Goal: Task Accomplishment & Management: Use online tool/utility

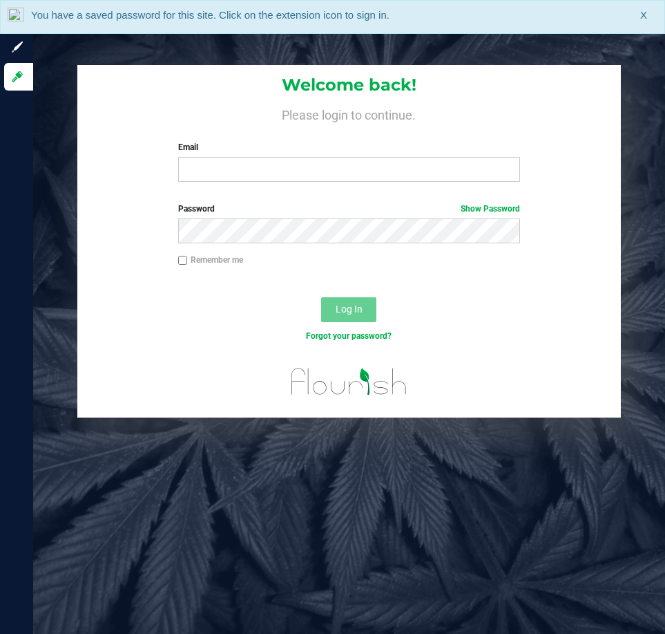
click at [254, 150] on label "Email" at bounding box center [349, 147] width 342 height 12
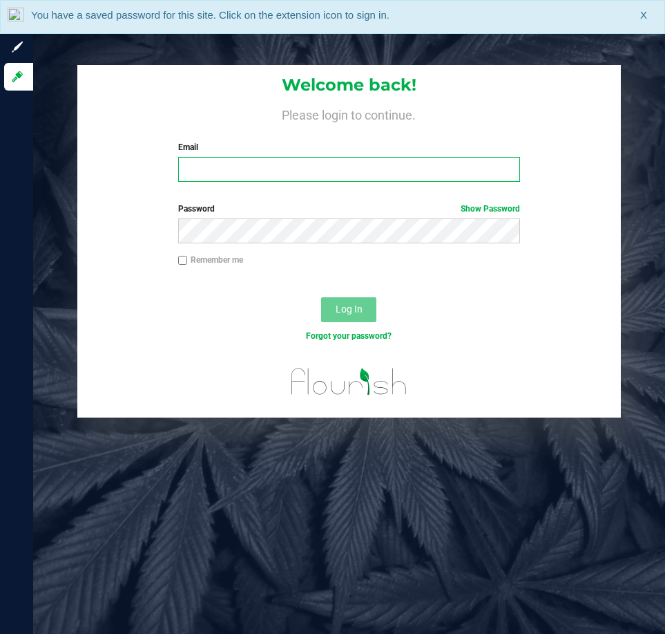
click at [254, 157] on input "Email" at bounding box center [349, 169] width 342 height 25
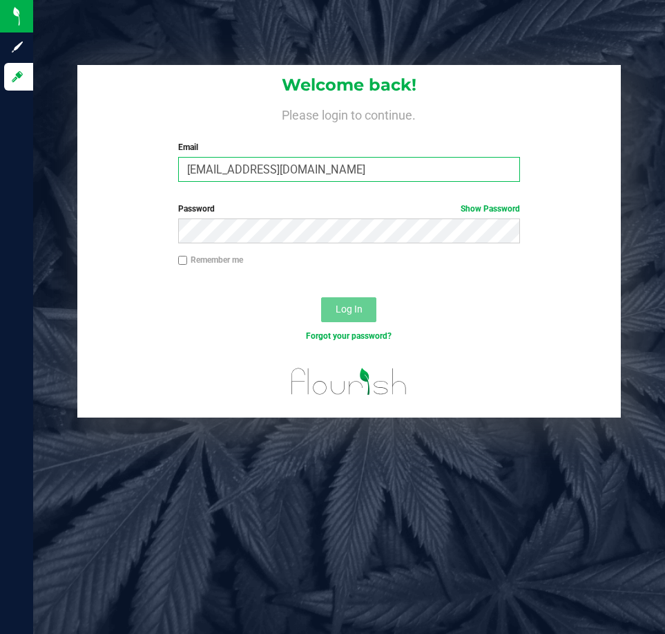
type input "[EMAIL_ADDRESS][DOMAIN_NAME]"
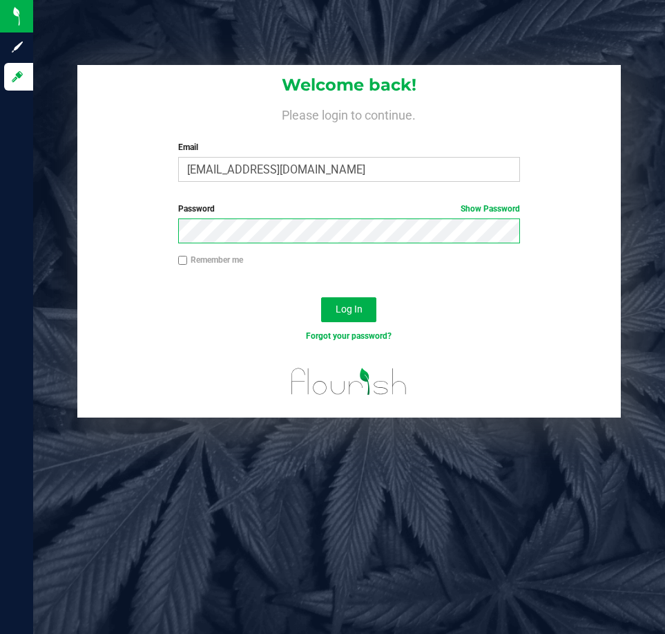
click at [321, 297] on button "Log In" at bounding box center [348, 309] width 55 height 25
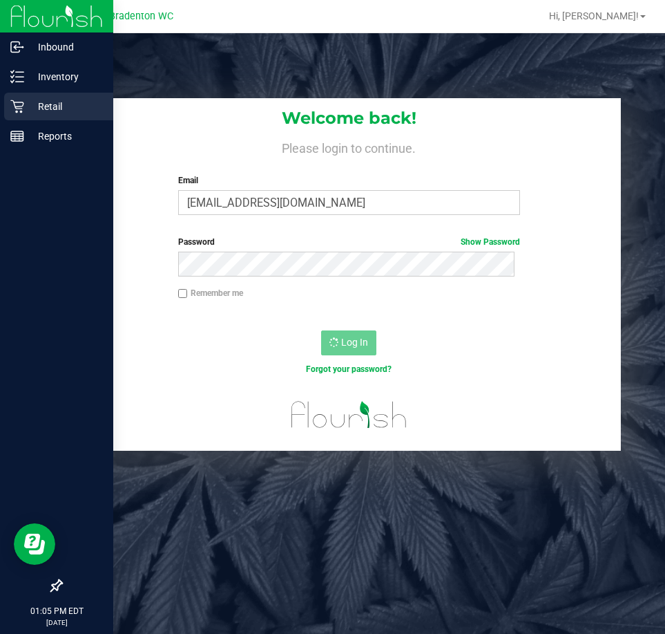
click at [24, 103] on p "Retail" at bounding box center [65, 106] width 83 height 17
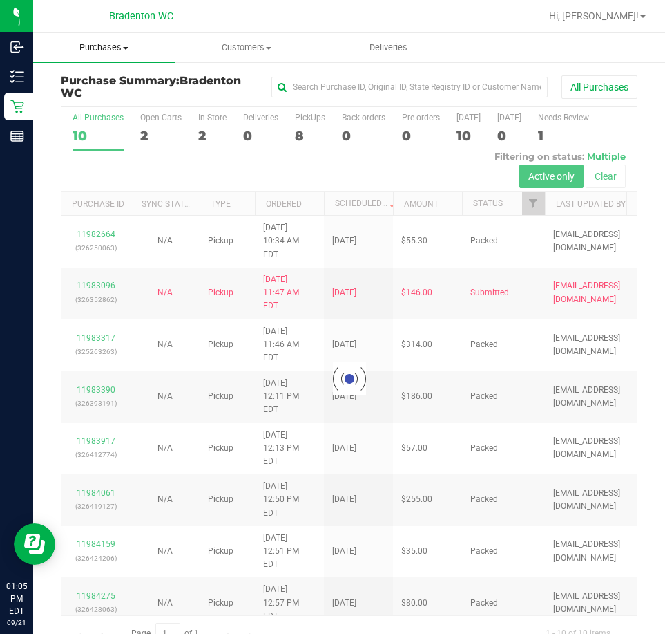
click at [113, 47] on span "Purchases" at bounding box center [104, 47] width 142 height 12
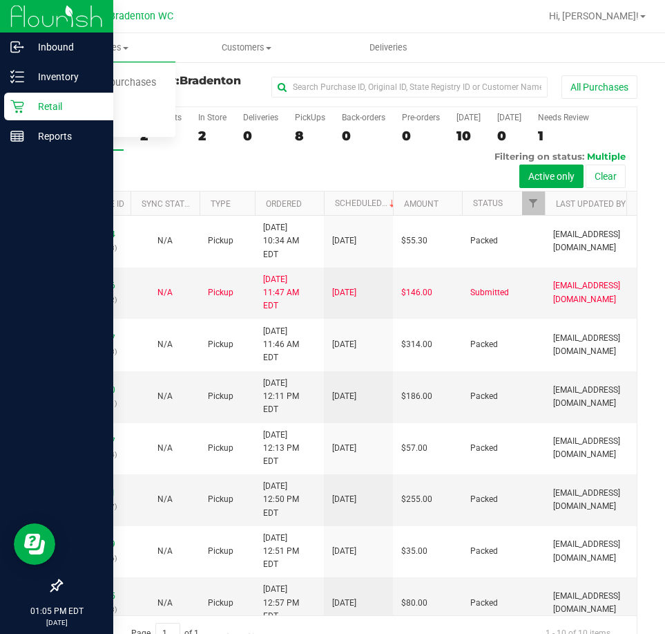
click at [11, 340] on div at bounding box center [56, 362] width 113 height 420
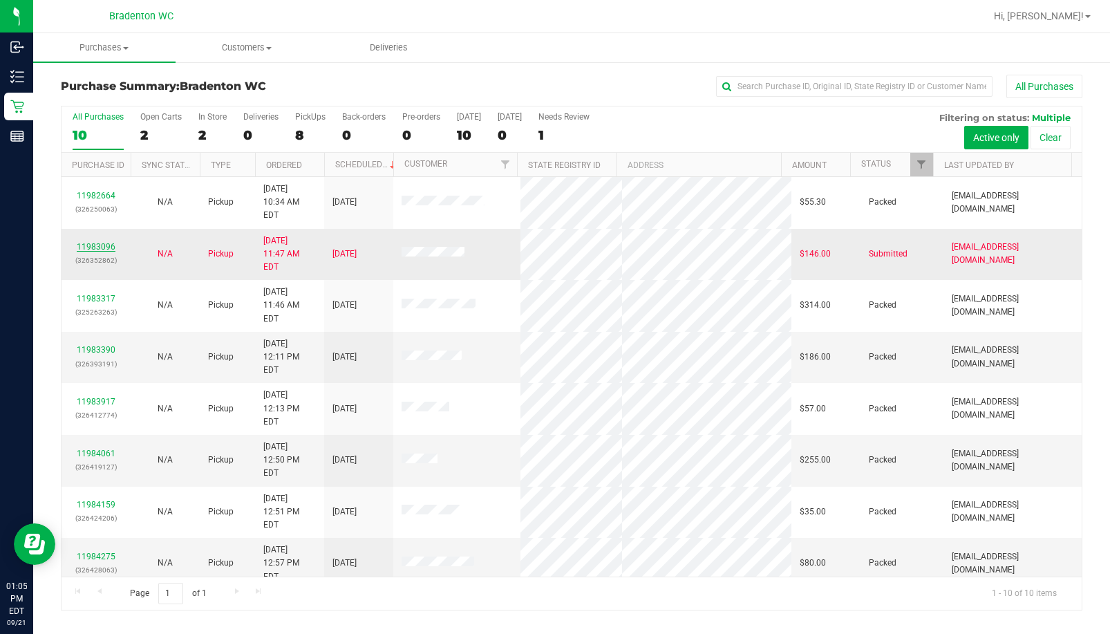
click at [100, 242] on link "11983096" at bounding box center [96, 247] width 39 height 10
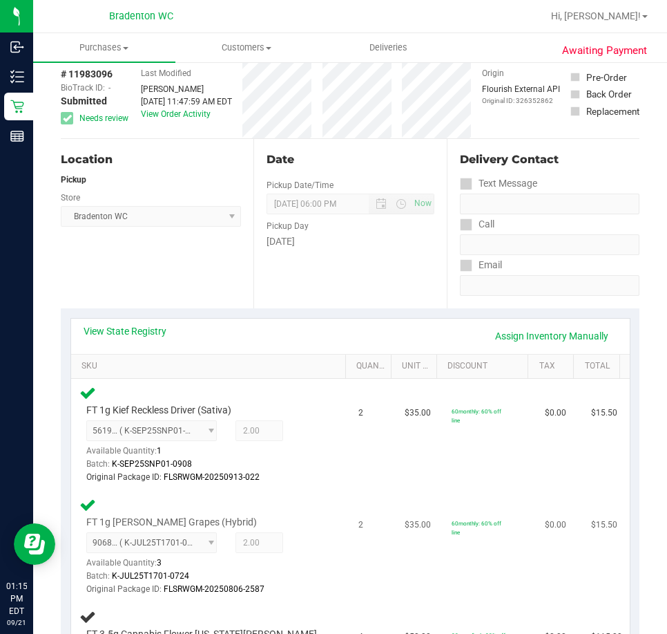
scroll to position [207, 0]
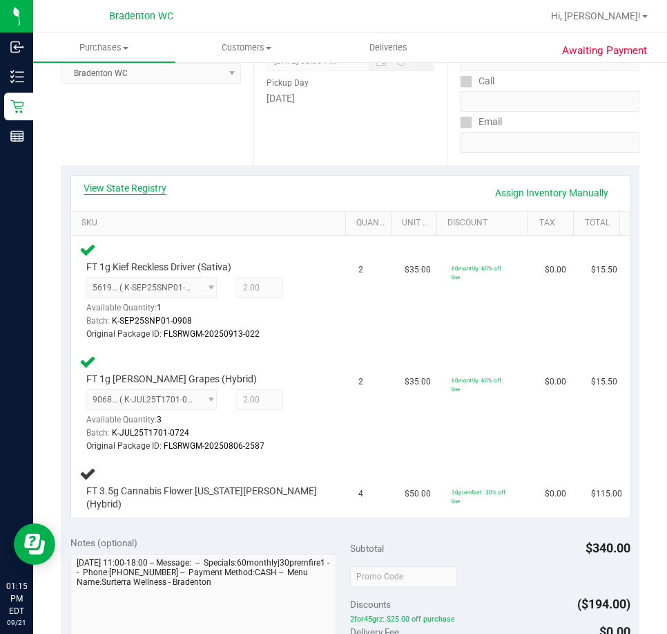
click at [149, 184] on link "View State Registry" at bounding box center [125, 188] width 83 height 14
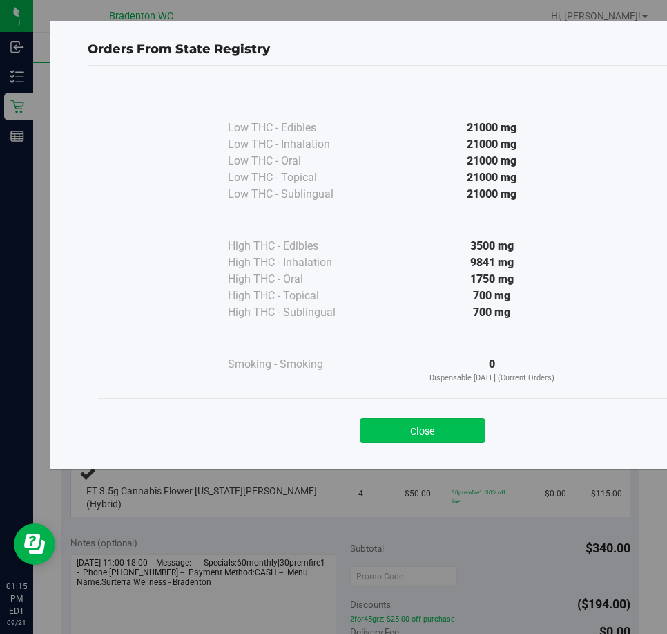
click at [433, 428] on button "Close" at bounding box center [423, 430] width 126 height 25
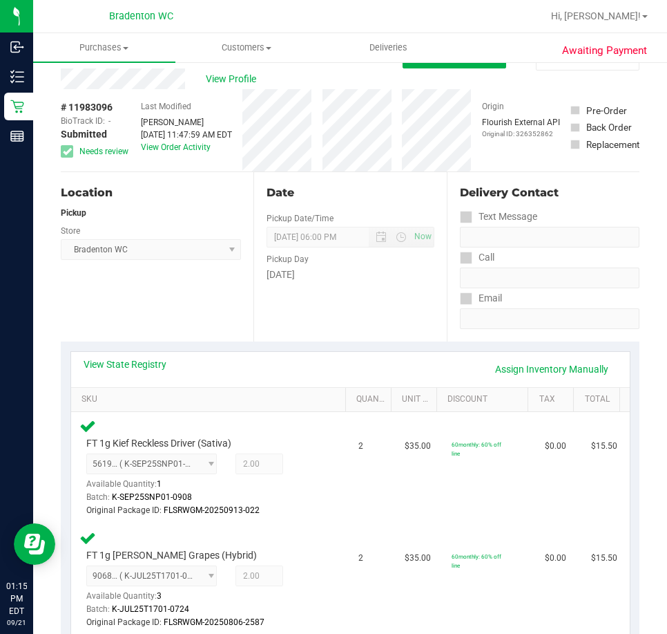
scroll to position [0, 0]
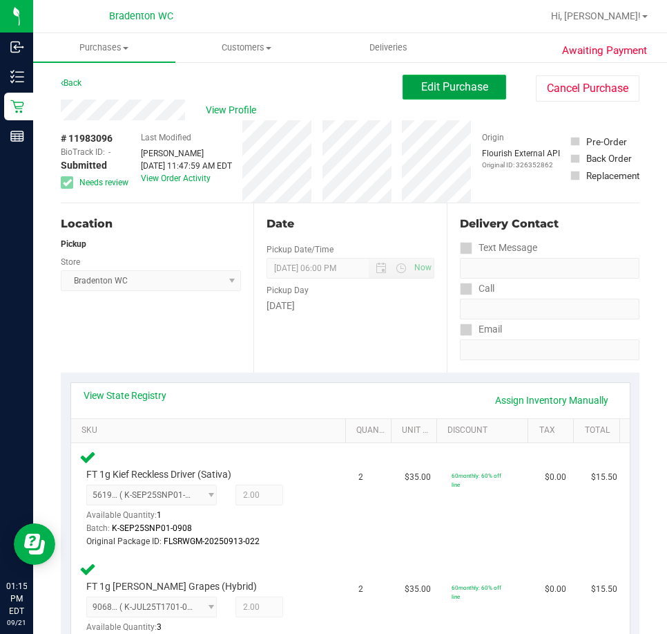
click at [463, 97] on button "Edit Purchase" at bounding box center [455, 87] width 104 height 25
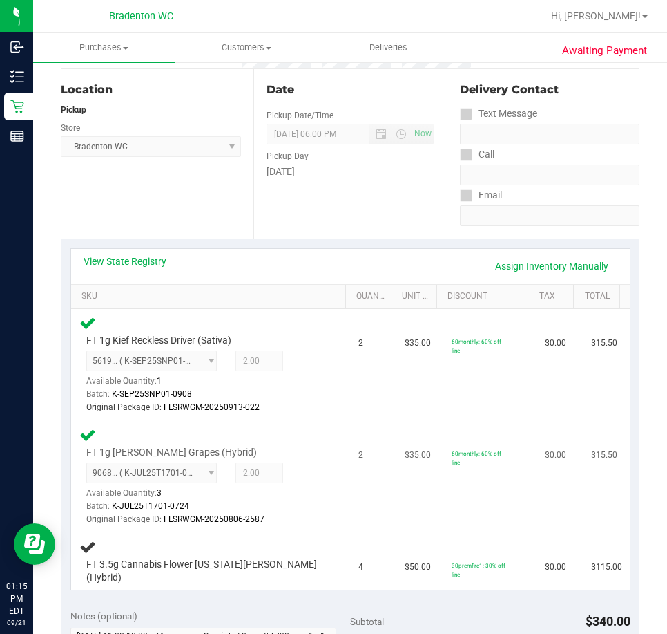
scroll to position [138, 0]
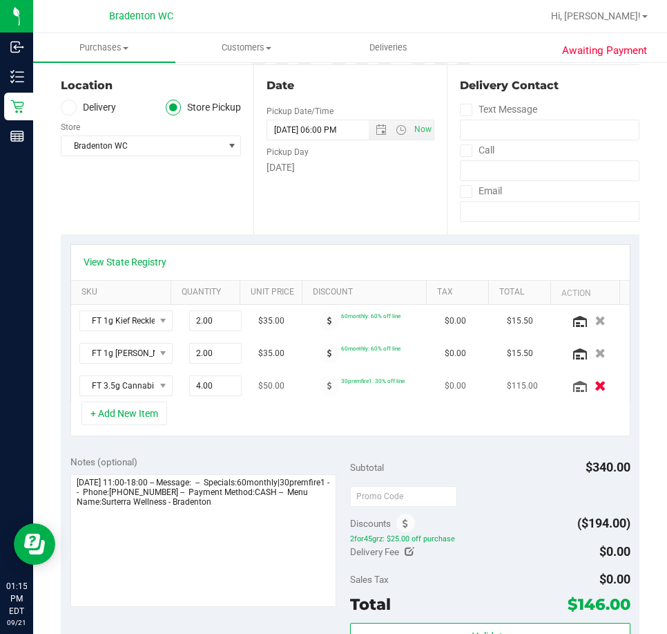
click at [595, 387] on icon "button" at bounding box center [601, 386] width 12 height 10
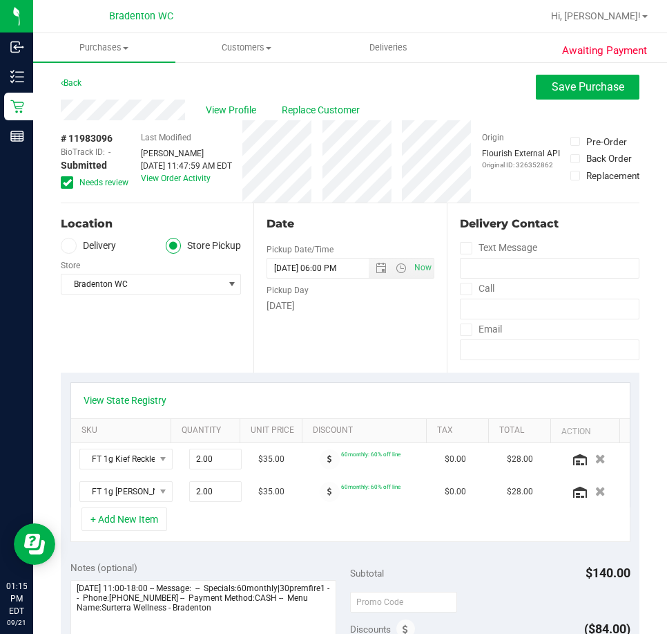
click at [92, 187] on span "Needs review" at bounding box center [103, 182] width 49 height 12
click at [0, 0] on input "Needs review" at bounding box center [0, 0] width 0 height 0
click at [620, 92] on button "Save Purchase" at bounding box center [588, 87] width 104 height 25
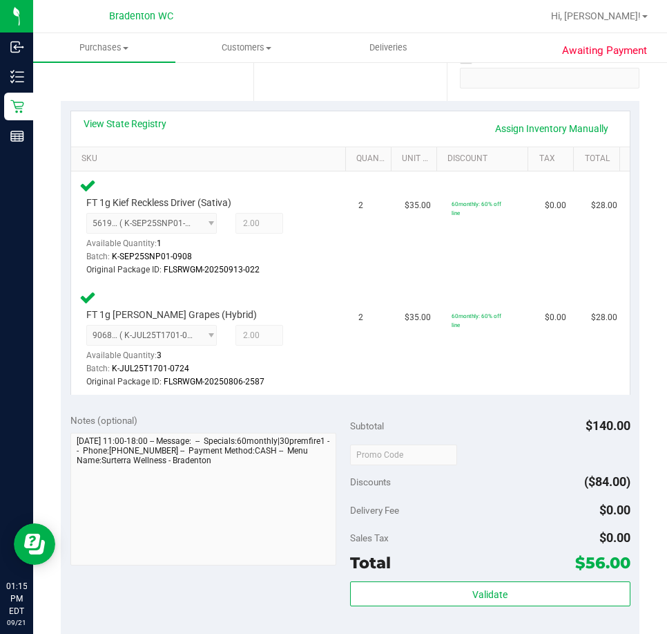
scroll to position [345, 0]
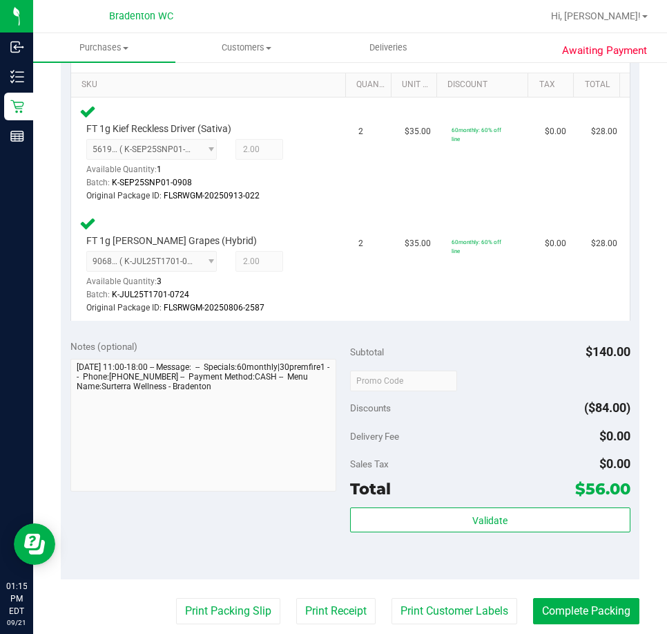
click at [391, 534] on div "Validate" at bounding box center [490, 538] width 281 height 62
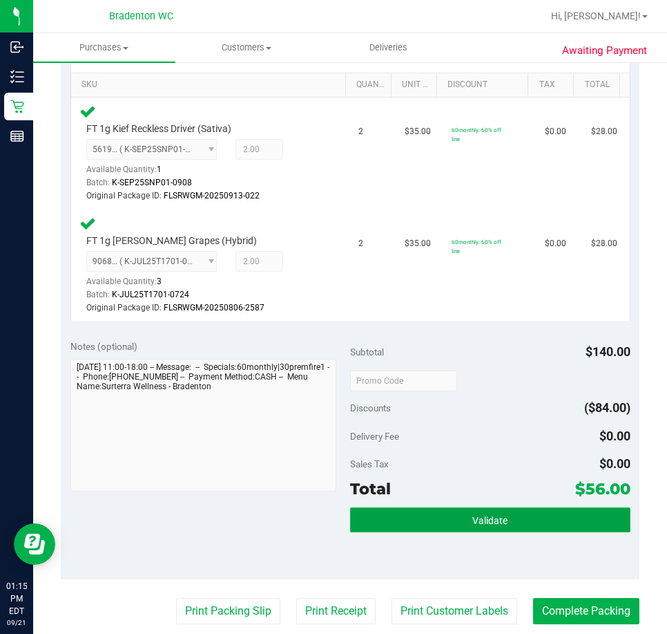
click at [400, 514] on button "Validate" at bounding box center [490, 519] width 281 height 25
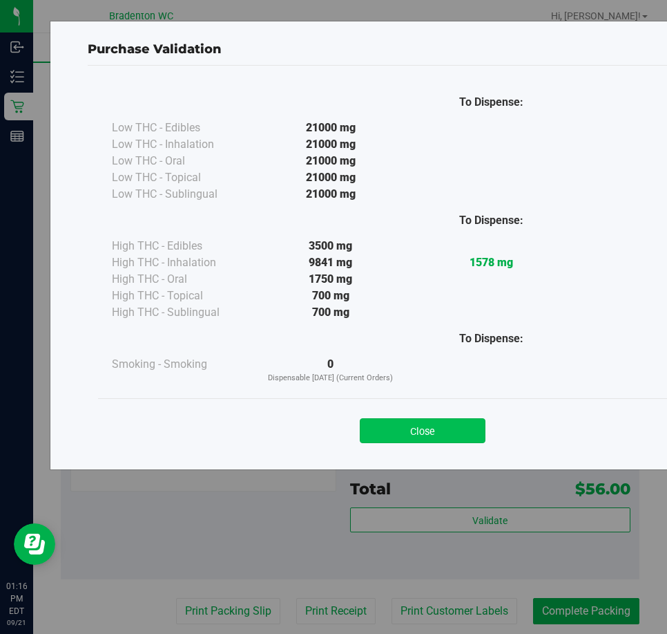
click at [400, 431] on button "Close" at bounding box center [423, 430] width 126 height 25
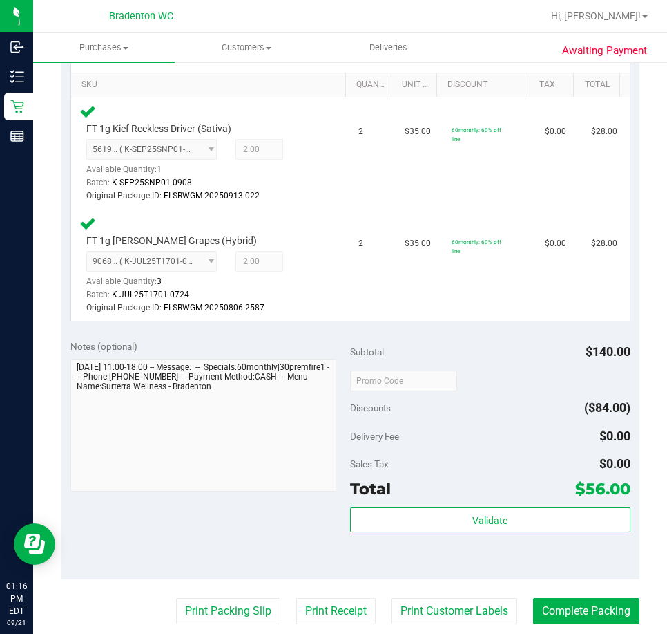
click at [475, 506] on div "Subtotal $140.00 Discounts ($84.00) Delivery Fee $0.00 Sales Tax $0.00 Total $5…" at bounding box center [490, 454] width 281 height 230
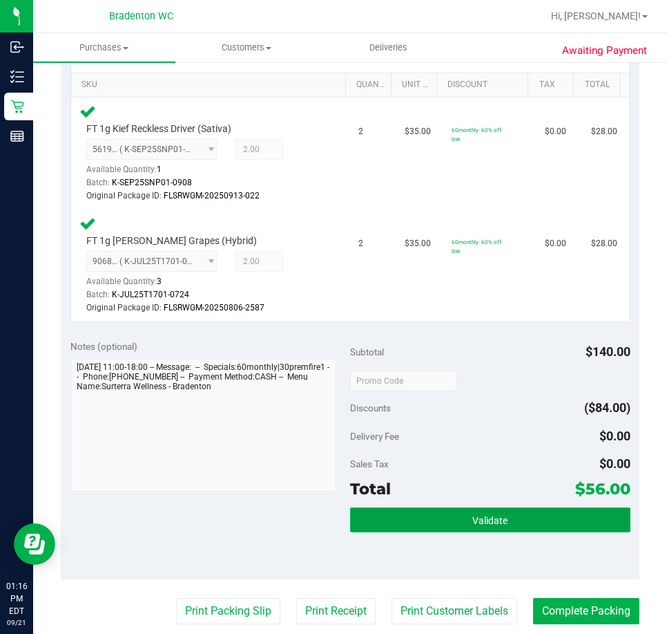
click at [473, 517] on span "Validate" at bounding box center [490, 520] width 35 height 11
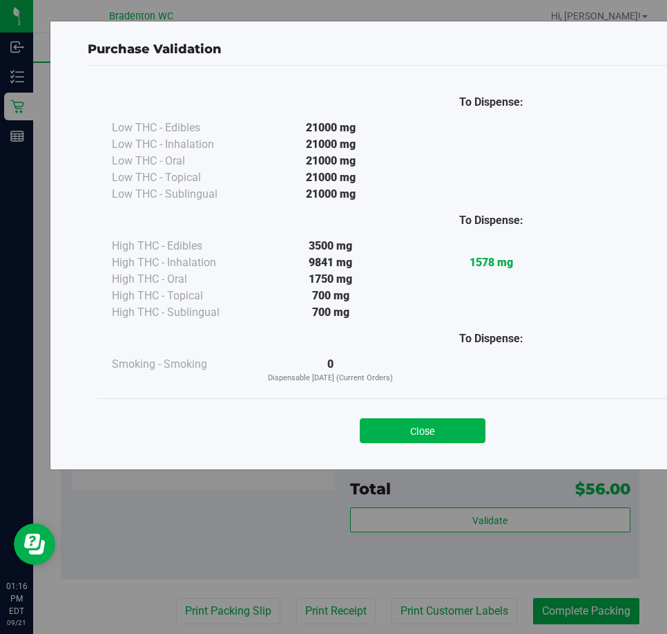
drag, startPoint x: 404, startPoint y: 437, endPoint x: 142, endPoint y: 550, distance: 285.1
click at [399, 437] on button "Close" at bounding box center [423, 430] width 126 height 25
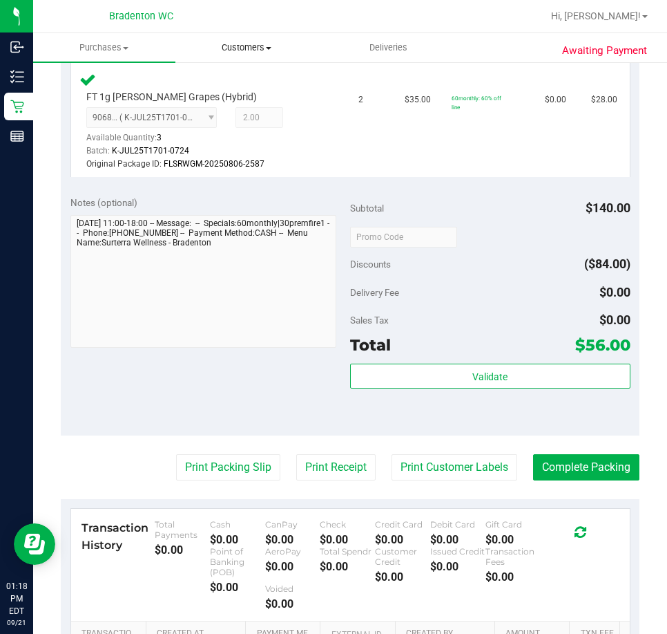
scroll to position [538, 0]
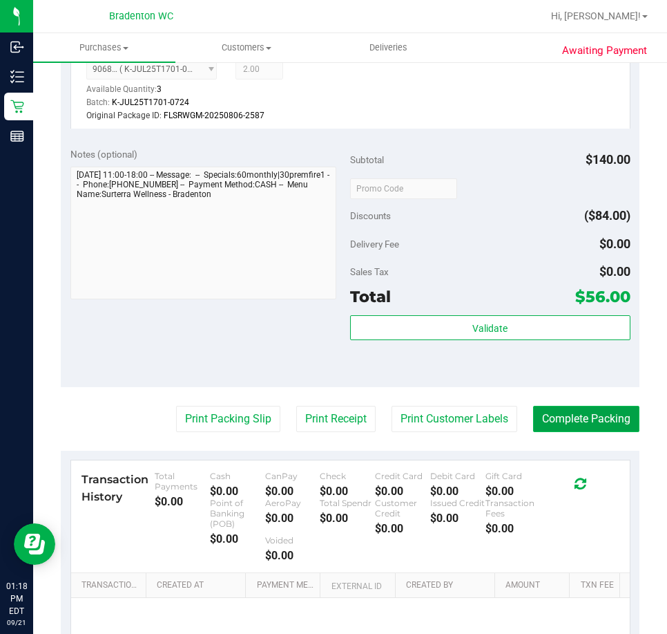
click at [537, 421] on button "Complete Packing" at bounding box center [586, 419] width 106 height 26
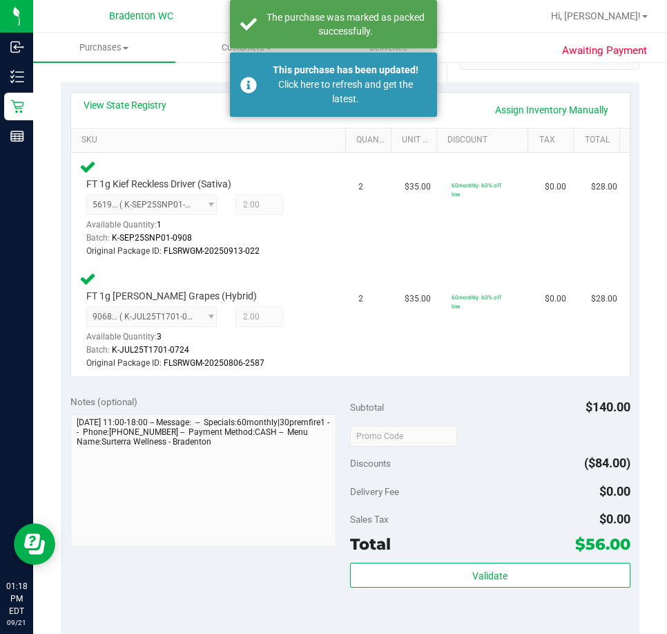
scroll to position [290, 0]
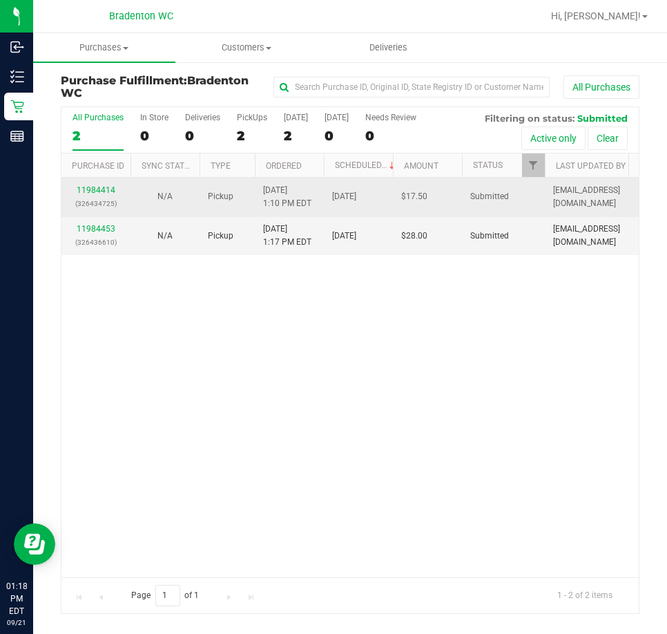
click at [99, 194] on div "11984414 (326434725)" at bounding box center [96, 197] width 53 height 26
click at [101, 186] on link "11984414" at bounding box center [96, 190] width 39 height 10
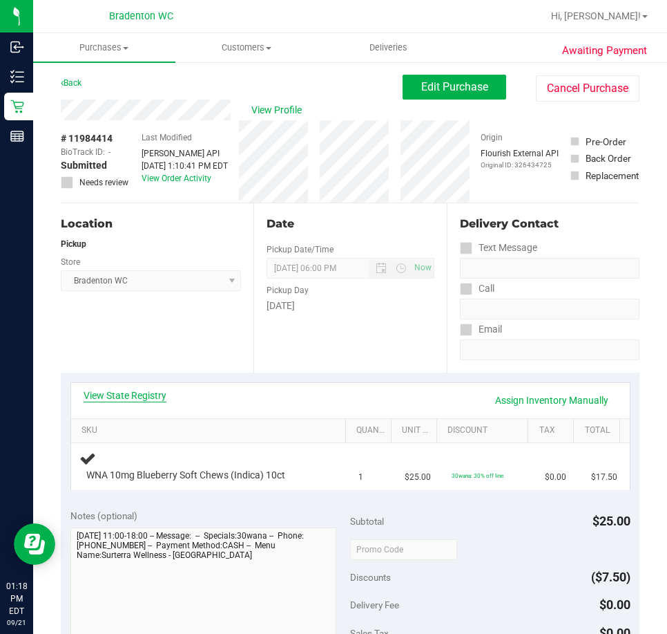
click at [128, 400] on link "View State Registry" at bounding box center [125, 395] width 83 height 14
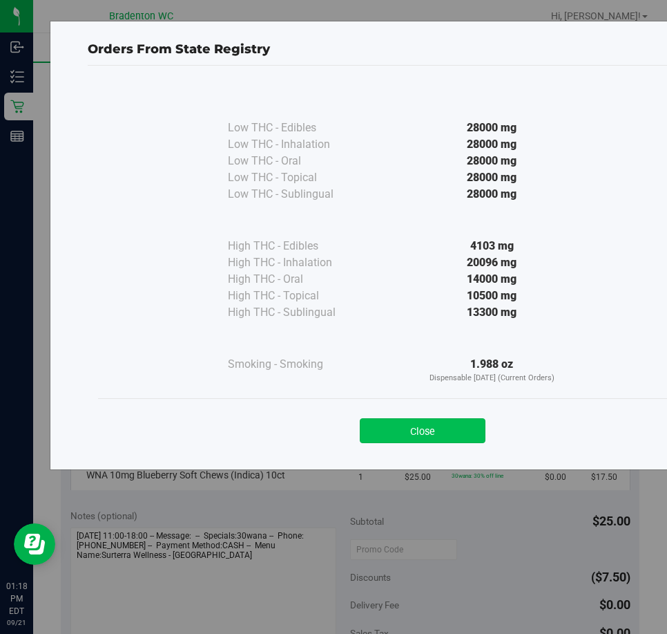
click at [407, 439] on button "Close" at bounding box center [423, 430] width 126 height 25
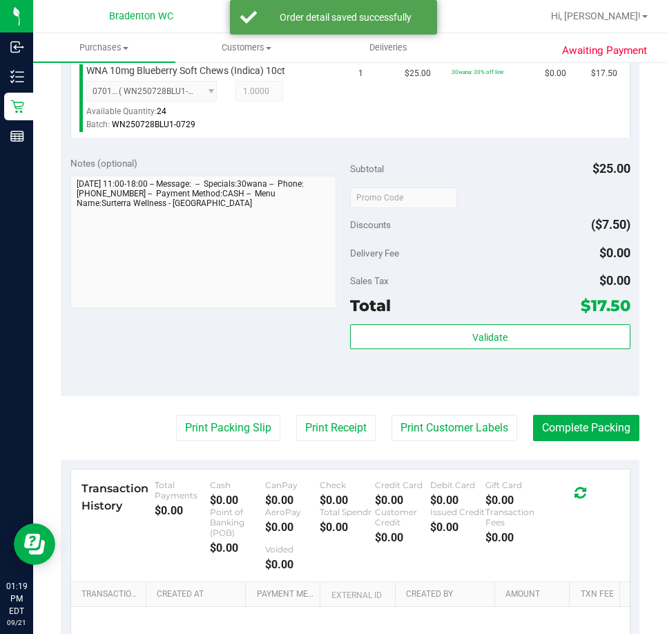
scroll to position [415, 0]
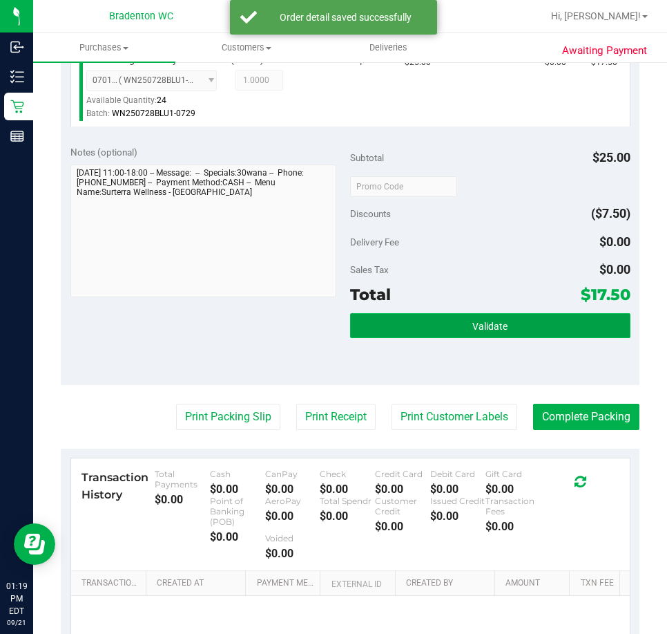
click at [464, 314] on button "Validate" at bounding box center [490, 325] width 281 height 25
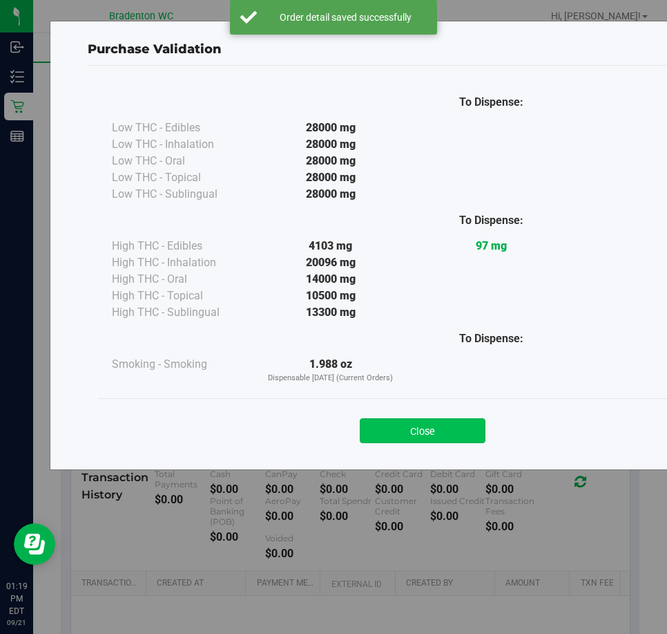
click at [398, 438] on button "Close" at bounding box center [423, 430] width 126 height 25
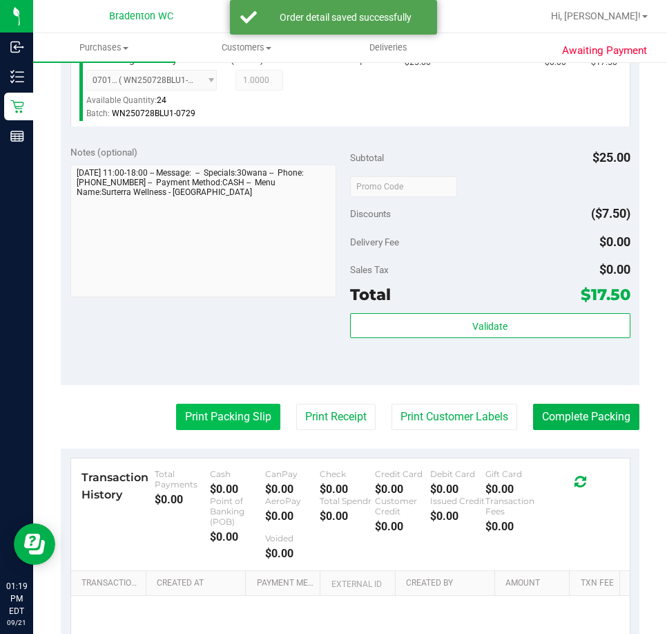
click at [217, 424] on button "Print Packing Slip" at bounding box center [228, 417] width 104 height 26
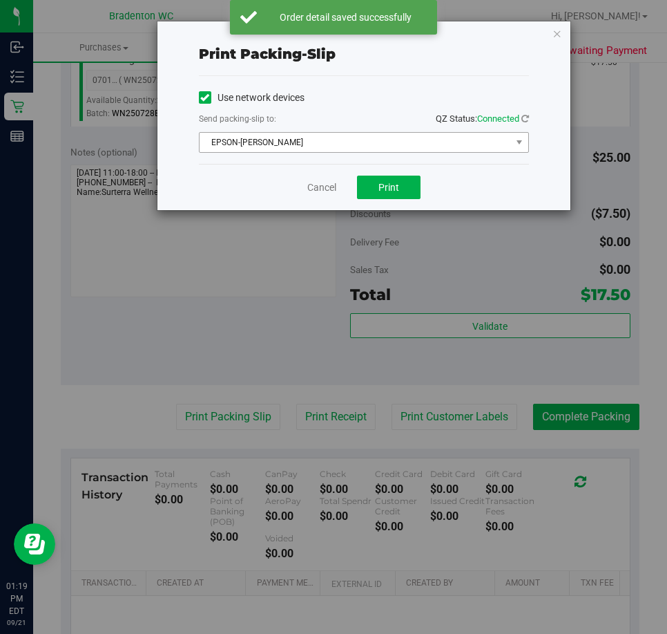
click at [334, 148] on span "EPSON-HUBIE-BERTIE" at bounding box center [356, 142] width 312 height 19
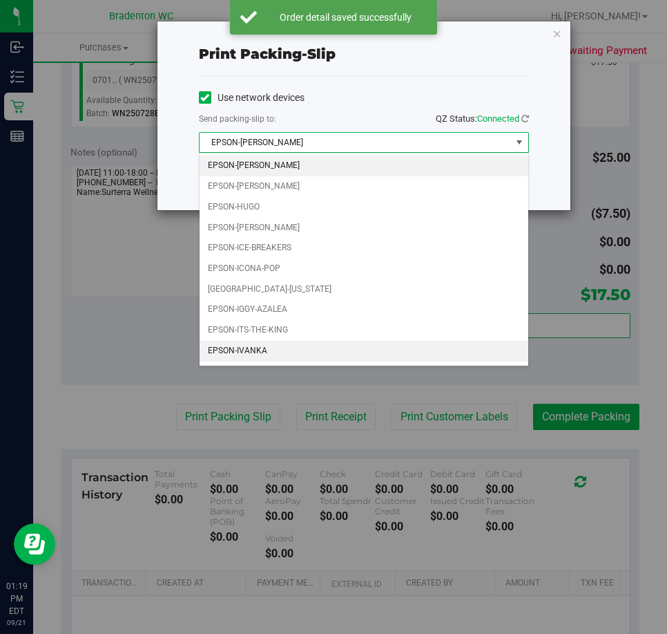
click at [276, 352] on li "EPSON-IVANKA" at bounding box center [364, 351] width 329 height 21
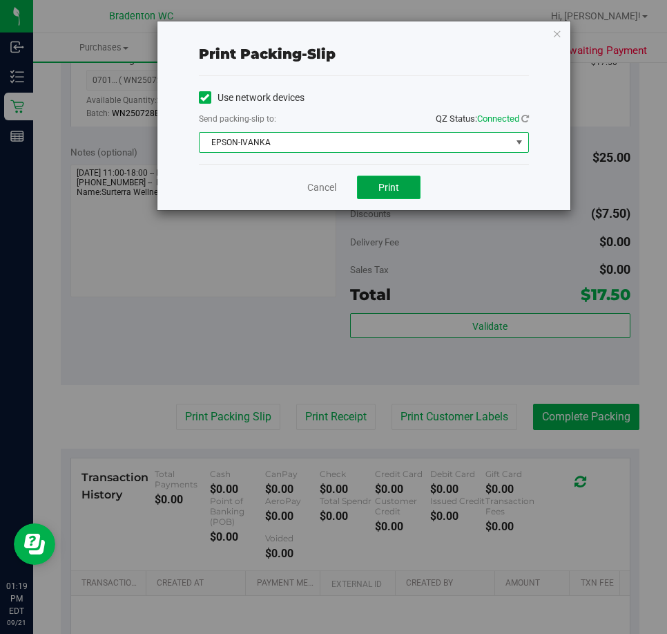
click at [398, 193] on button "Print" at bounding box center [389, 186] width 64 height 23
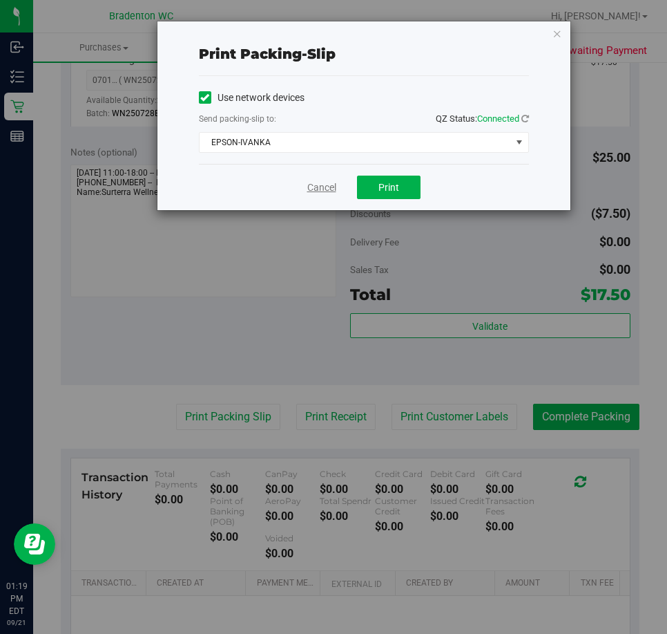
click at [321, 182] on link "Cancel" at bounding box center [321, 187] width 29 height 15
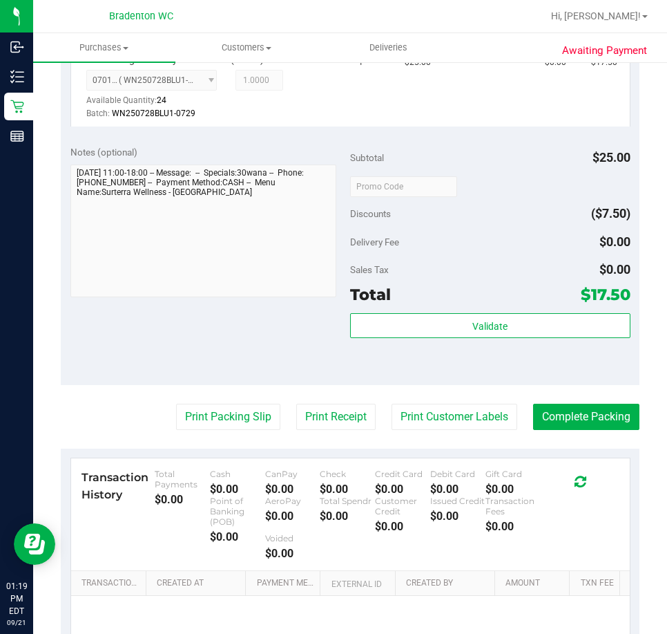
click at [542, 391] on purchase-details "Back Edit Purchase Cancel Purchase View Profile # 11984414 BioTrack ID: - Submi…" at bounding box center [350, 202] width 579 height 1084
click at [550, 408] on button "Complete Packing" at bounding box center [586, 417] width 106 height 26
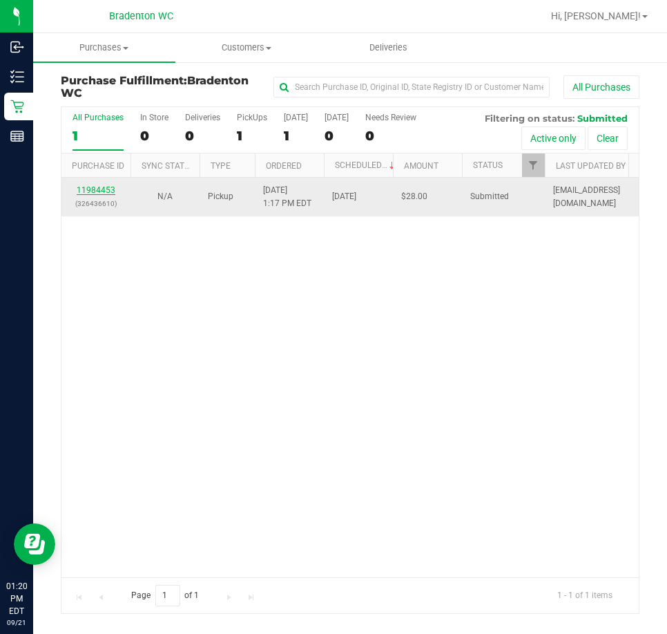
click at [95, 190] on link "11984453" at bounding box center [96, 190] width 39 height 10
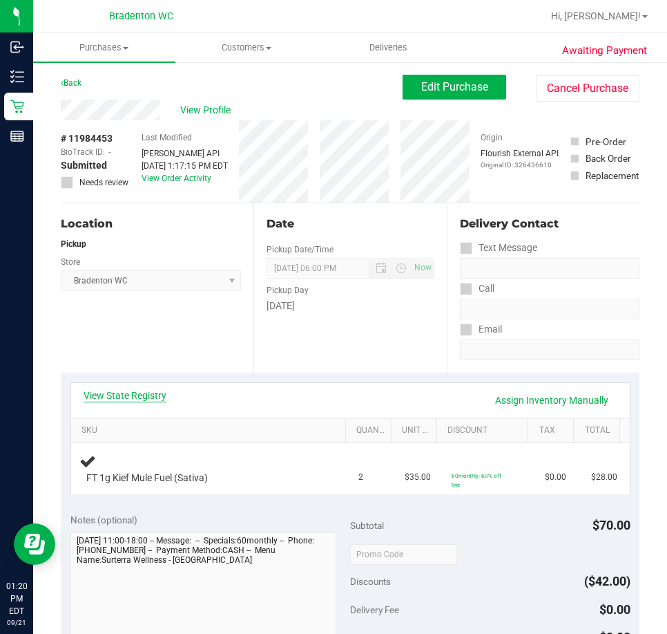
click at [133, 397] on link "View State Registry" at bounding box center [125, 395] width 83 height 14
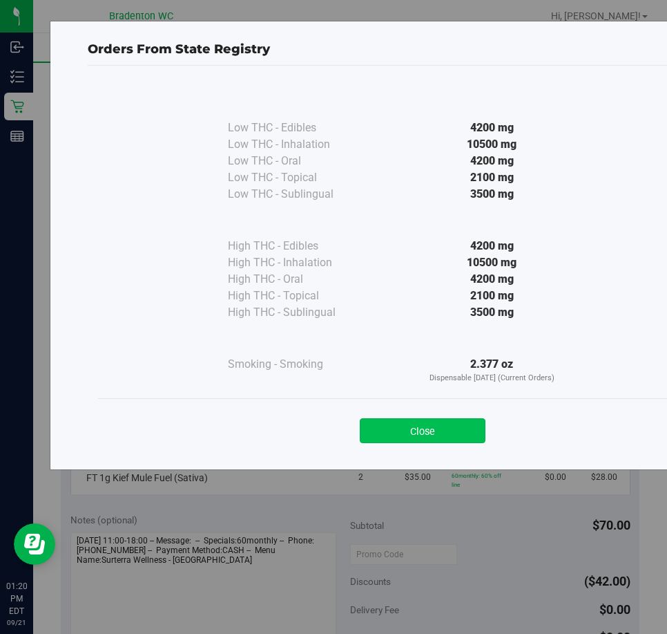
click at [423, 420] on button "Close" at bounding box center [423, 430] width 126 height 25
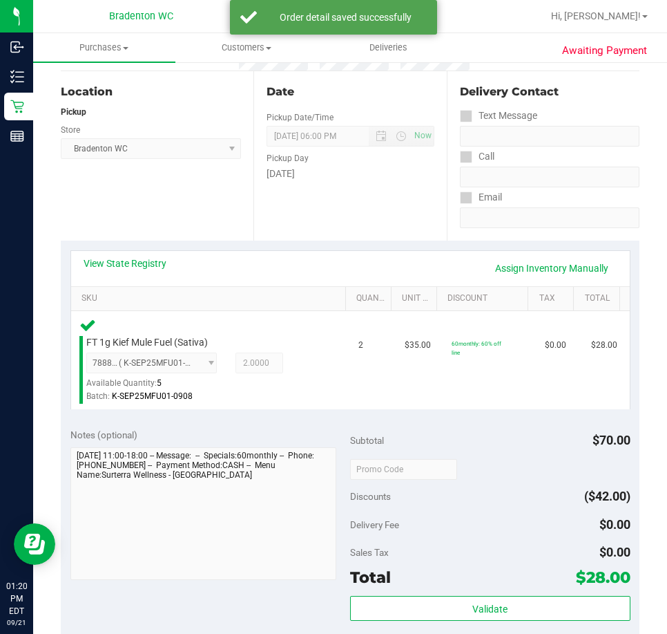
scroll to position [240, 0]
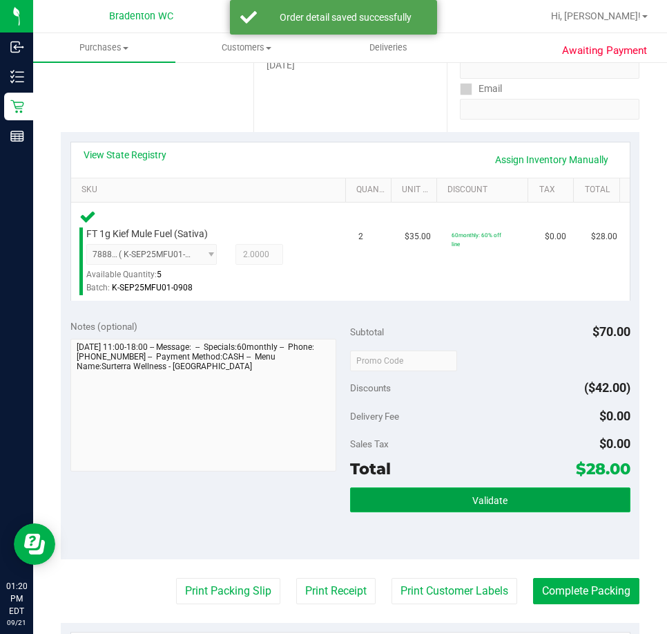
click at [464, 497] on button "Validate" at bounding box center [490, 499] width 281 height 25
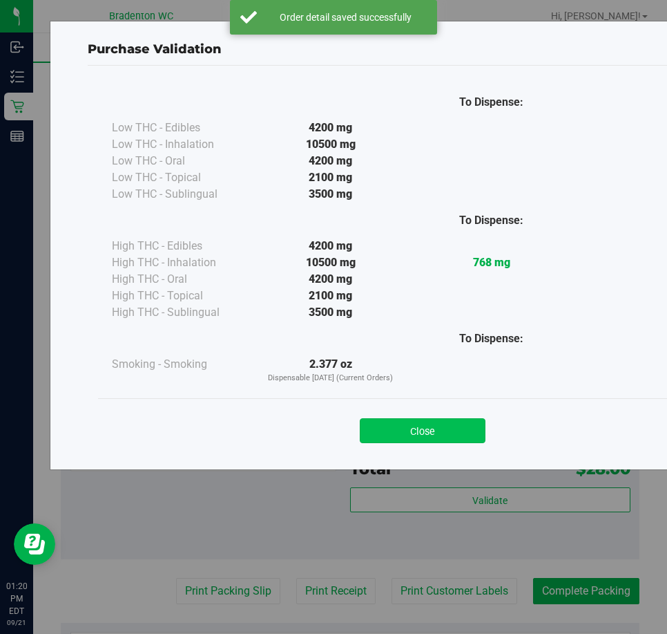
click at [420, 435] on button "Close" at bounding box center [423, 430] width 126 height 25
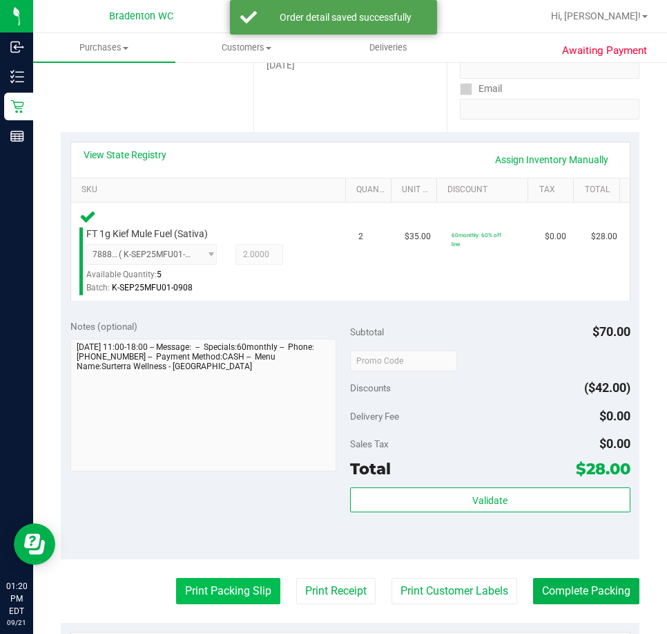
click at [203, 582] on button "Print Packing Slip" at bounding box center [228, 591] width 104 height 26
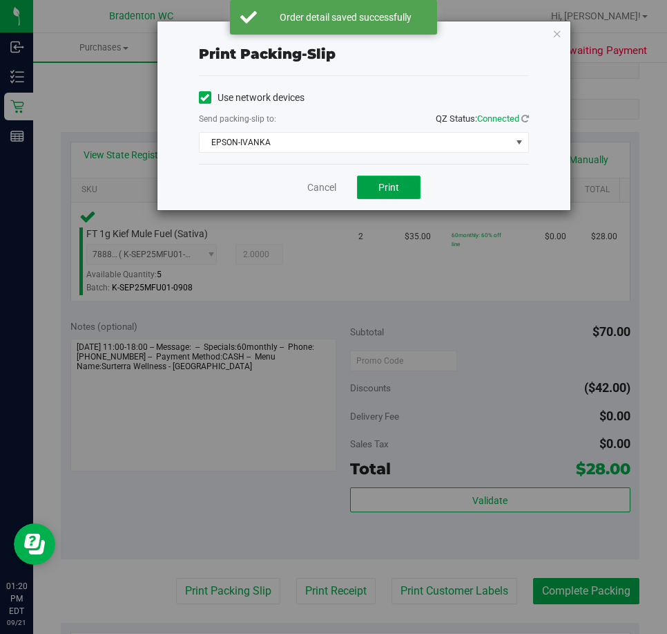
click at [397, 184] on span "Print" at bounding box center [389, 187] width 21 height 11
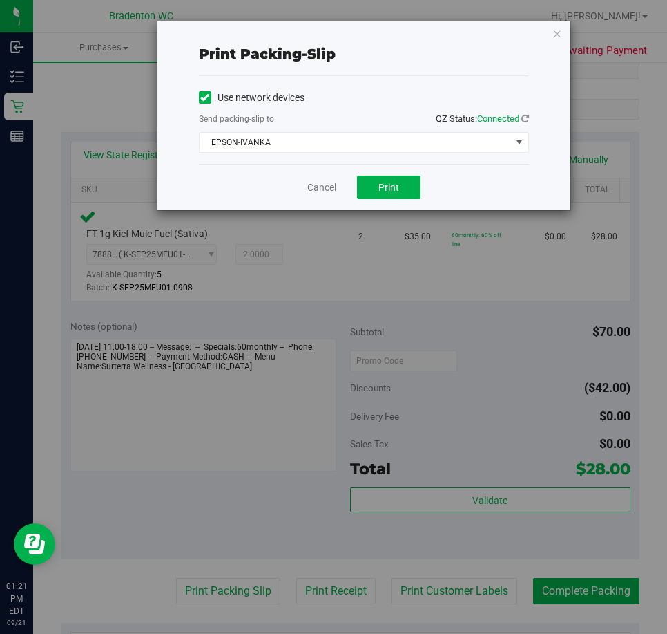
click at [332, 194] on link "Cancel" at bounding box center [321, 187] width 29 height 15
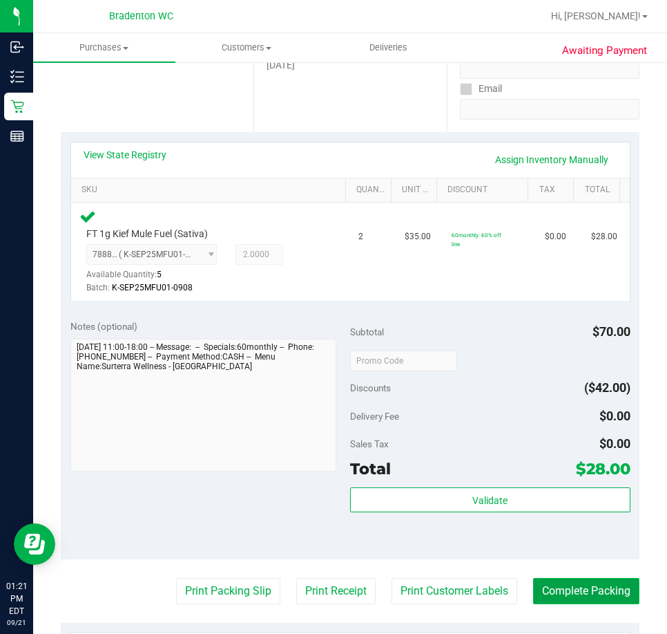
click at [538, 591] on button "Complete Packing" at bounding box center [586, 591] width 106 height 26
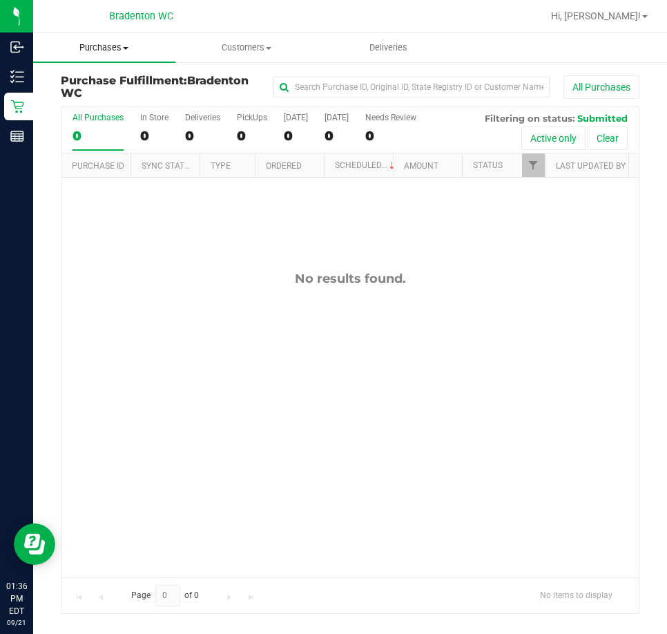
click at [113, 56] on uib-tab-heading "Purchases Summary of purchases Fulfillment All purchases" at bounding box center [104, 47] width 142 height 29
click at [112, 113] on span "All purchases" at bounding box center [82, 117] width 98 height 12
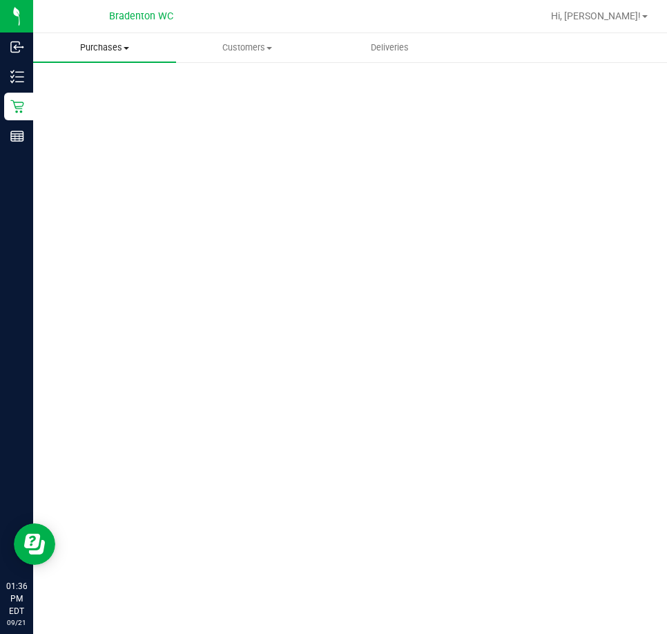
click at [111, 52] on span "Purchases" at bounding box center [104, 47] width 143 height 12
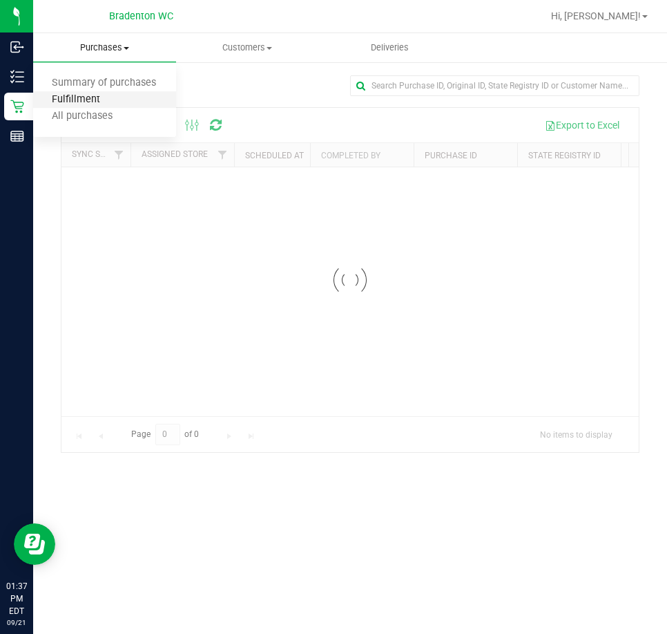
click at [95, 102] on span "Fulfillment" at bounding box center [76, 100] width 86 height 12
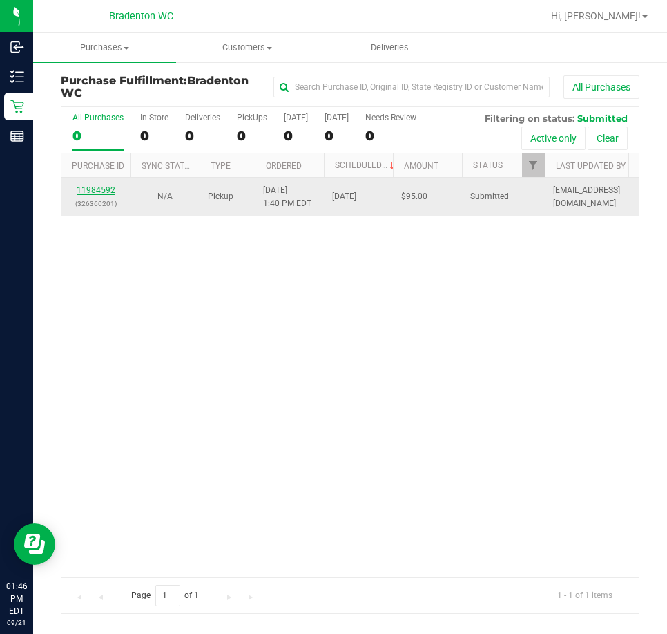
click at [95, 193] on link "11984592" at bounding box center [96, 190] width 39 height 10
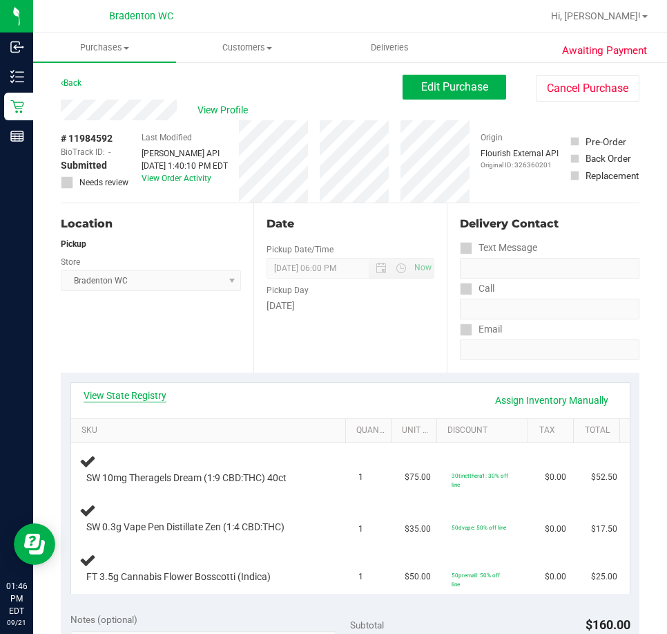
click at [127, 400] on link "View State Registry" at bounding box center [125, 395] width 83 height 14
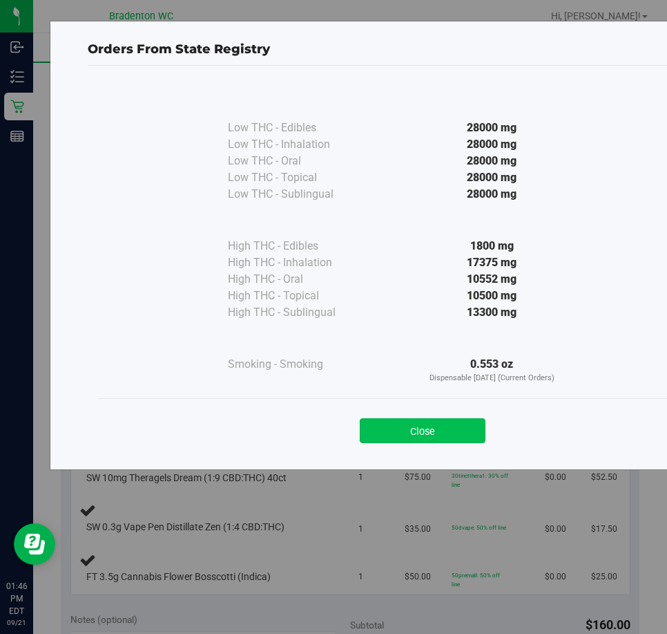
click at [439, 437] on button "Close" at bounding box center [423, 430] width 126 height 25
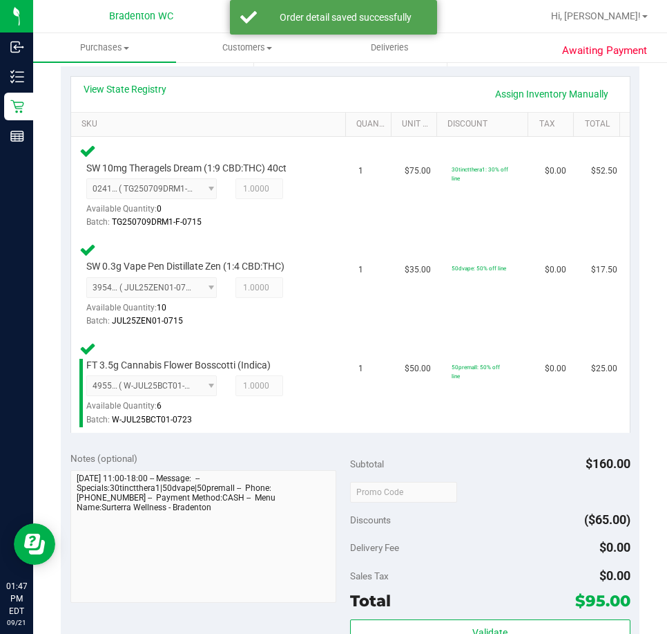
scroll to position [443, 0]
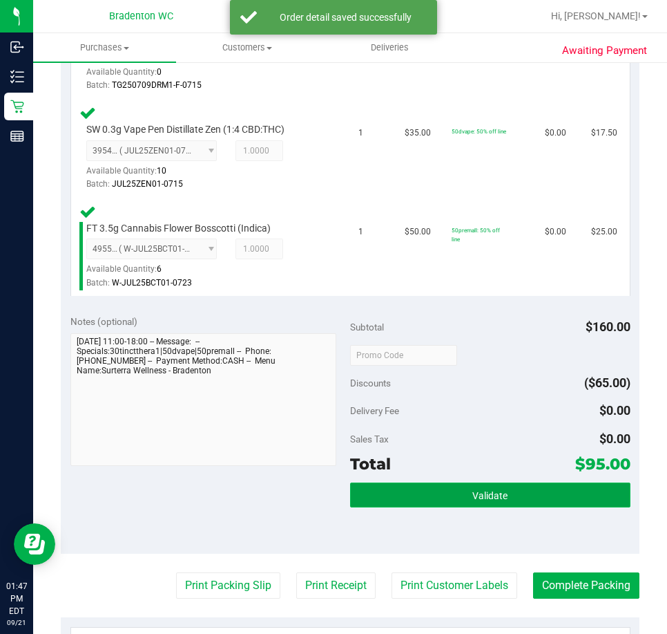
click at [450, 494] on button "Validate" at bounding box center [490, 494] width 281 height 25
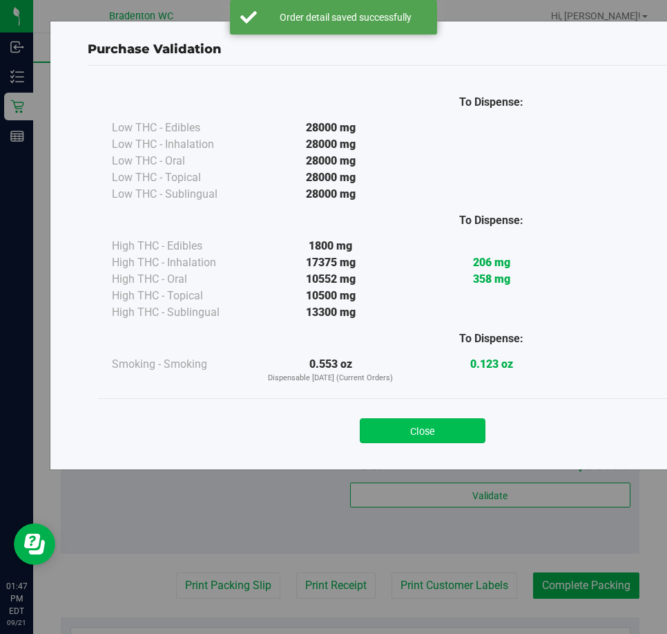
click at [436, 435] on button "Close" at bounding box center [423, 430] width 126 height 25
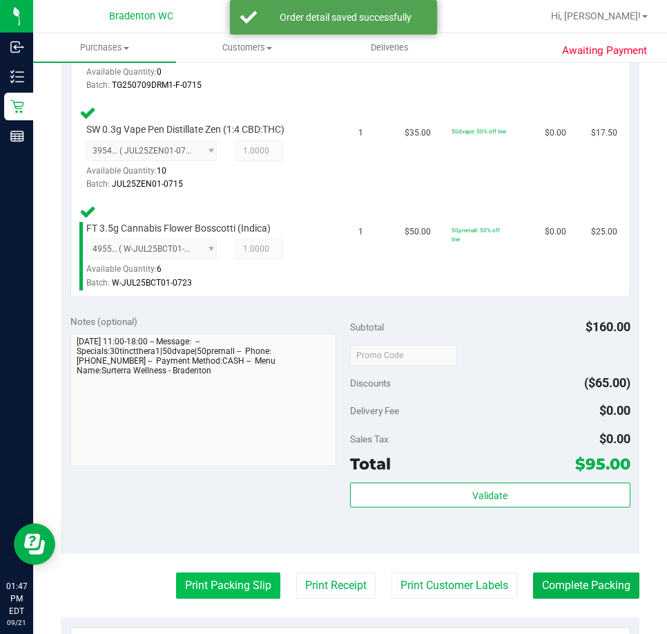
click at [211, 594] on button "Print Packing Slip" at bounding box center [228, 585] width 104 height 26
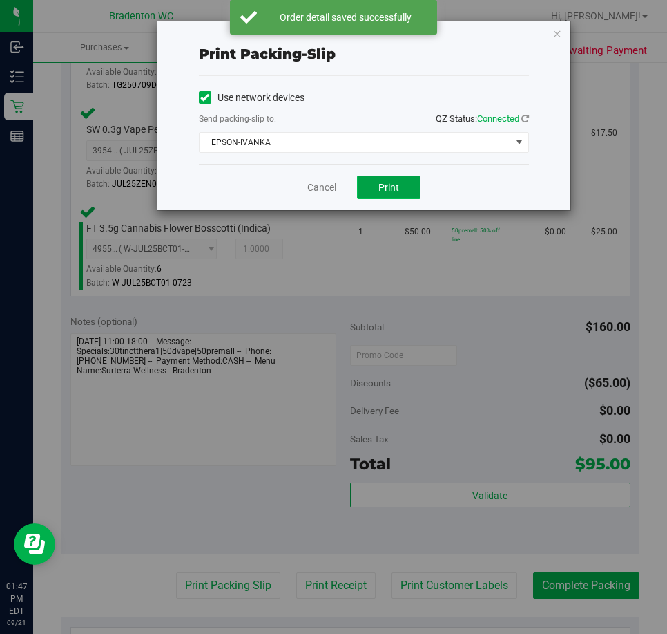
click at [395, 184] on span "Print" at bounding box center [389, 187] width 21 height 11
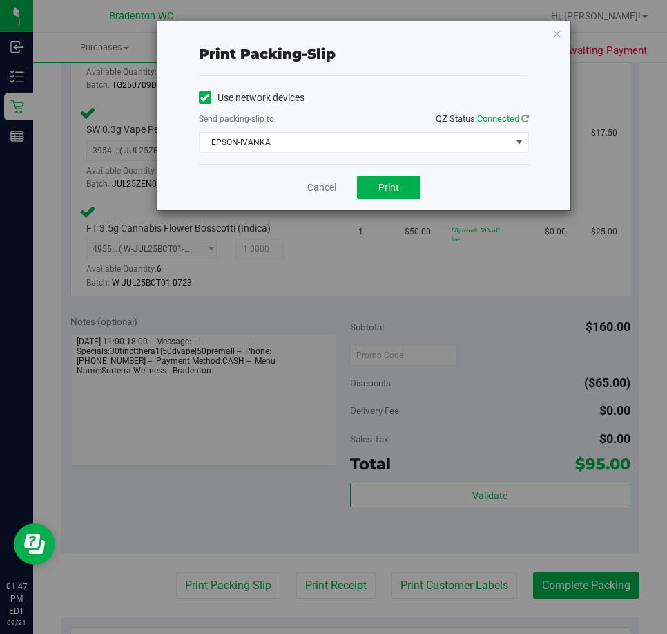
click at [323, 191] on link "Cancel" at bounding box center [321, 187] width 29 height 15
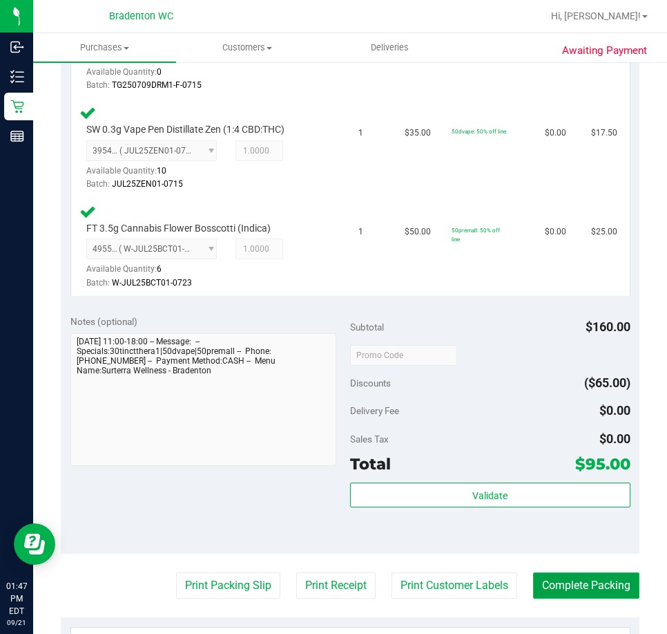
click at [572, 578] on button "Complete Packing" at bounding box center [586, 585] width 106 height 26
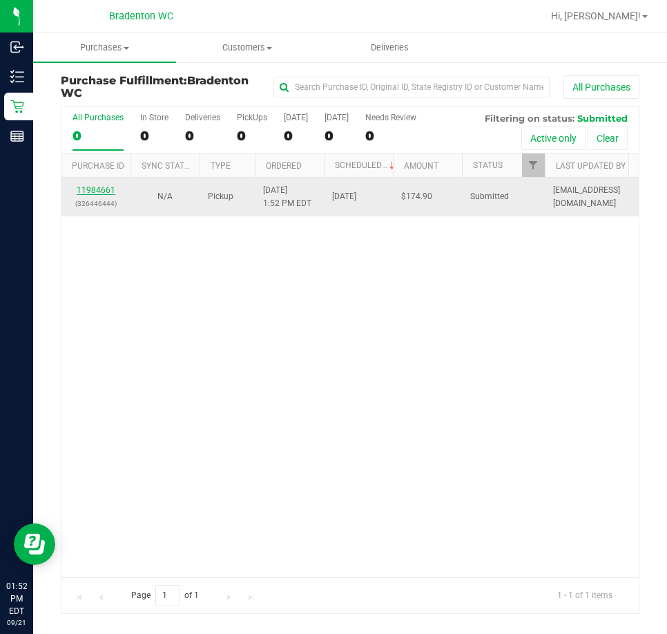
click at [102, 189] on link "11984661" at bounding box center [96, 190] width 39 height 10
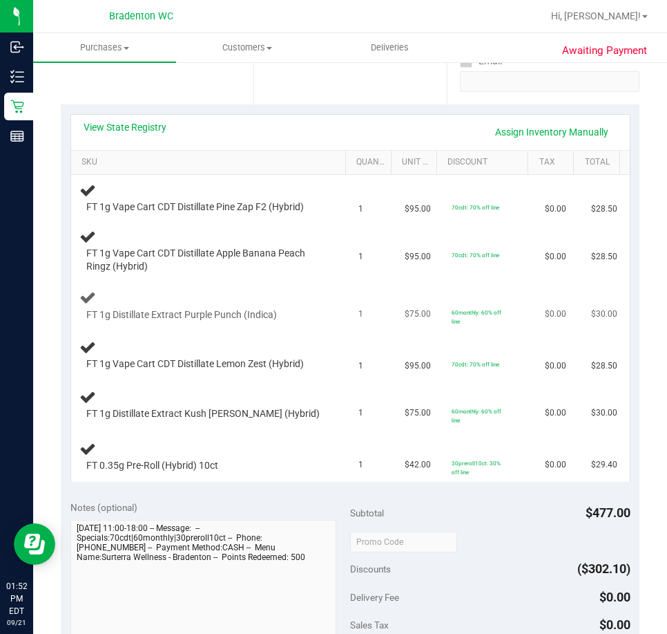
scroll to position [276, 0]
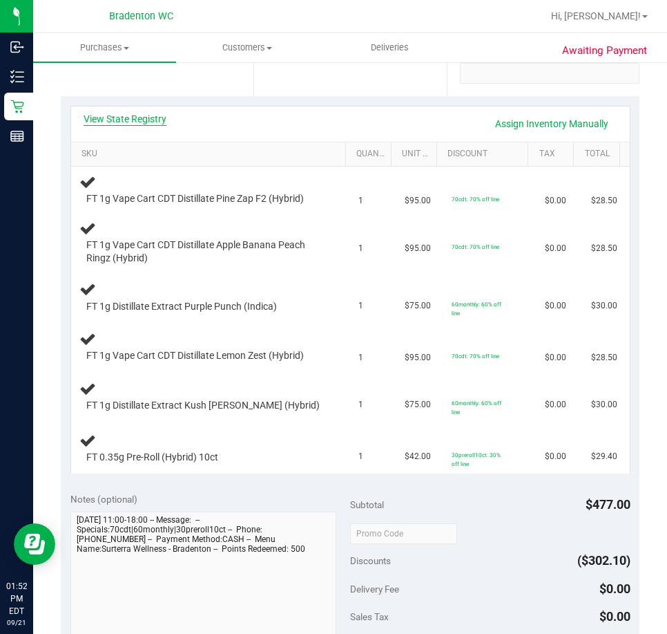
click at [146, 116] on link "View State Registry" at bounding box center [125, 119] width 83 height 14
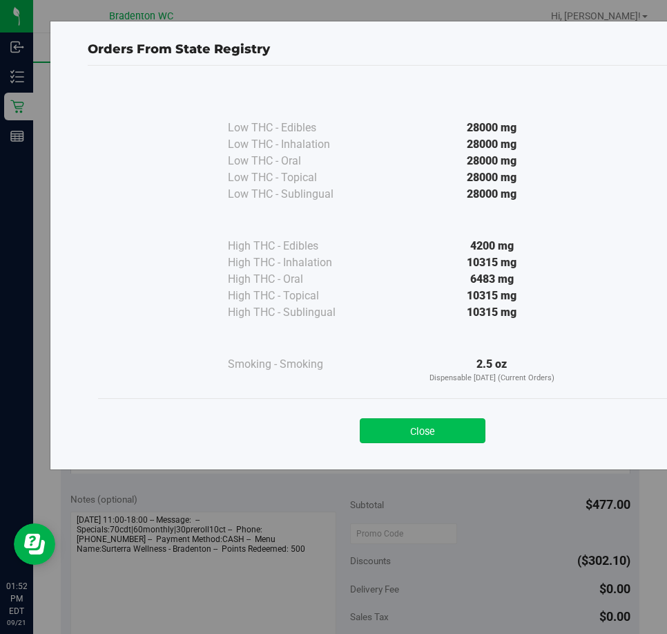
click at [457, 431] on button "Close" at bounding box center [423, 430] width 126 height 25
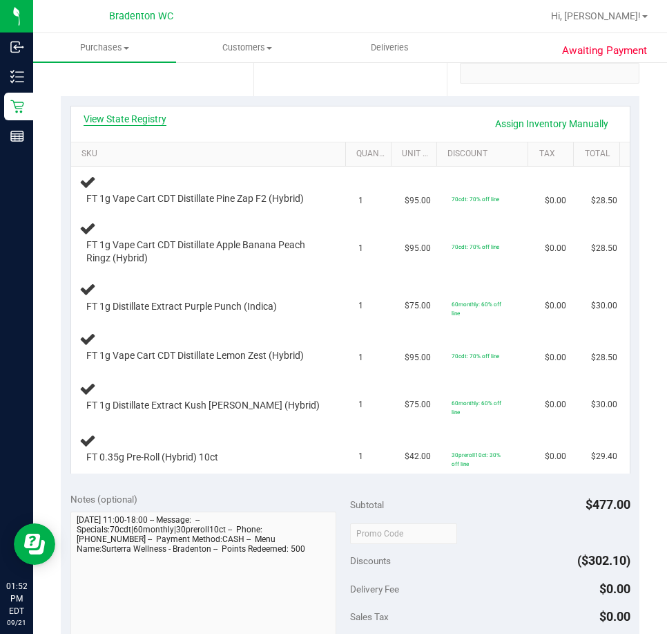
click at [145, 119] on link "View State Registry" at bounding box center [125, 119] width 83 height 14
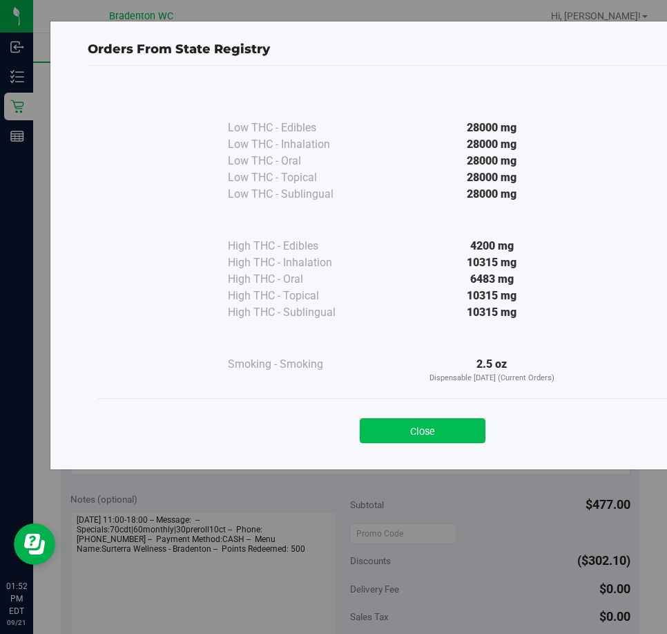
click at [439, 432] on button "Close" at bounding box center [423, 430] width 126 height 25
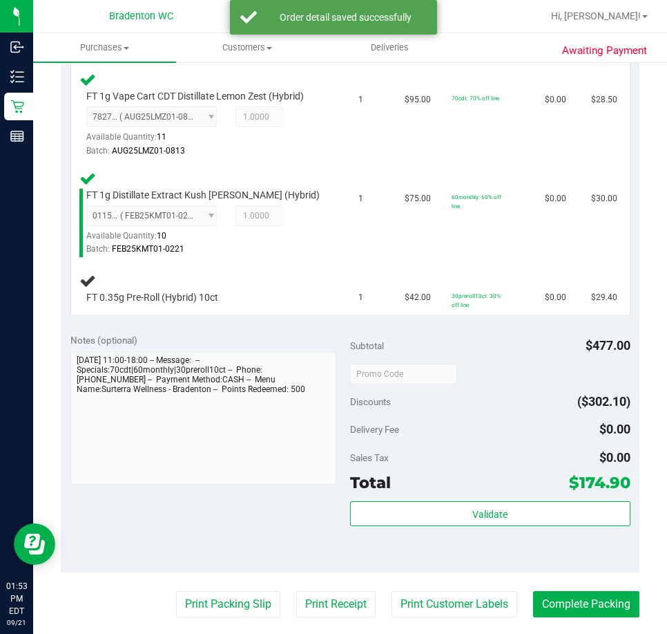
scroll to position [692, 0]
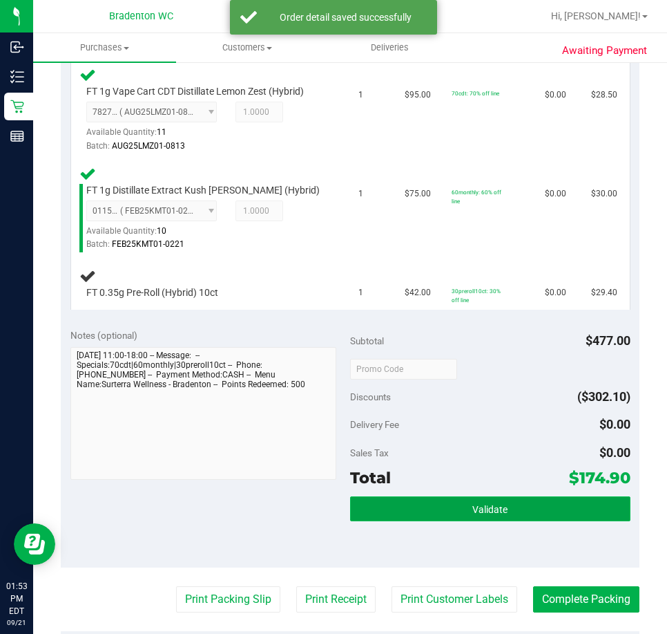
click at [395, 513] on button "Validate" at bounding box center [490, 508] width 281 height 25
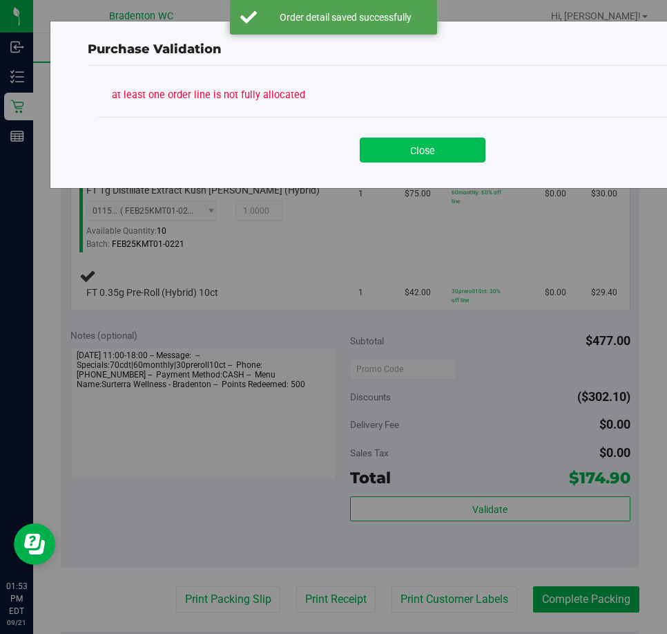
click at [421, 155] on button "Close" at bounding box center [423, 149] width 126 height 25
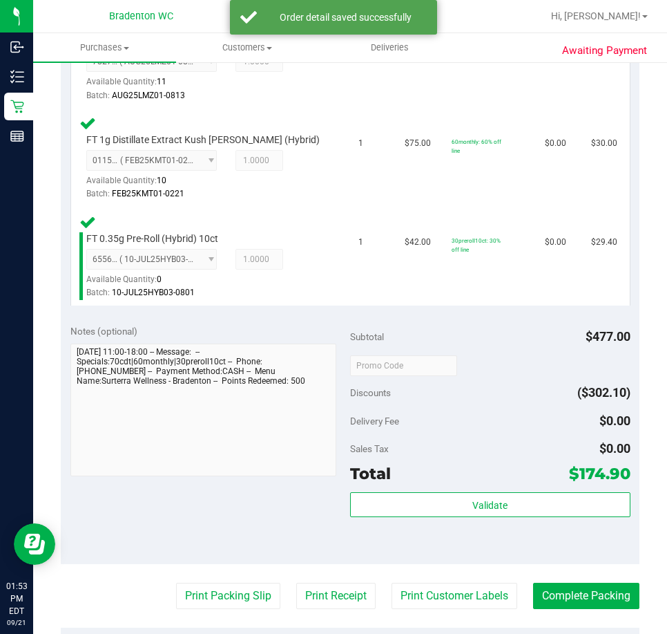
scroll to position [876, 0]
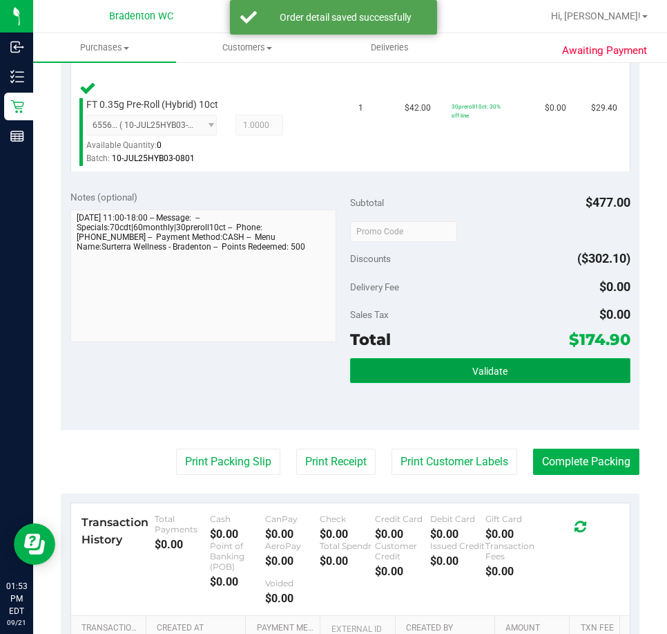
click at [458, 381] on button "Validate" at bounding box center [490, 370] width 281 height 25
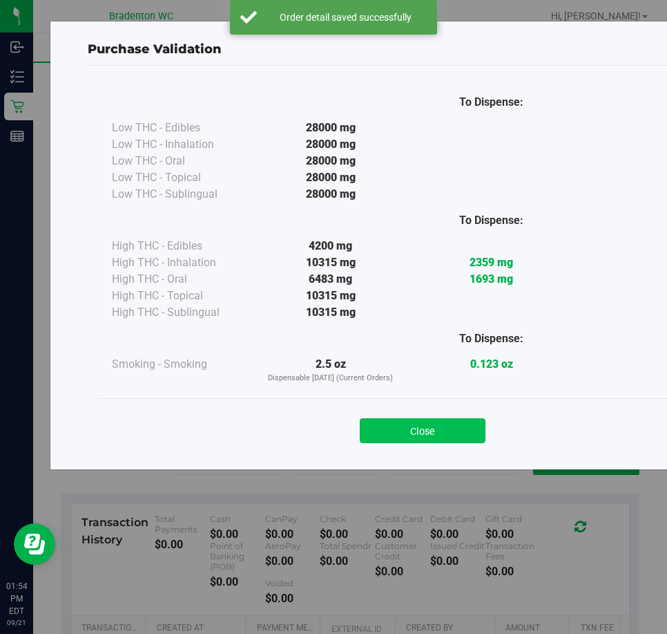
click at [425, 433] on button "Close" at bounding box center [423, 430] width 126 height 25
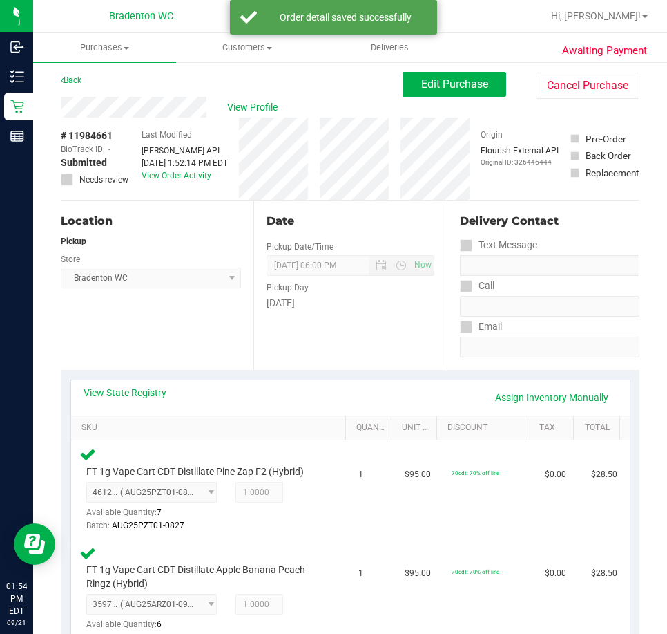
scroll to position [2, 0]
click at [444, 96] on button "Edit Purchase" at bounding box center [455, 85] width 104 height 25
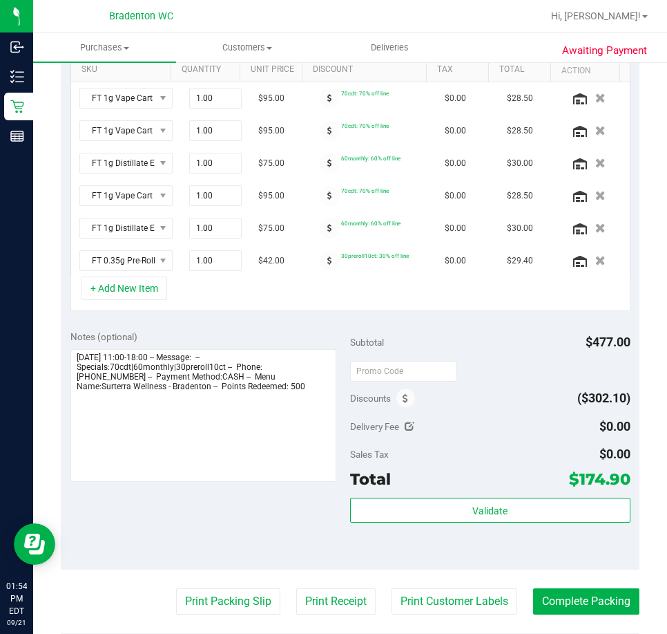
scroll to position [365, 0]
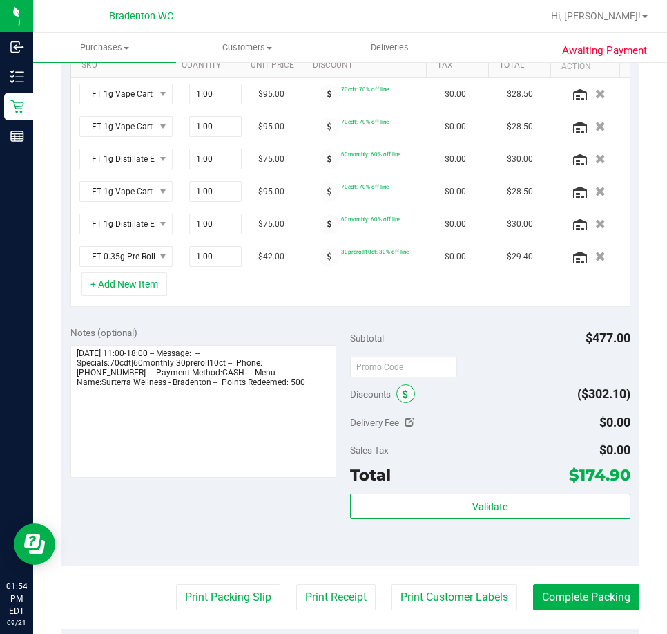
click at [403, 395] on icon at bounding box center [406, 395] width 6 height 10
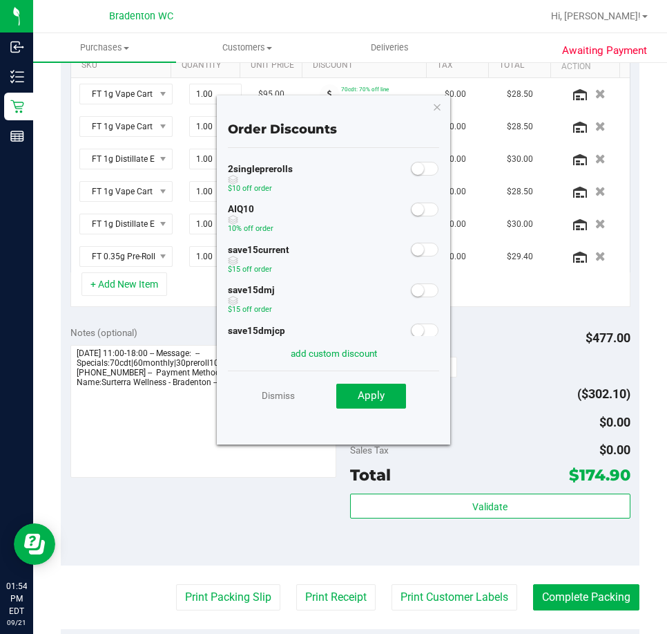
click at [415, 213] on span at bounding box center [425, 209] width 28 height 14
click at [377, 403] on button "Apply" at bounding box center [371, 395] width 70 height 25
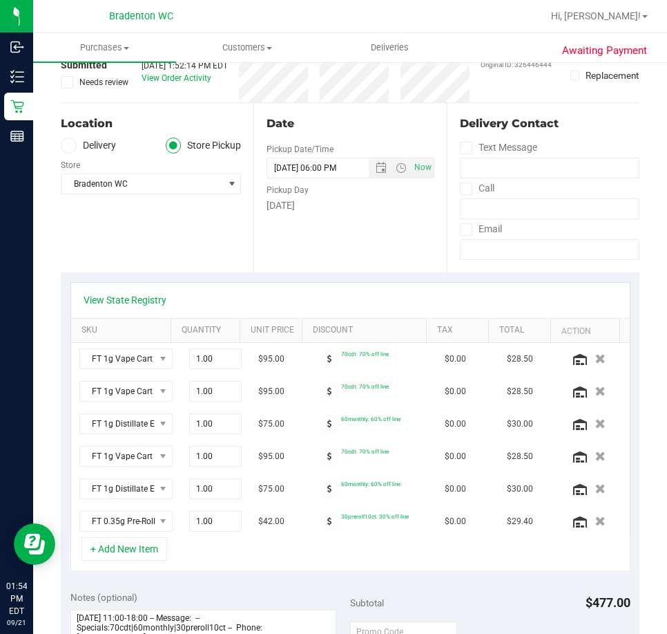
scroll to position [0, 0]
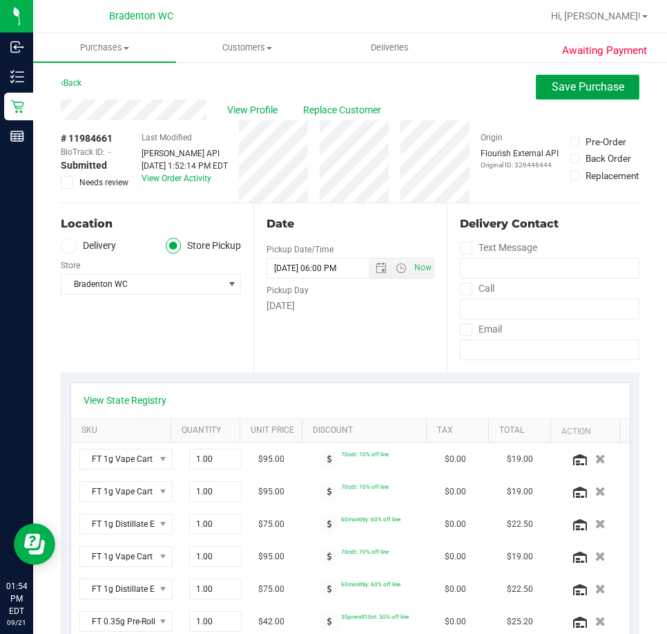
click at [558, 89] on span "Save Purchase" at bounding box center [588, 86] width 73 height 13
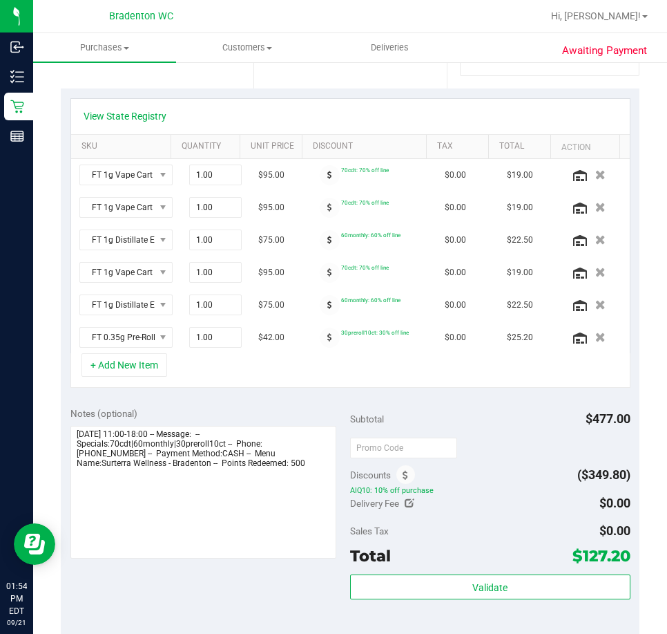
scroll to position [285, 0]
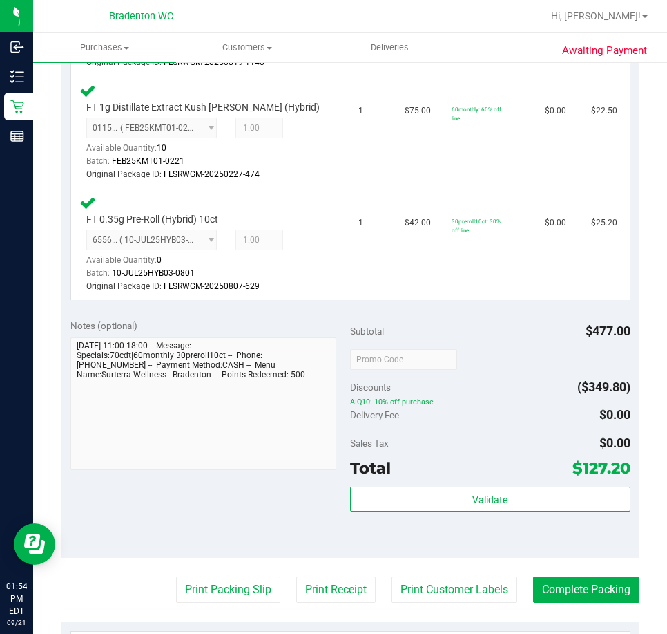
scroll to position [852, 0]
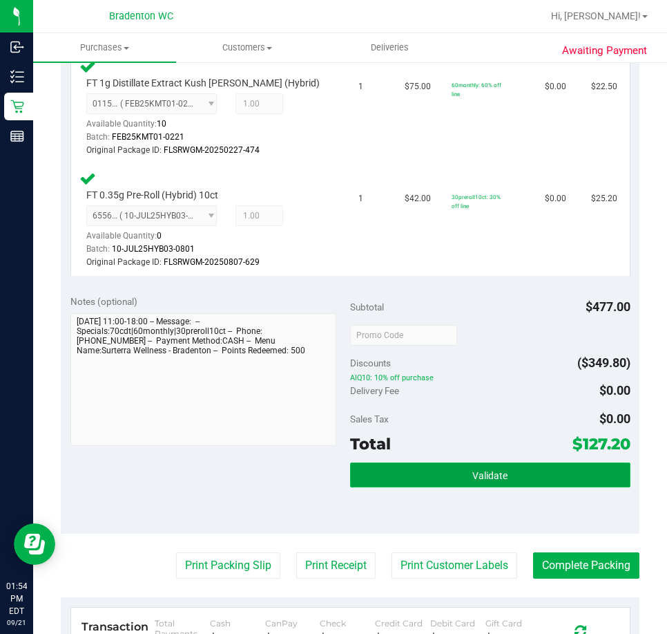
click at [451, 483] on button "Validate" at bounding box center [490, 474] width 281 height 25
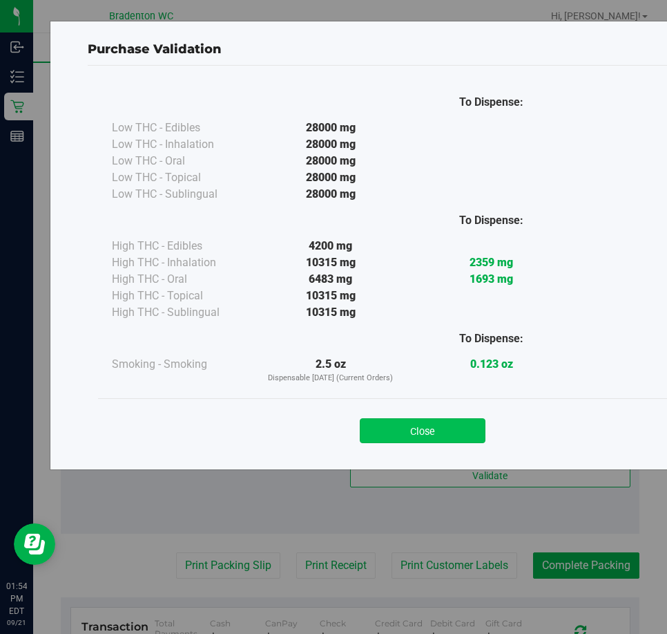
click at [404, 432] on button "Close" at bounding box center [423, 430] width 126 height 25
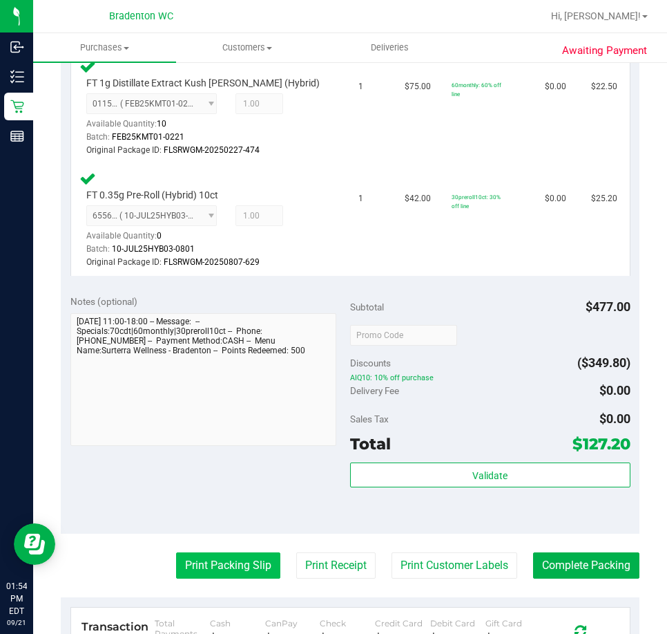
click at [225, 562] on button "Print Packing Slip" at bounding box center [228, 565] width 104 height 26
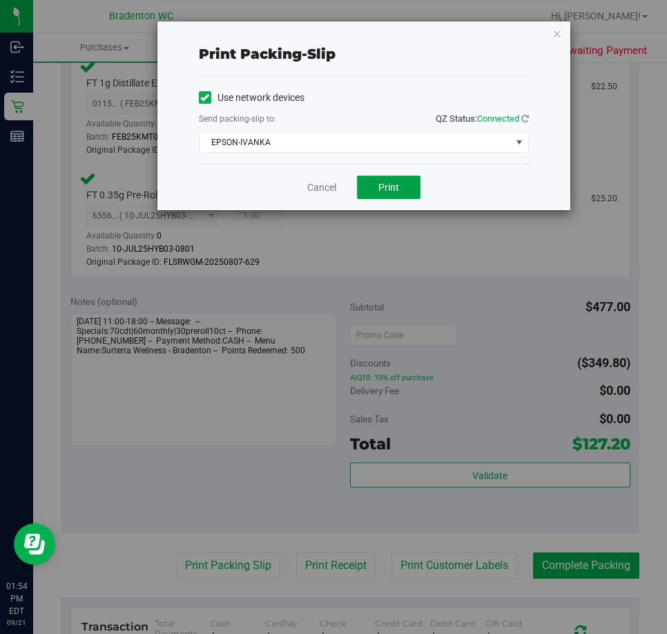
click at [392, 186] on span "Print" at bounding box center [389, 187] width 21 height 11
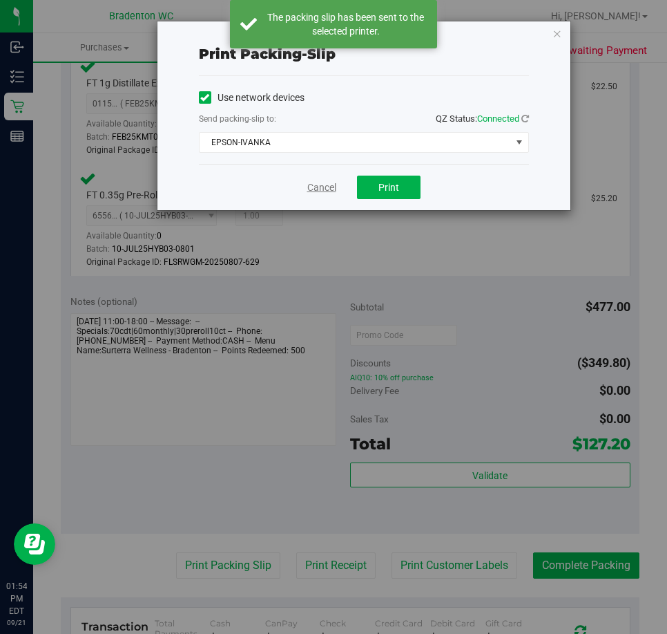
click at [321, 189] on link "Cancel" at bounding box center [321, 187] width 29 height 15
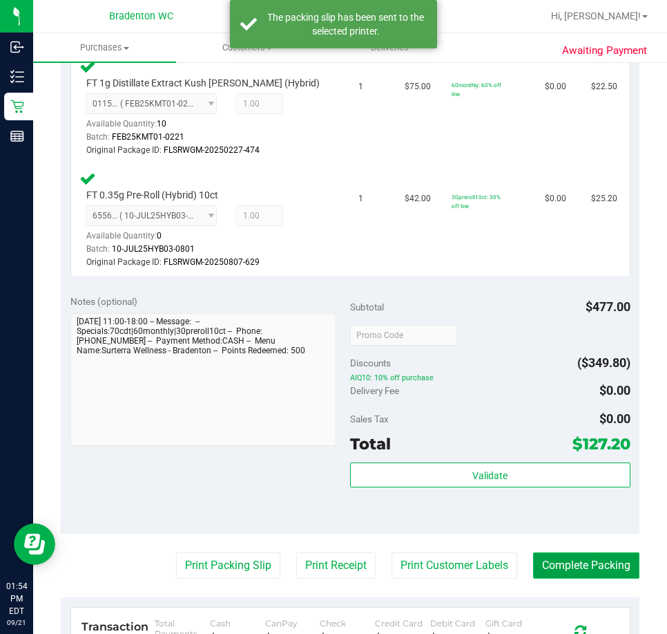
click at [605, 556] on button "Complete Packing" at bounding box center [586, 565] width 106 height 26
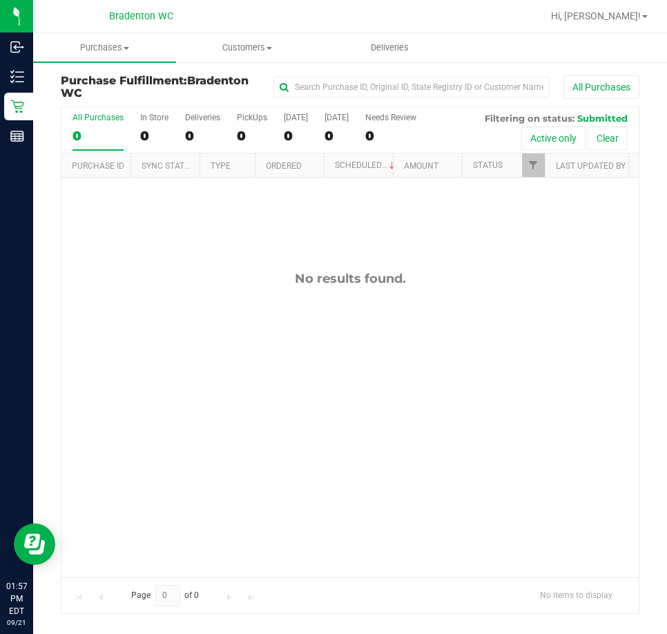
drag, startPoint x: 225, startPoint y: 294, endPoint x: 225, endPoint y: 281, distance: 13.8
click at [225, 281] on div "No results found." at bounding box center [350, 424] width 578 height 493
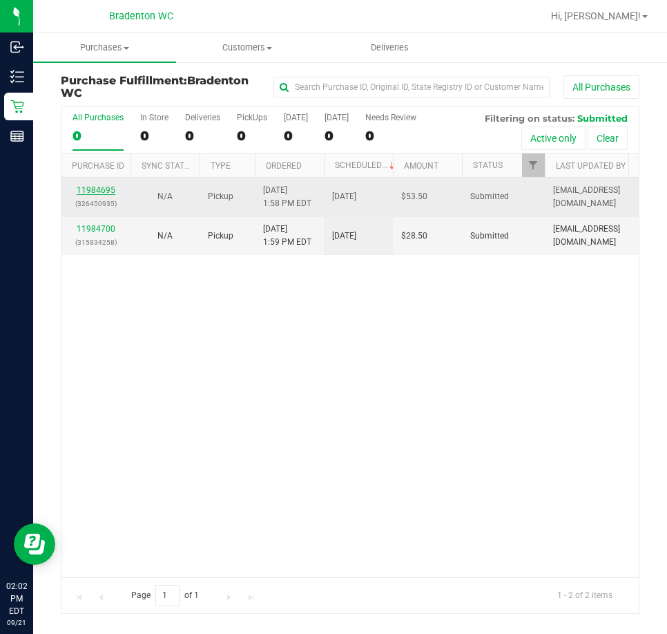
click at [88, 191] on link "11984695" at bounding box center [96, 190] width 39 height 10
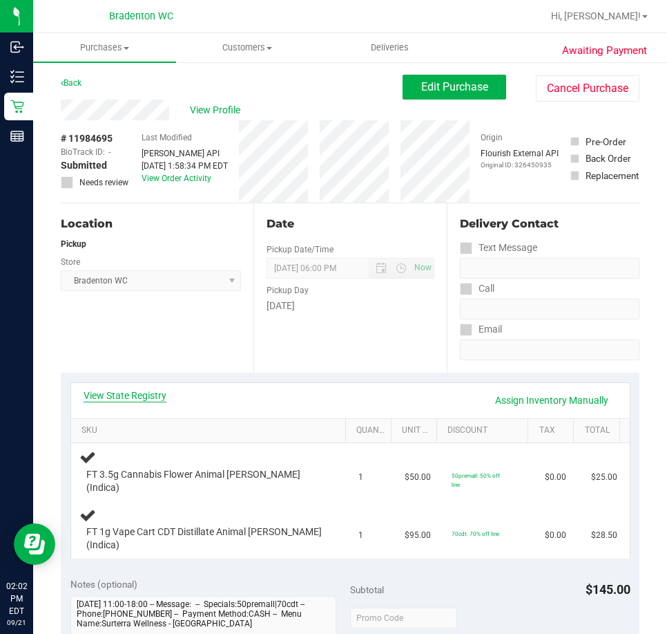
click at [140, 399] on link "View State Registry" at bounding box center [125, 395] width 83 height 14
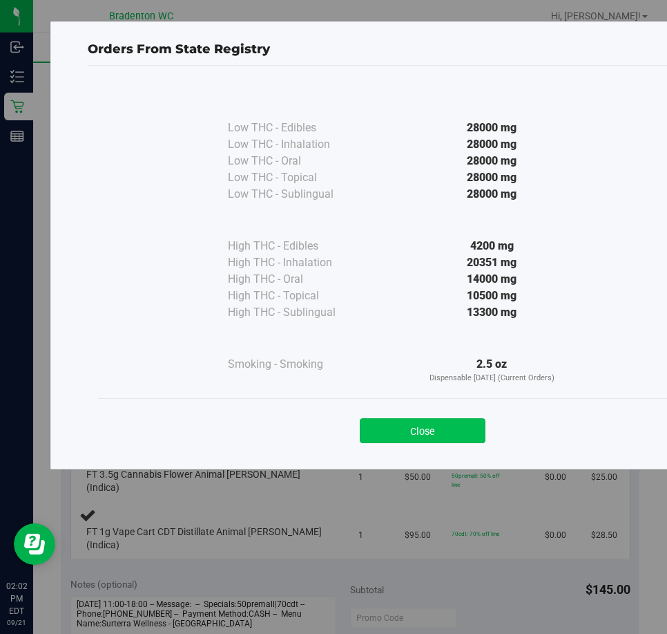
click at [453, 441] on button "Close" at bounding box center [423, 430] width 126 height 25
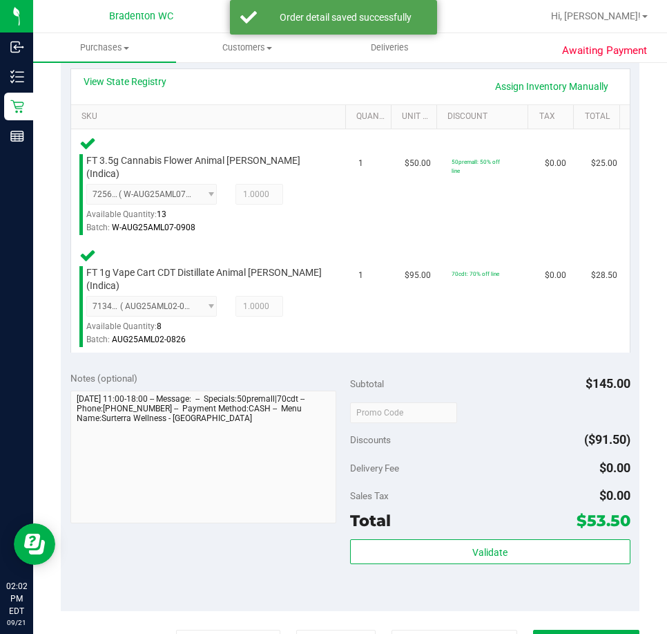
scroll to position [346, 0]
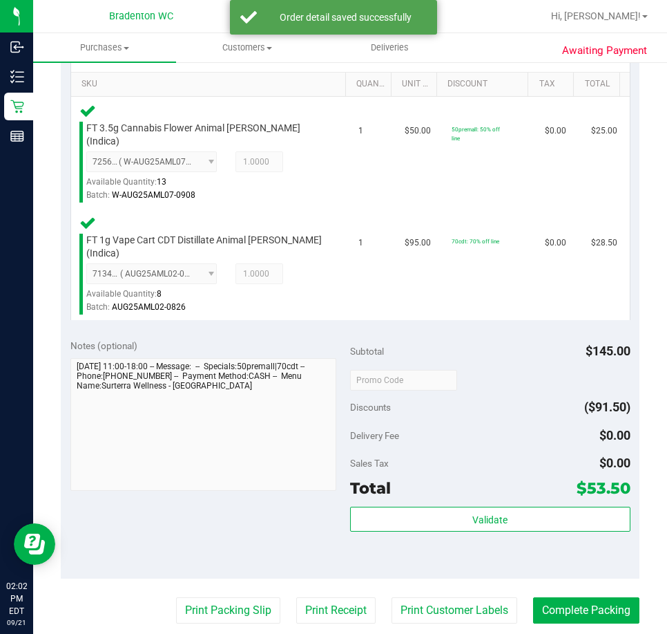
click at [408, 528] on div "Validate" at bounding box center [490, 537] width 281 height 62
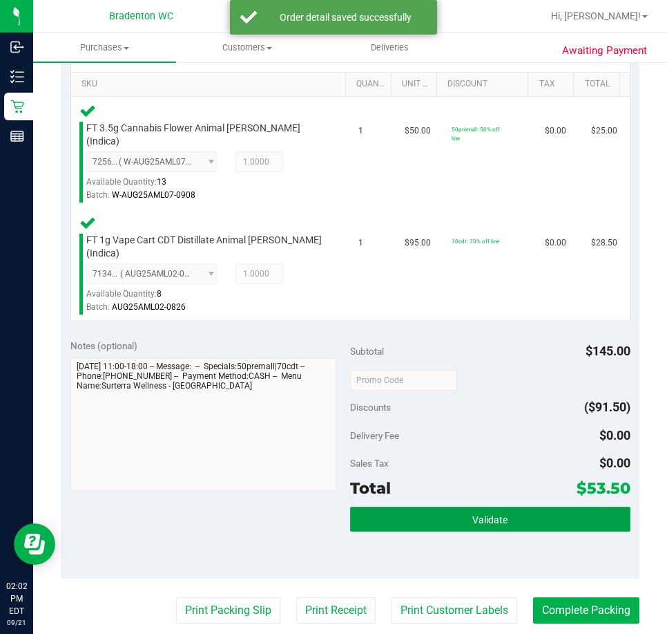
click at [416, 506] on button "Validate" at bounding box center [490, 518] width 281 height 25
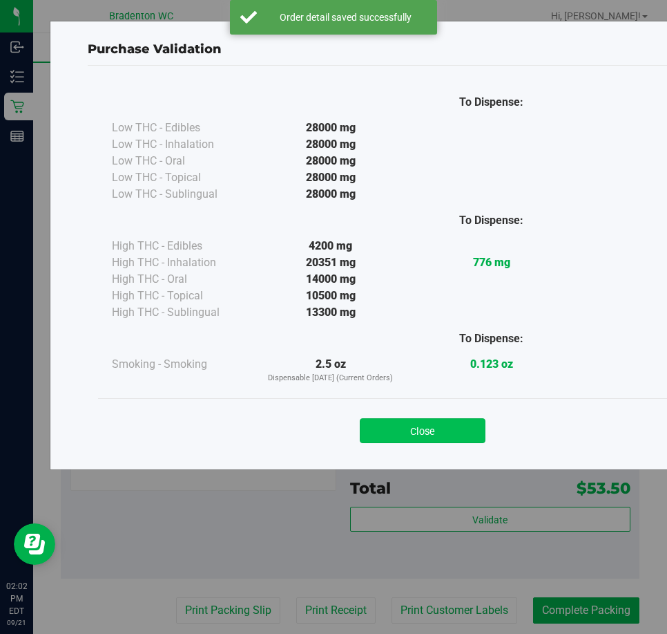
click at [390, 424] on button "Close" at bounding box center [423, 430] width 126 height 25
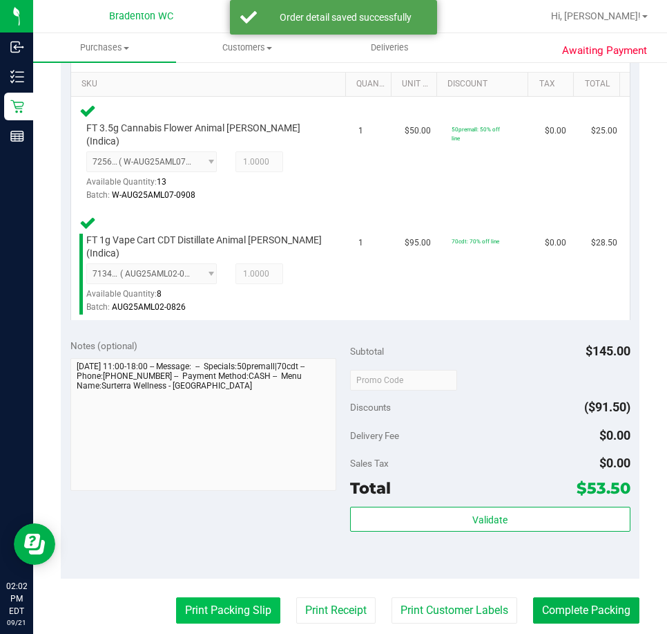
click at [229, 597] on button "Print Packing Slip" at bounding box center [228, 610] width 104 height 26
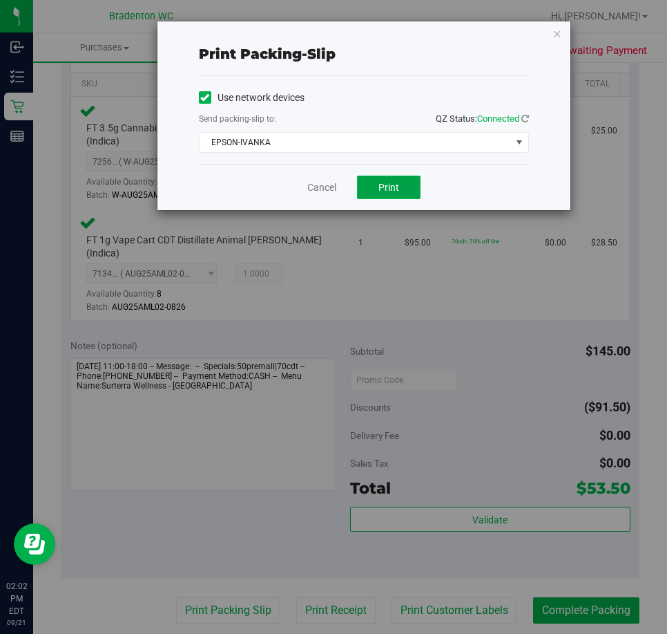
click at [380, 191] on span "Print" at bounding box center [389, 187] width 21 height 11
click at [321, 193] on link "Cancel" at bounding box center [321, 187] width 29 height 15
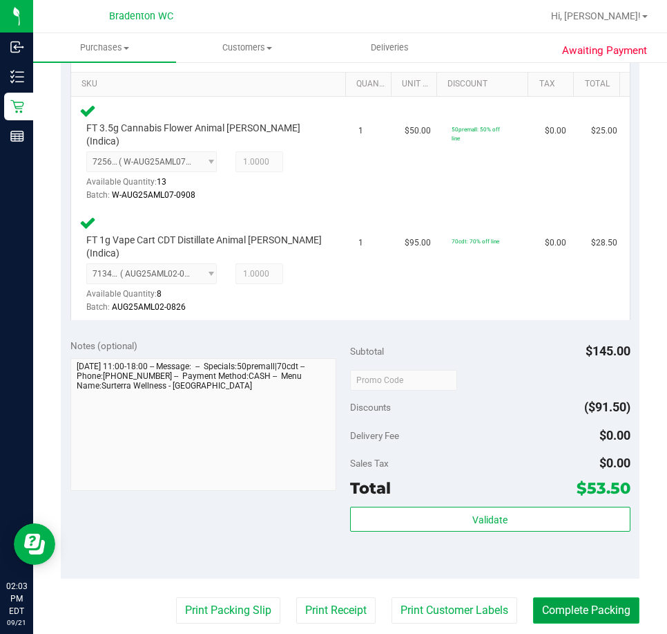
click at [558, 597] on button "Complete Packing" at bounding box center [586, 610] width 106 height 26
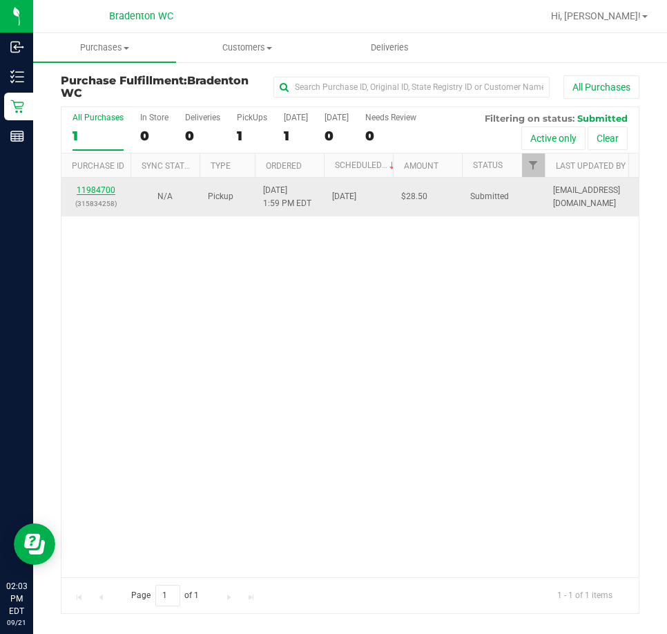
click at [86, 190] on link "11984700" at bounding box center [96, 190] width 39 height 10
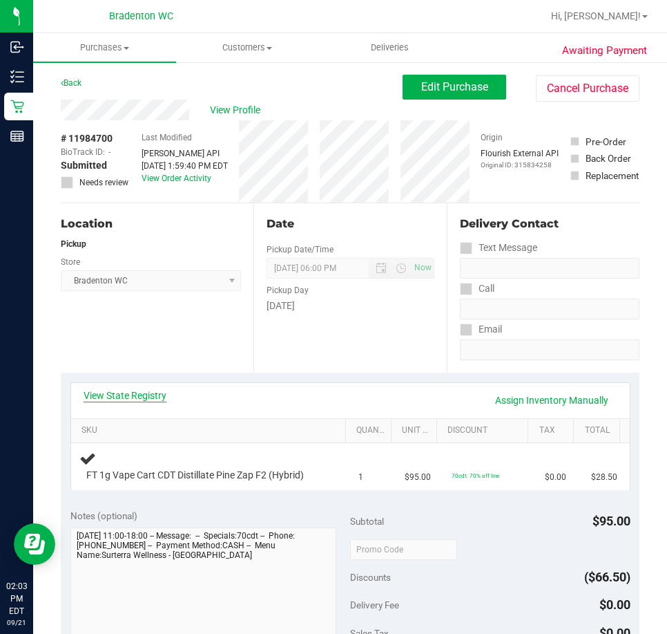
click at [129, 397] on link "View State Registry" at bounding box center [125, 395] width 83 height 14
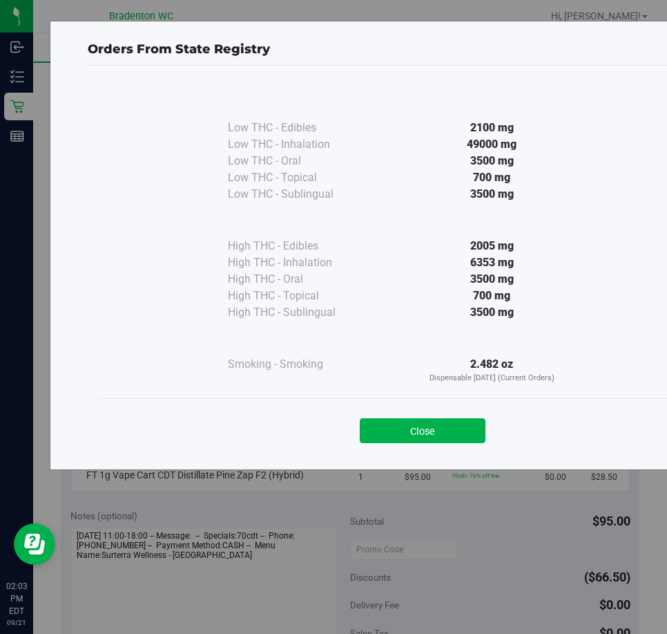
click at [443, 396] on div "Low THC - Edibles 2100 mg Low THC - Inhalation" at bounding box center [422, 241] width 649 height 314
click at [437, 430] on button "Close" at bounding box center [423, 430] width 126 height 25
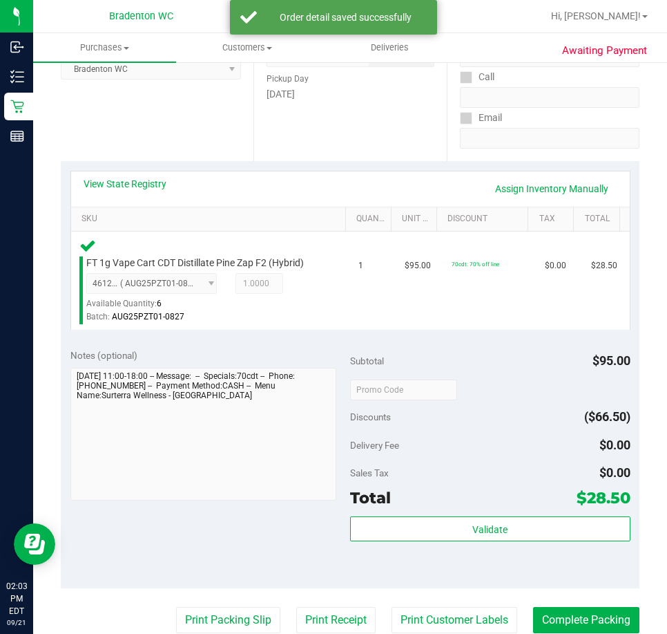
scroll to position [553, 0]
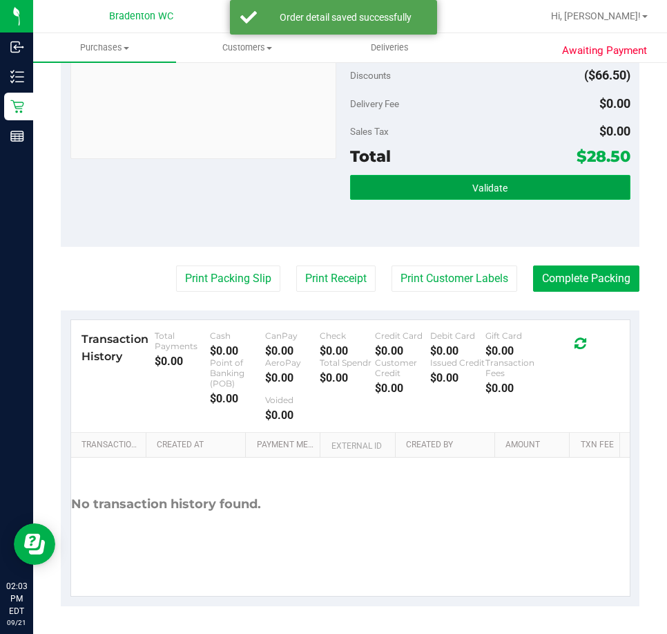
click at [444, 178] on button "Validate" at bounding box center [490, 187] width 281 height 25
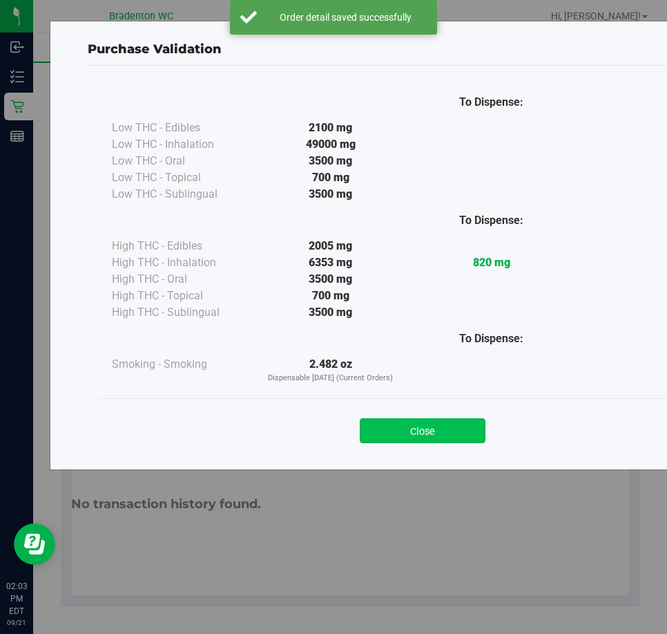
click at [400, 440] on button "Close" at bounding box center [423, 430] width 126 height 25
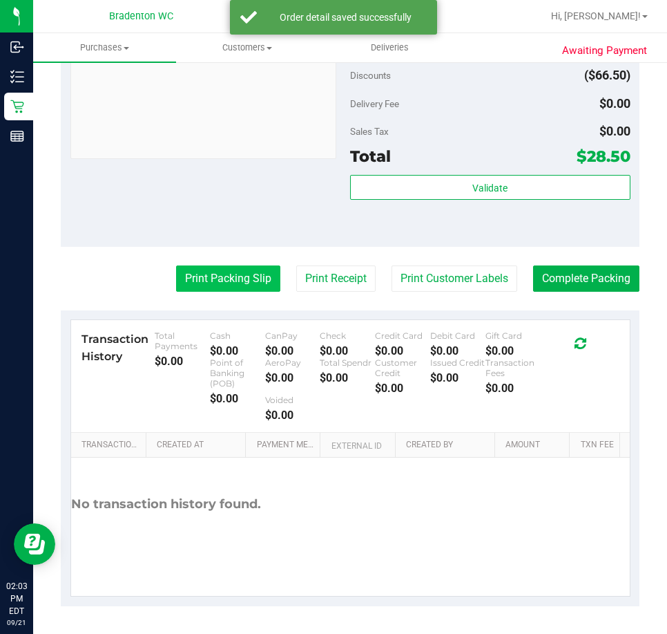
click at [207, 288] on button "Print Packing Slip" at bounding box center [228, 278] width 104 height 26
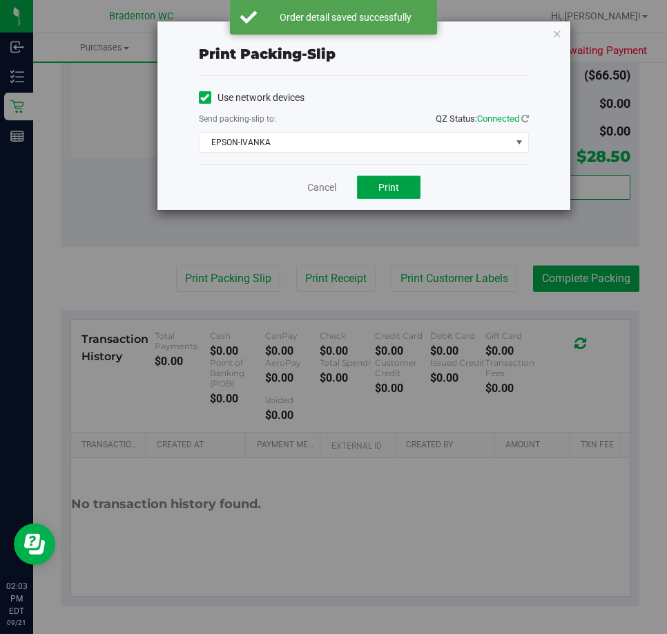
click at [376, 195] on button "Print" at bounding box center [389, 186] width 64 height 23
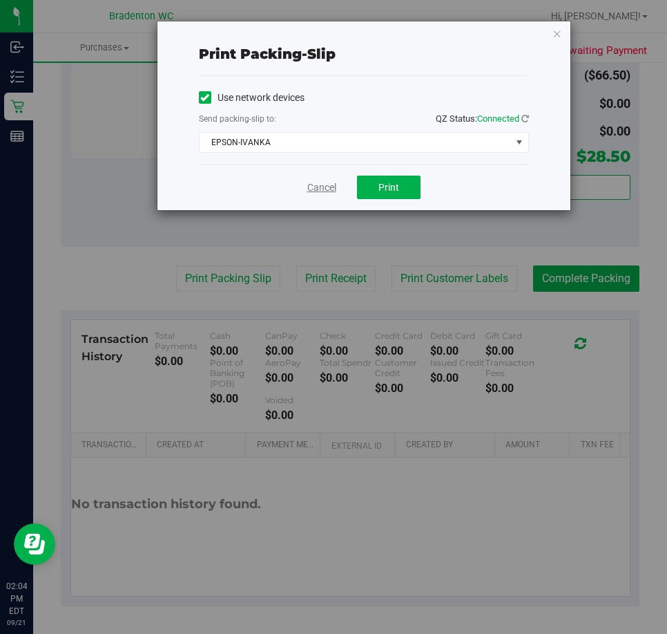
click at [309, 189] on link "Cancel" at bounding box center [321, 187] width 29 height 15
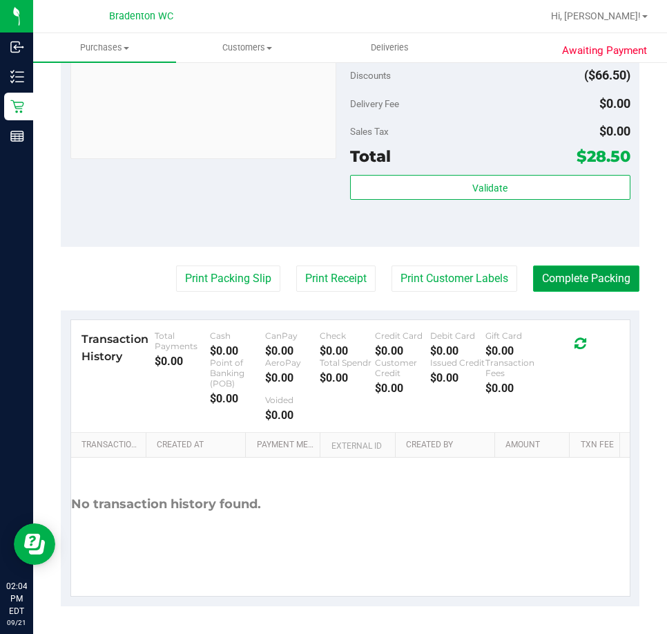
click at [558, 288] on button "Complete Packing" at bounding box center [586, 278] width 106 height 26
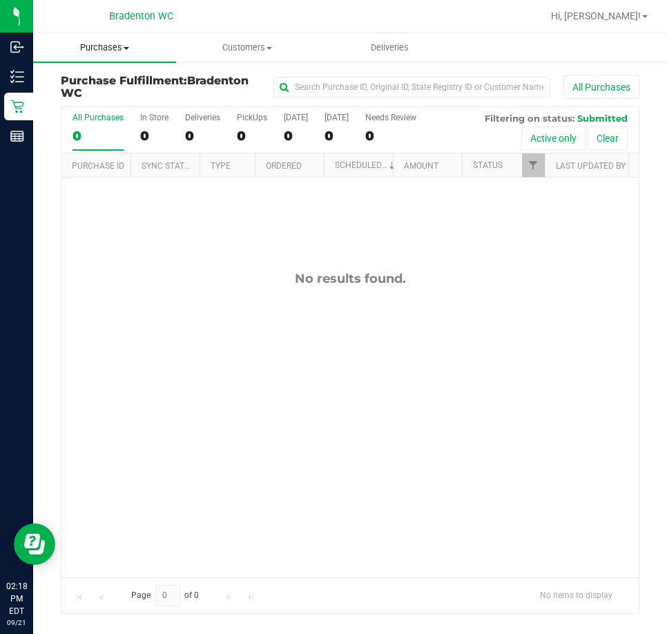
click at [92, 43] on span "Purchases" at bounding box center [104, 47] width 143 height 12
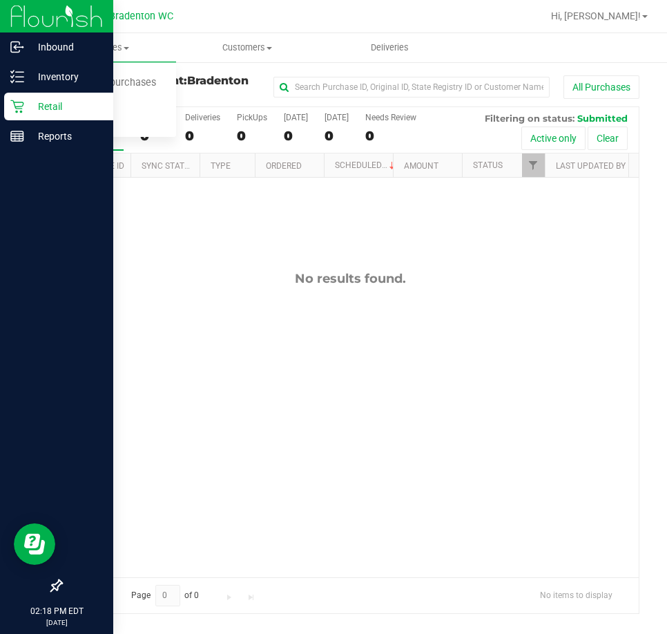
click at [21, 99] on div "Retail" at bounding box center [58, 107] width 109 height 28
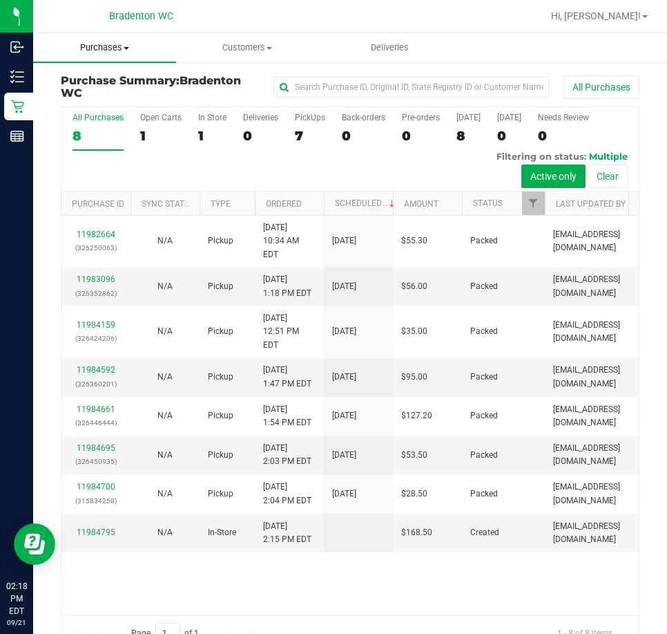
click at [129, 50] on span "Purchases" at bounding box center [104, 47] width 143 height 12
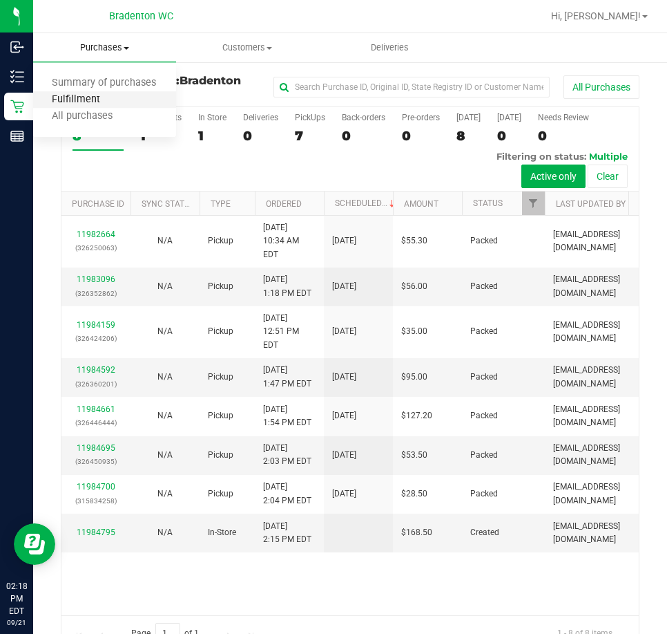
click at [86, 104] on span "Fulfillment" at bounding box center [76, 100] width 86 height 12
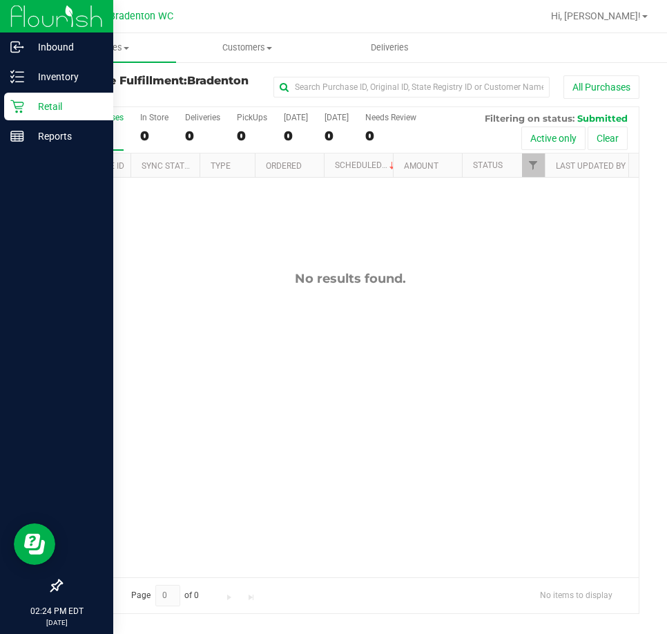
click at [25, 106] on p "Retail" at bounding box center [65, 106] width 83 height 17
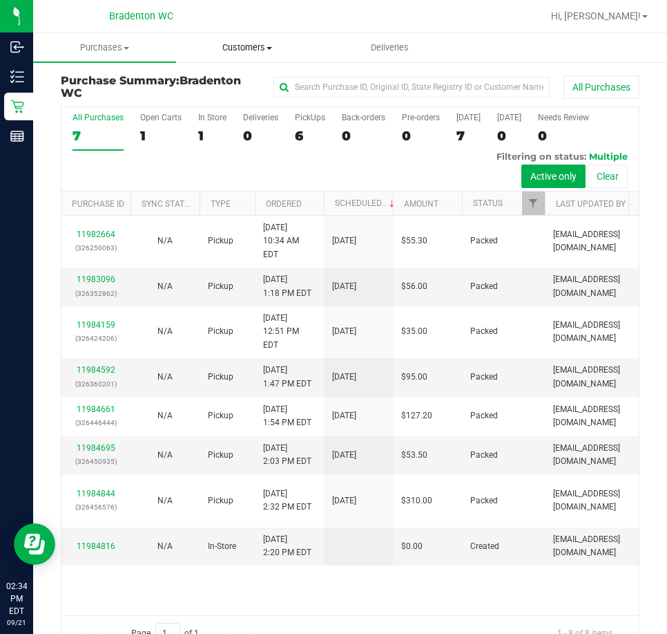
click at [265, 47] on span "Customers" at bounding box center [248, 47] width 142 height 12
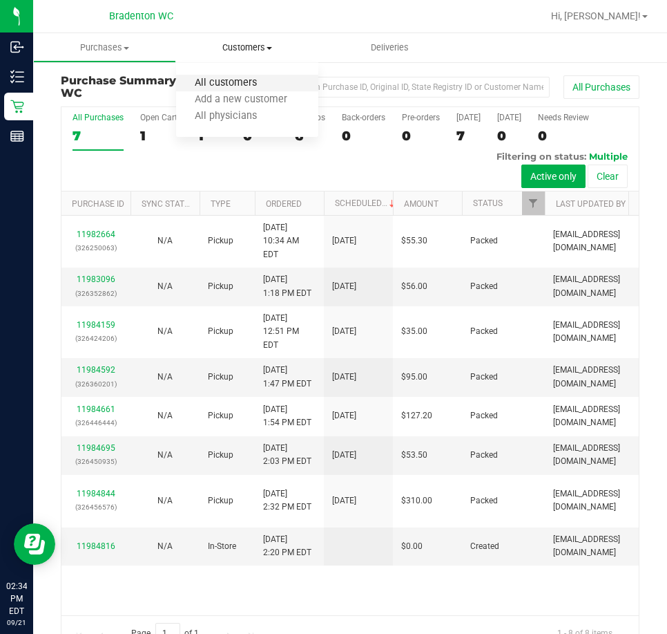
click at [243, 84] on span "All customers" at bounding box center [225, 83] width 99 height 12
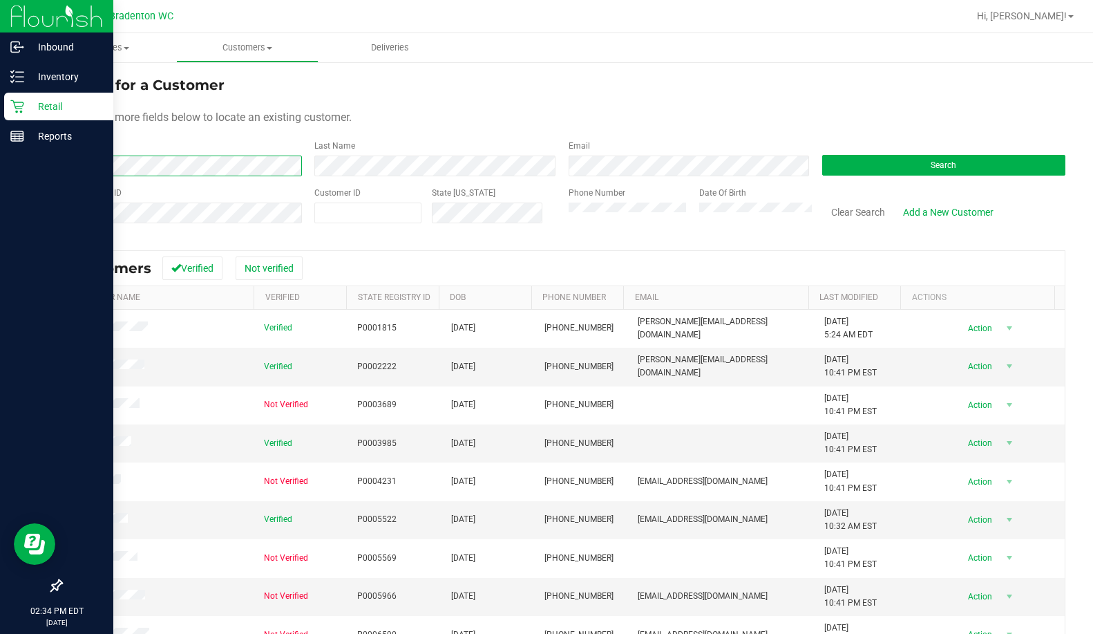
click at [0, 158] on div "Inbound Inventory Retail Reports 02:34 PM EDT 09/21/2025 09/21 Bradenton WC Hi,…" at bounding box center [546, 317] width 1093 height 634
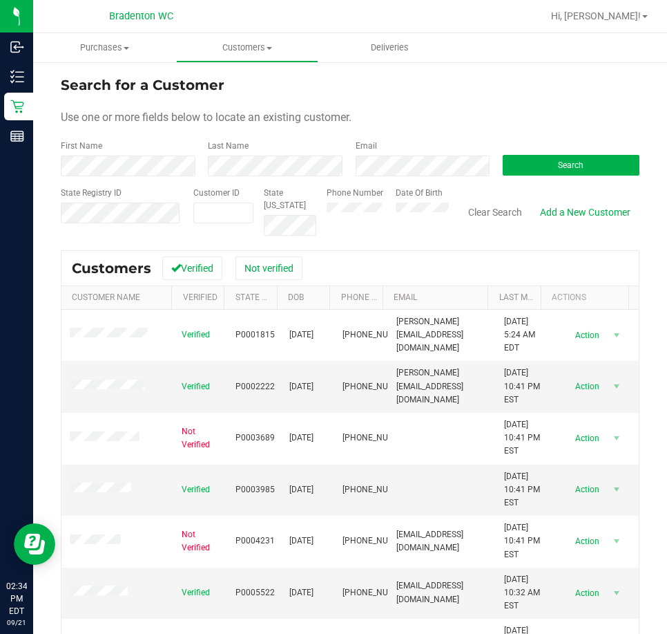
click at [139, 132] on form "Search for a Customer Use one or more fields below to locate an existing custom…" at bounding box center [350, 155] width 579 height 161
click at [101, 43] on span "Purchases" at bounding box center [104, 47] width 143 height 12
click at [82, 94] on span "Fulfillment" at bounding box center [76, 100] width 86 height 12
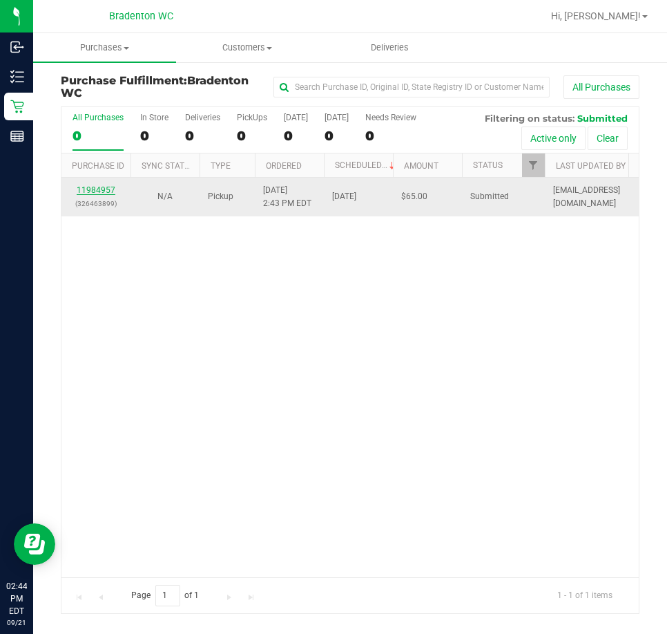
click at [82, 185] on link "11984957" at bounding box center [96, 190] width 39 height 10
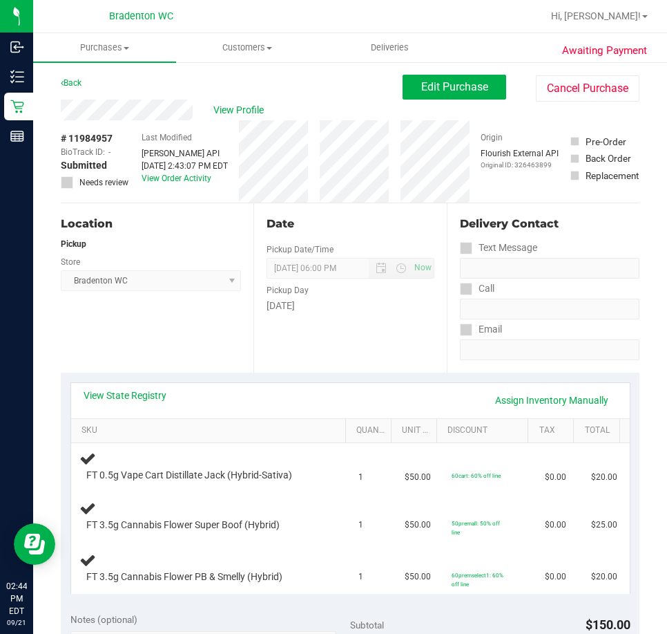
click at [155, 419] on th "SKU" at bounding box center [208, 431] width 274 height 25
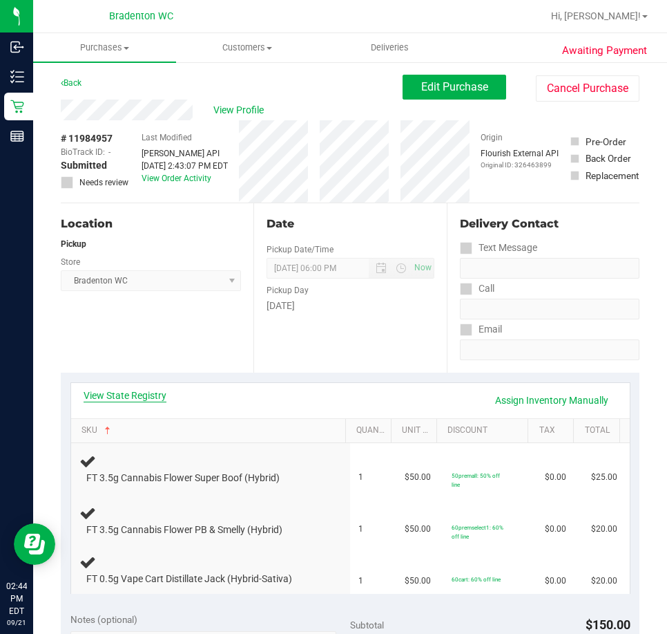
click at [153, 396] on link "View State Registry" at bounding box center [125, 395] width 83 height 14
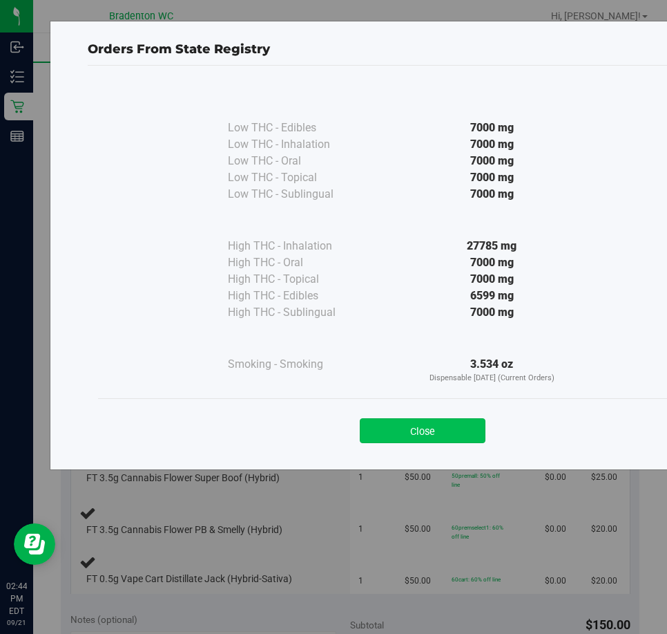
click at [426, 430] on button "Close" at bounding box center [423, 430] width 126 height 25
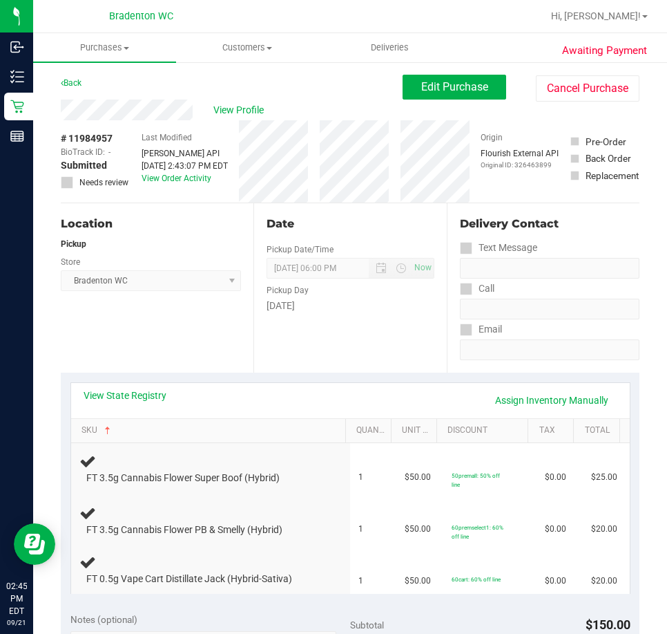
click at [147, 329] on div "Location Pickup Store Bradenton WC Select Store Bonita Springs WC Boynton Beach…" at bounding box center [157, 287] width 193 height 169
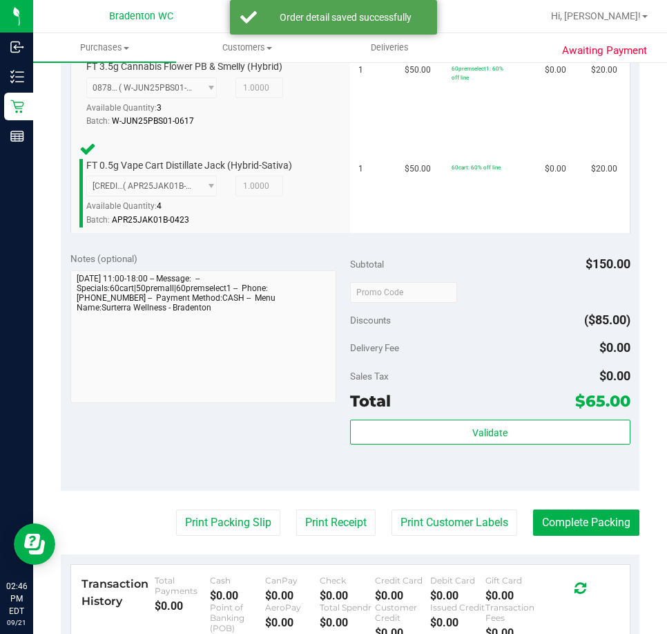
scroll to position [542, 0]
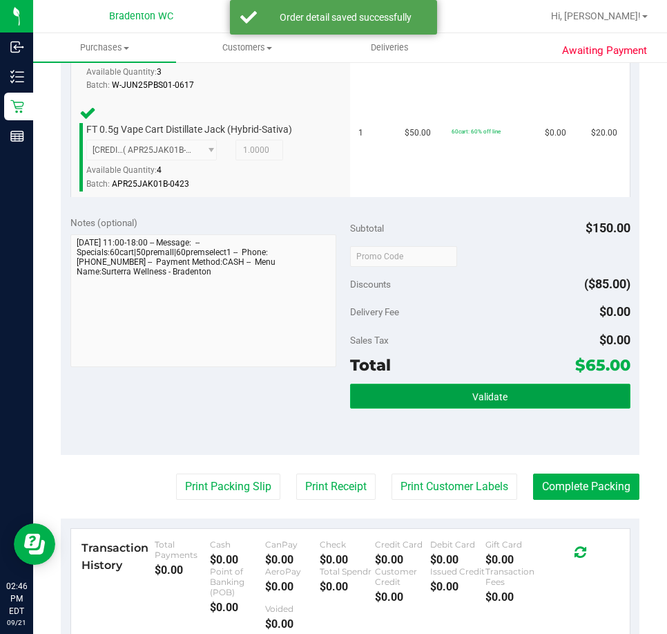
click at [438, 385] on button "Validate" at bounding box center [490, 395] width 281 height 25
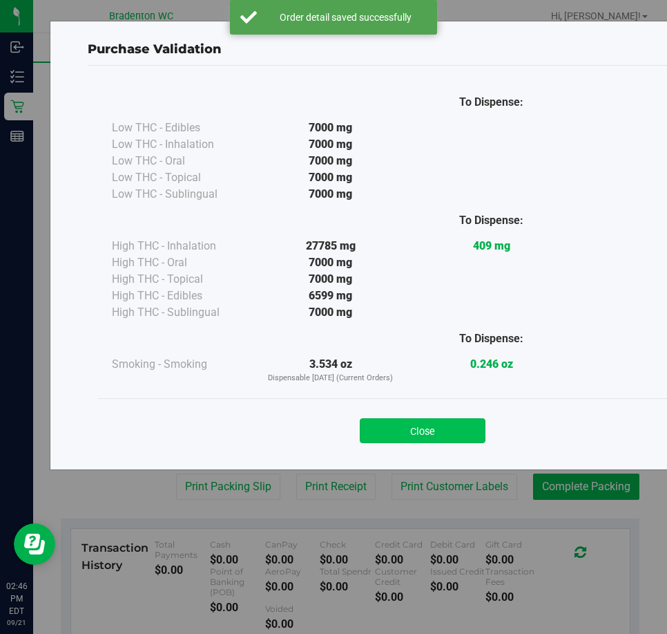
click at [409, 424] on button "Close" at bounding box center [423, 430] width 126 height 25
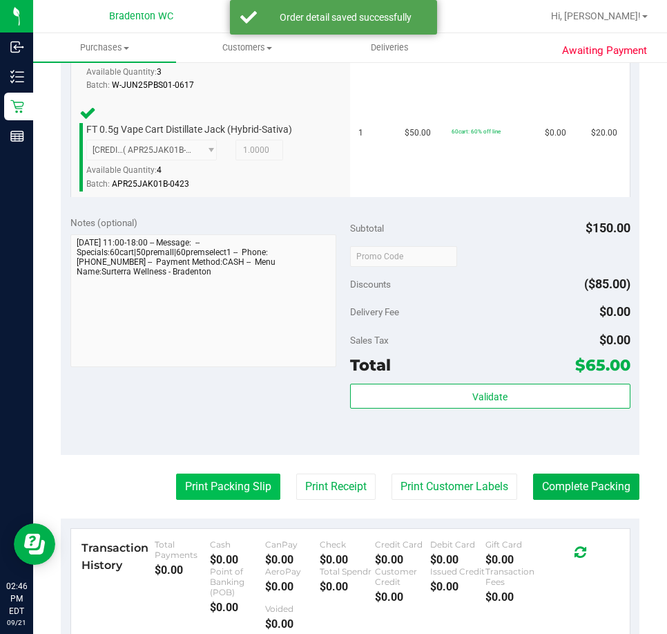
click at [211, 488] on button "Print Packing Slip" at bounding box center [228, 486] width 104 height 26
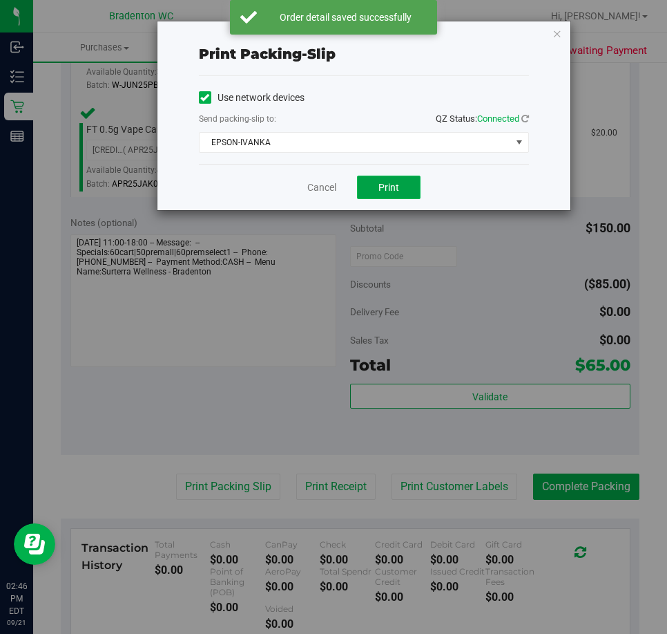
click at [395, 198] on button "Print" at bounding box center [389, 186] width 64 height 23
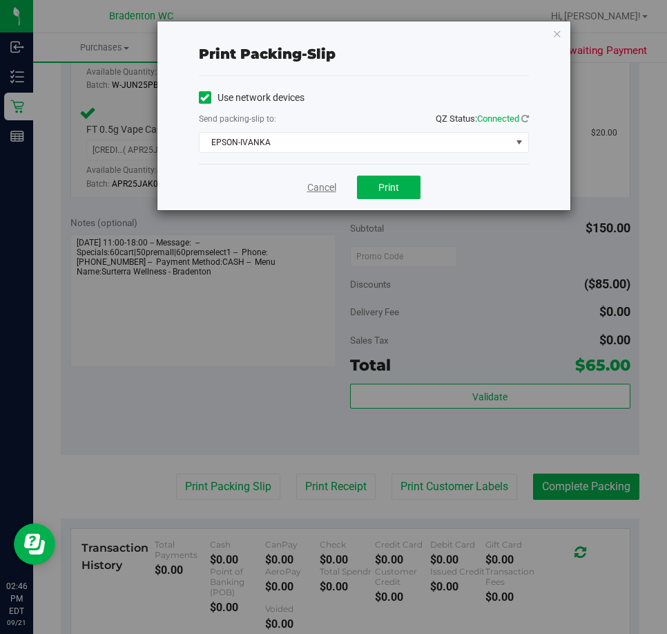
click at [312, 182] on link "Cancel" at bounding box center [321, 187] width 29 height 15
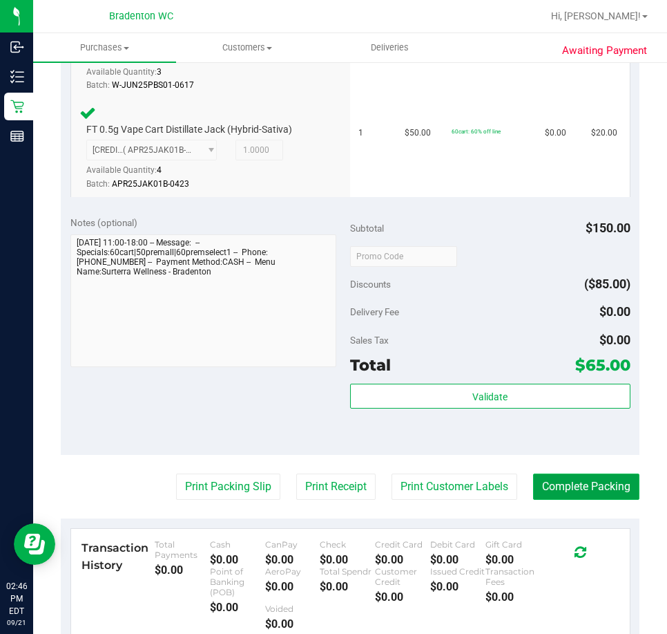
click at [560, 497] on button "Complete Packing" at bounding box center [586, 486] width 106 height 26
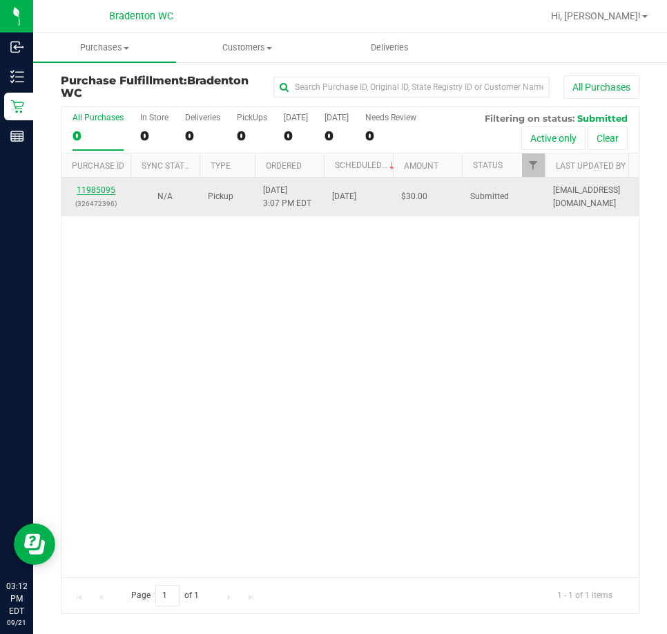
click at [104, 191] on link "11985095" at bounding box center [96, 190] width 39 height 10
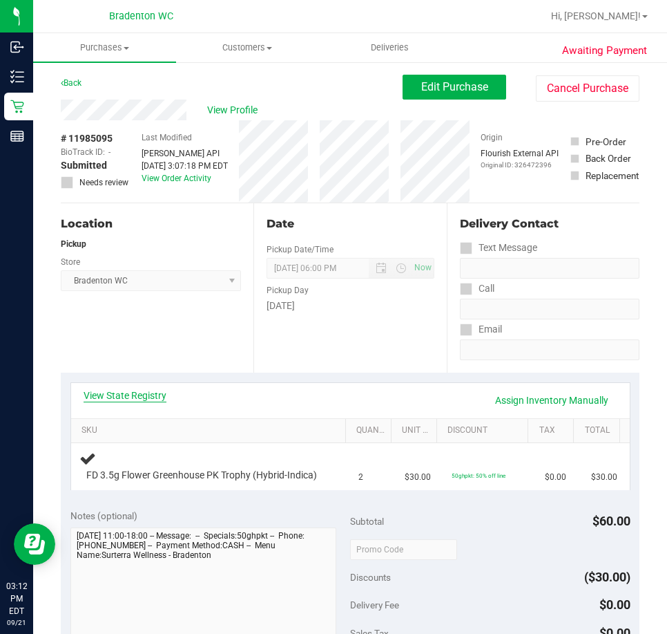
click at [144, 395] on link "View State Registry" at bounding box center [125, 395] width 83 height 14
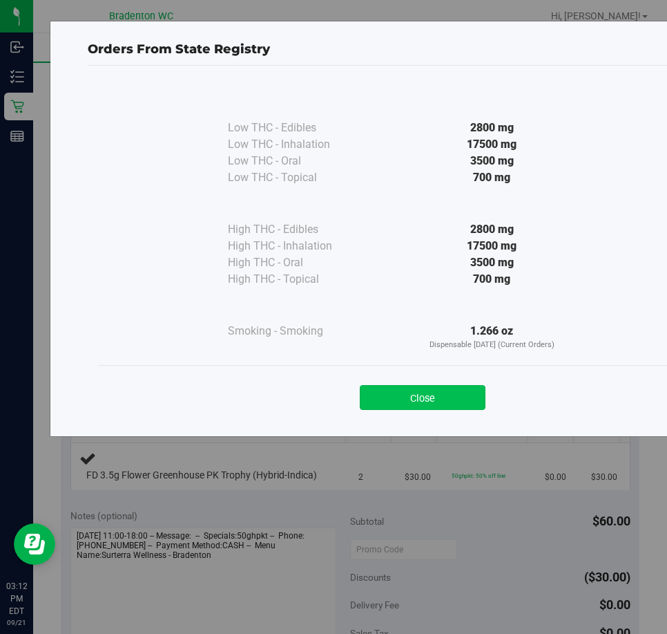
click at [442, 390] on button "Close" at bounding box center [423, 397] width 126 height 25
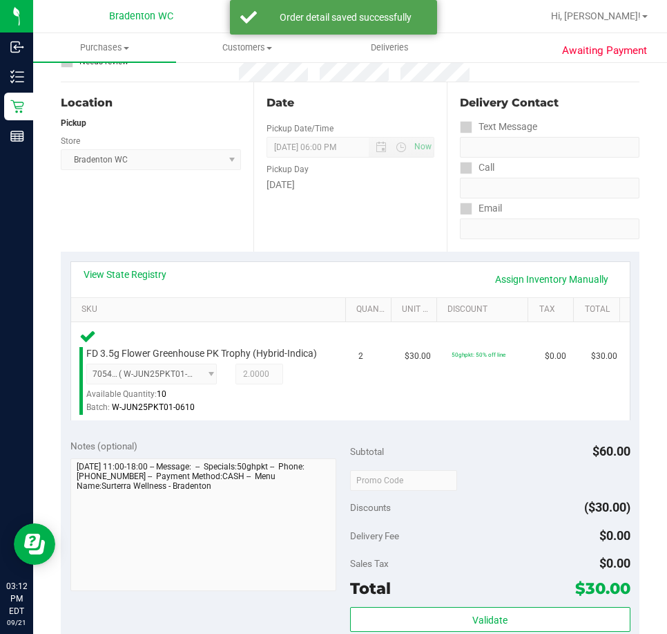
scroll to position [306, 0]
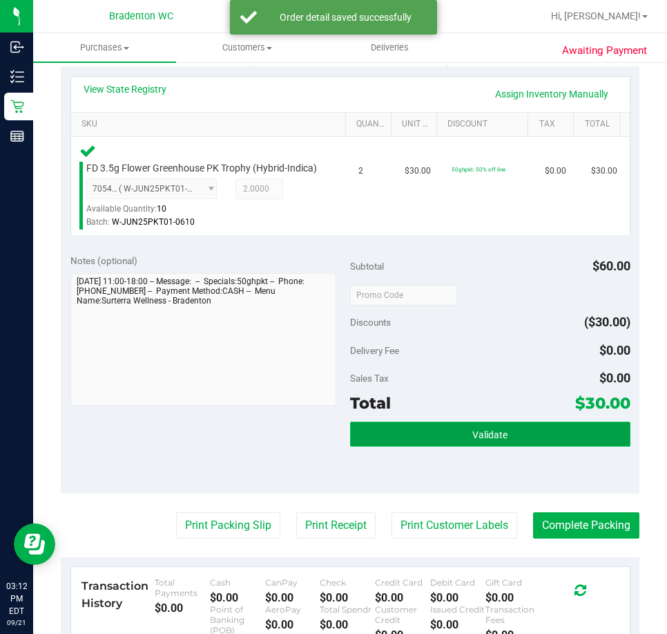
click at [458, 442] on button "Validate" at bounding box center [490, 433] width 281 height 25
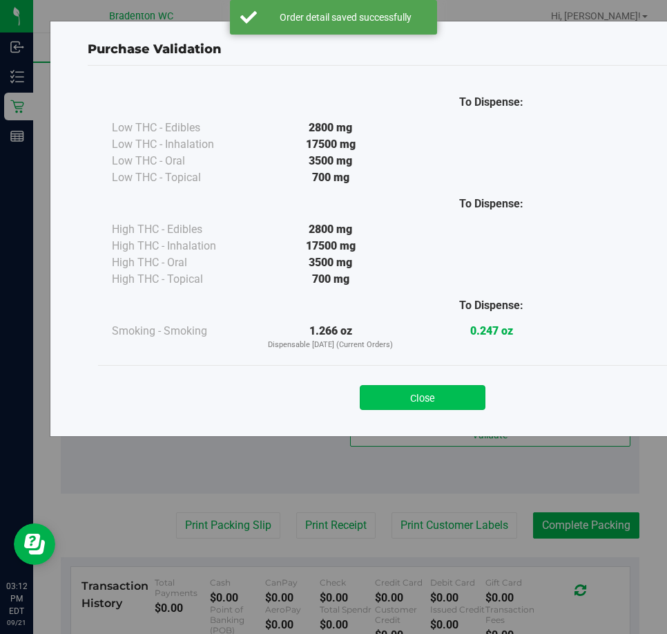
click at [453, 404] on button "Close" at bounding box center [423, 397] width 126 height 25
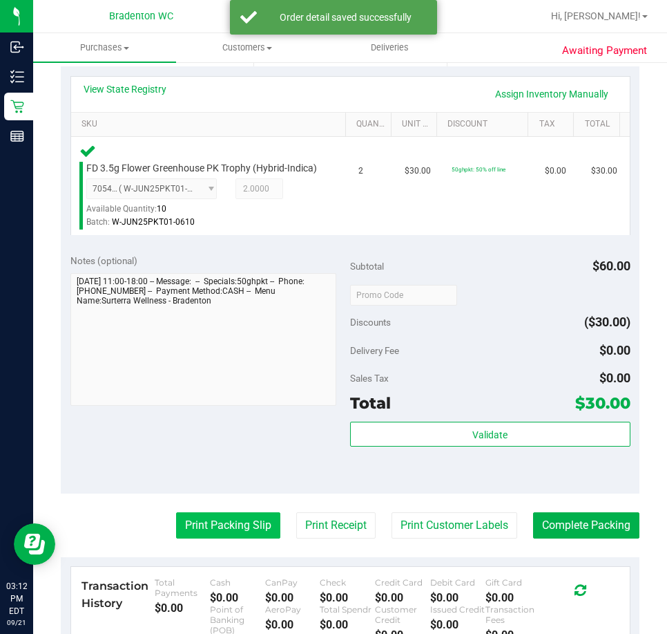
click at [230, 538] on button "Print Packing Slip" at bounding box center [228, 525] width 104 height 26
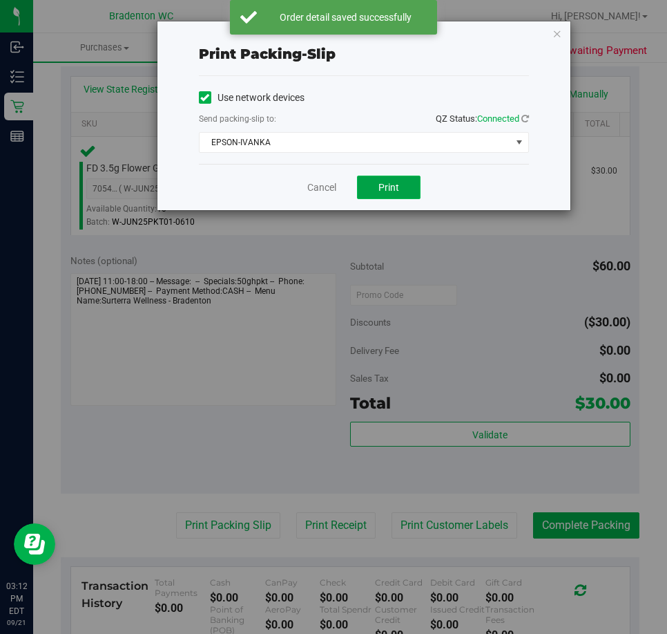
click at [381, 182] on span "Print" at bounding box center [389, 187] width 21 height 11
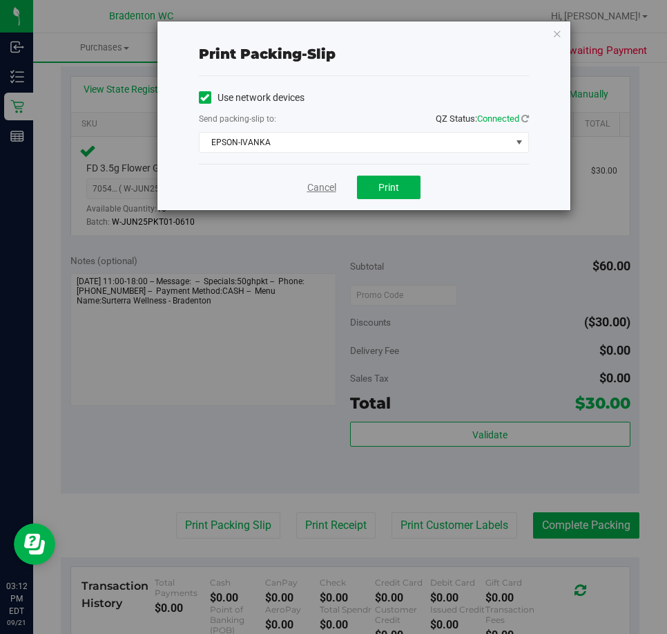
click at [319, 183] on link "Cancel" at bounding box center [321, 187] width 29 height 15
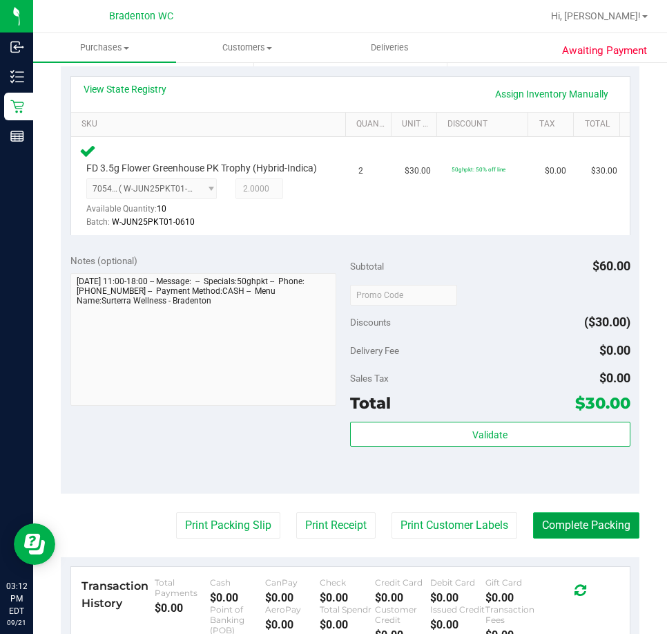
click at [576, 529] on button "Complete Packing" at bounding box center [586, 525] width 106 height 26
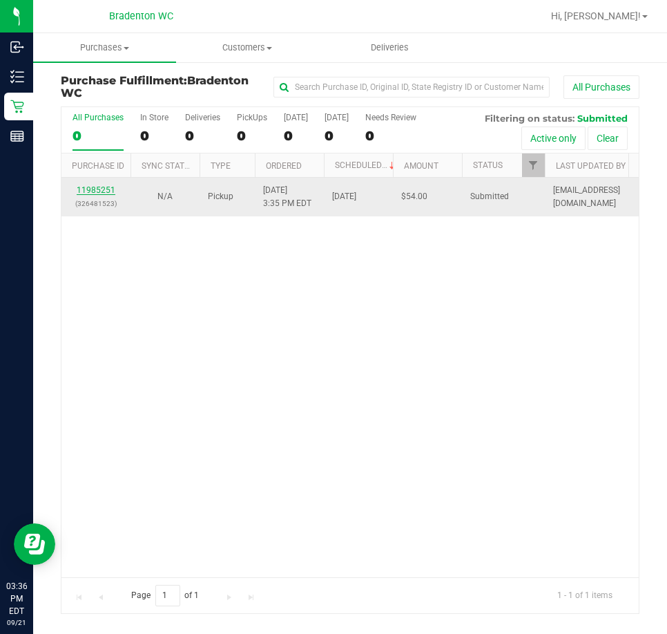
click at [107, 187] on link "11985251" at bounding box center [96, 190] width 39 height 10
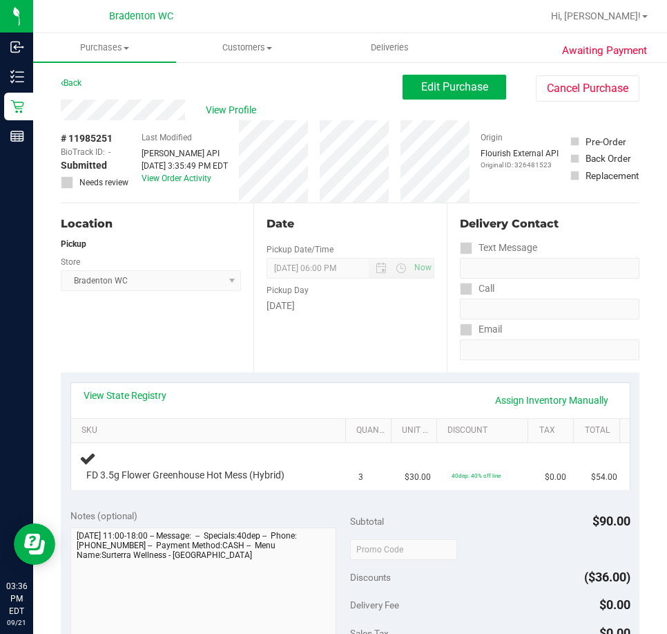
click at [115, 386] on div "View State Registry Assign Inventory Manually" at bounding box center [350, 400] width 559 height 35
click at [121, 392] on link "View State Registry" at bounding box center [125, 395] width 83 height 14
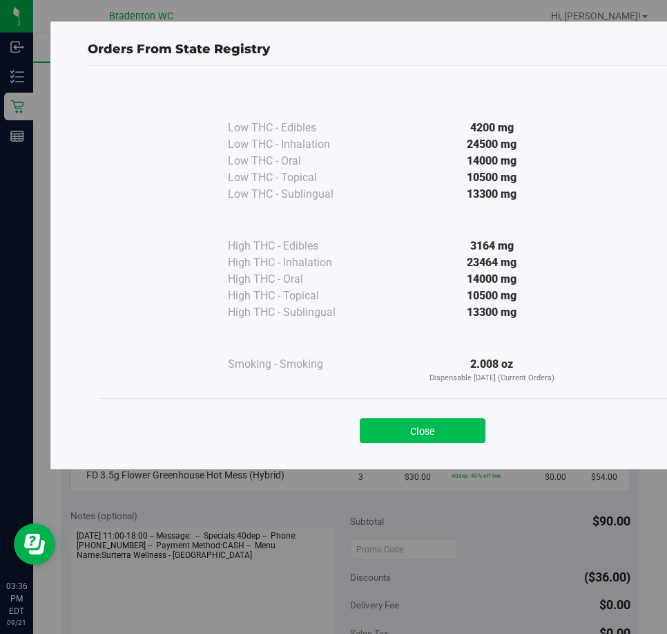
click at [406, 418] on button "Close" at bounding box center [423, 430] width 126 height 25
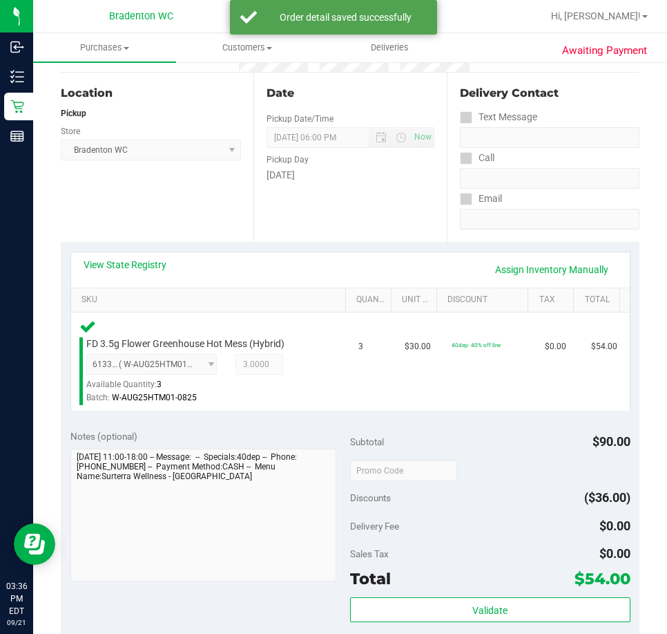
scroll to position [153, 0]
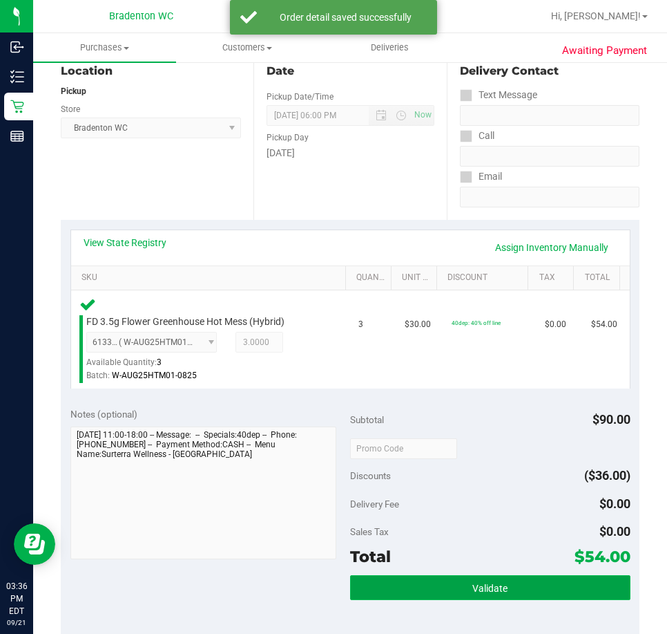
click at [438, 578] on button "Validate" at bounding box center [490, 587] width 281 height 25
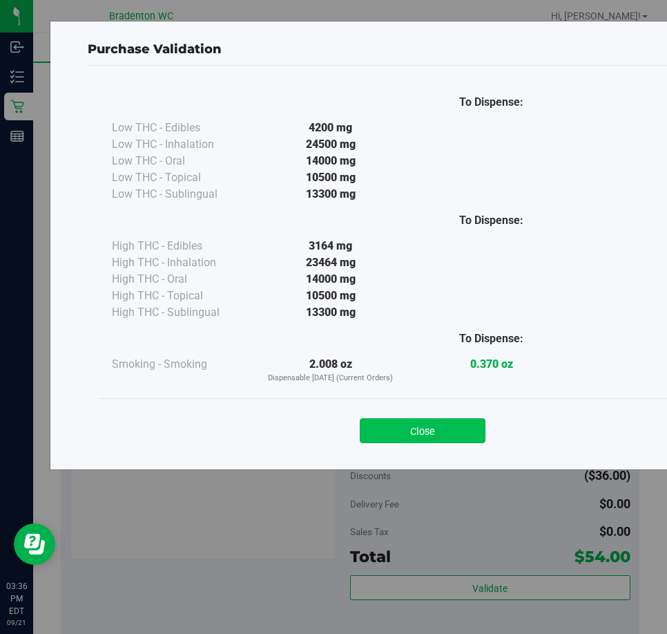
click at [403, 439] on button "Close" at bounding box center [423, 430] width 126 height 25
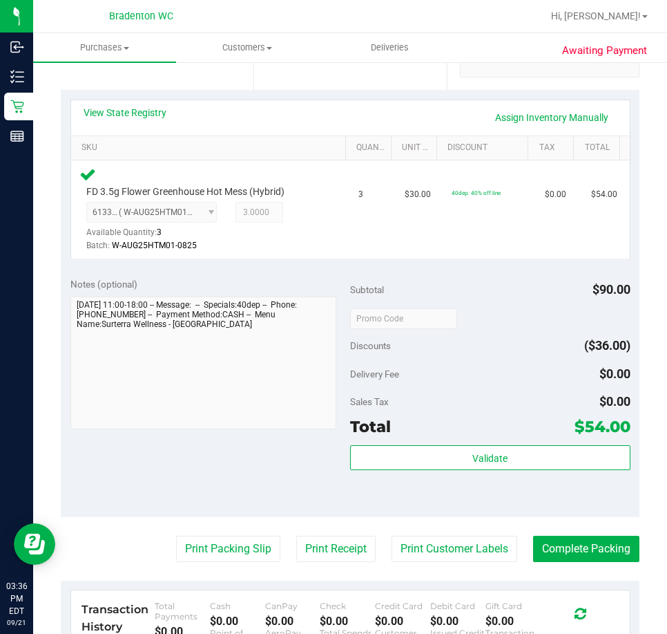
scroll to position [293, 0]
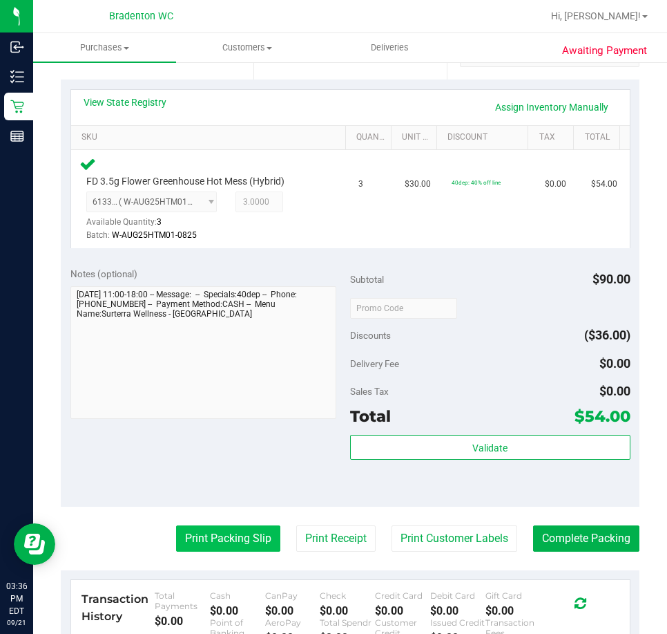
click at [223, 531] on button "Print Packing Slip" at bounding box center [228, 538] width 104 height 26
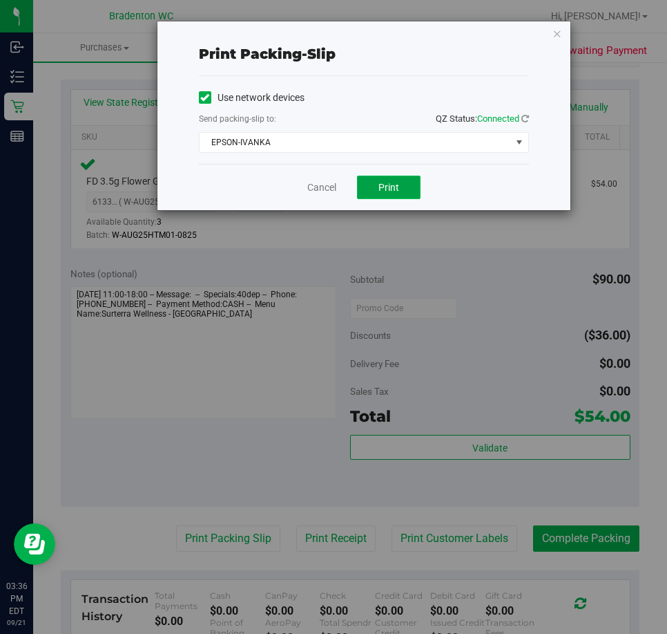
click at [395, 197] on button "Print" at bounding box center [389, 186] width 64 height 23
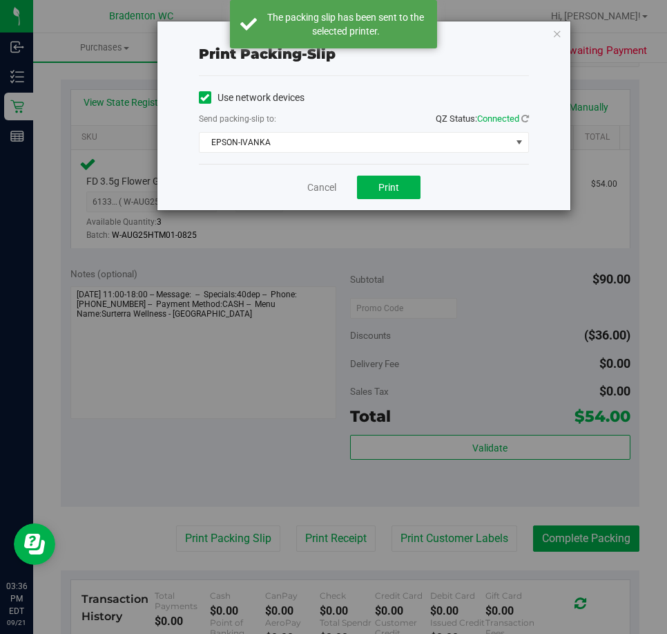
click at [328, 207] on div "Cancel Print" at bounding box center [364, 187] width 330 height 46
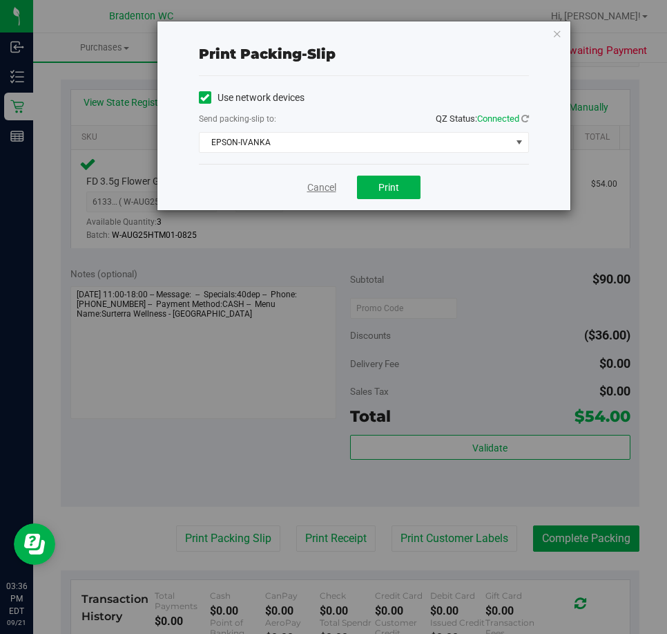
click at [311, 187] on link "Cancel" at bounding box center [321, 187] width 29 height 15
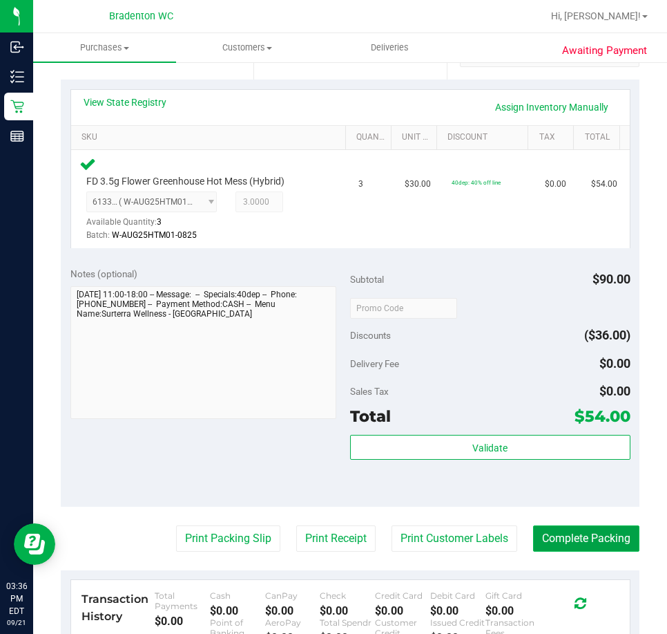
click at [578, 538] on button "Complete Packing" at bounding box center [586, 538] width 106 height 26
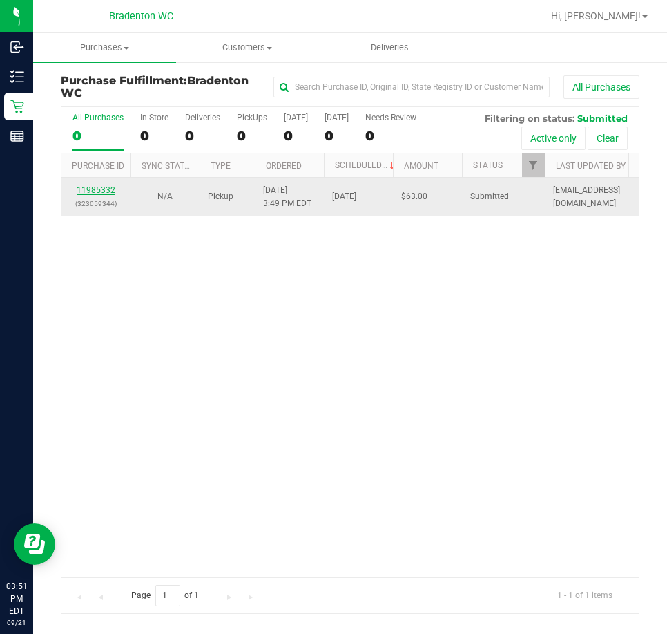
click at [100, 191] on link "11985332" at bounding box center [96, 190] width 39 height 10
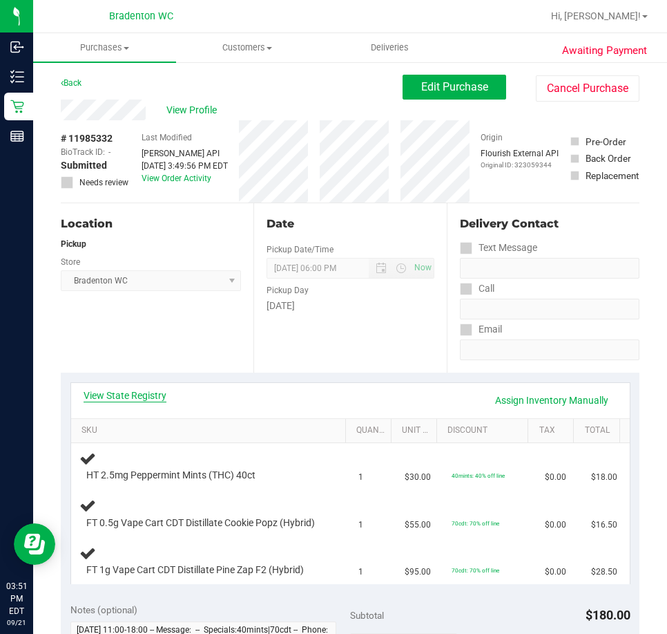
click at [144, 395] on link "View State Registry" at bounding box center [125, 395] width 83 height 14
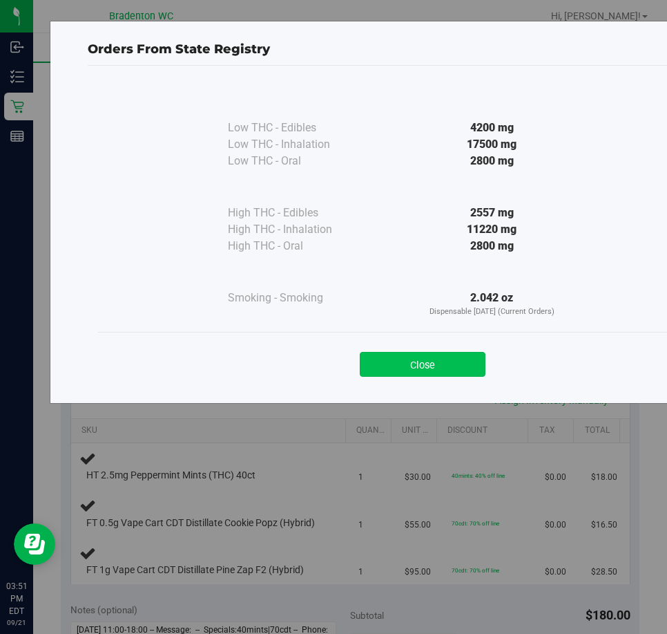
click at [407, 367] on button "Close" at bounding box center [423, 364] width 126 height 25
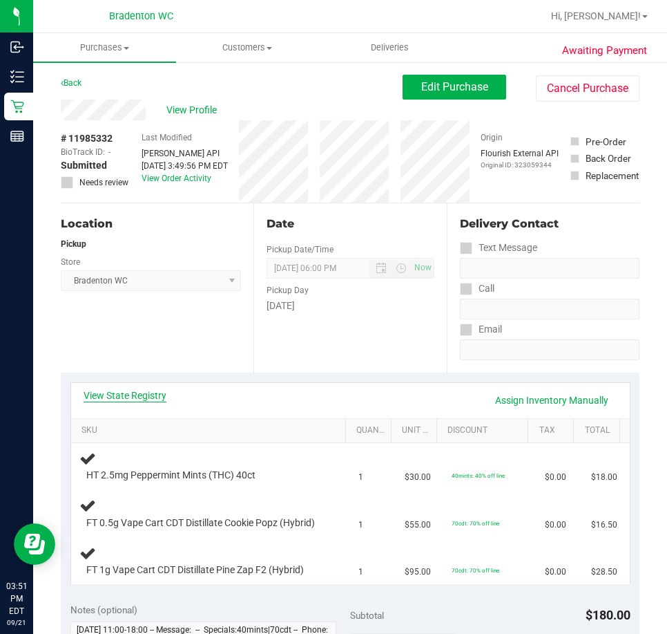
click at [157, 390] on link "View State Registry" at bounding box center [125, 395] width 83 height 14
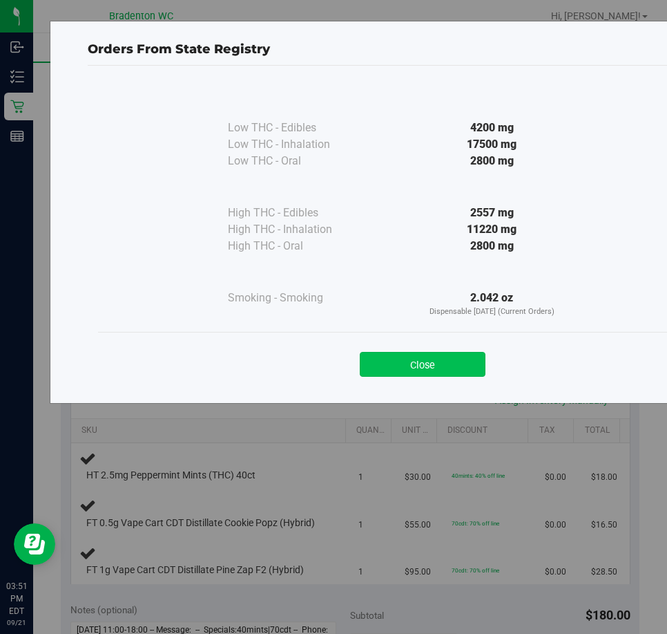
click at [424, 353] on button "Close" at bounding box center [423, 364] width 126 height 25
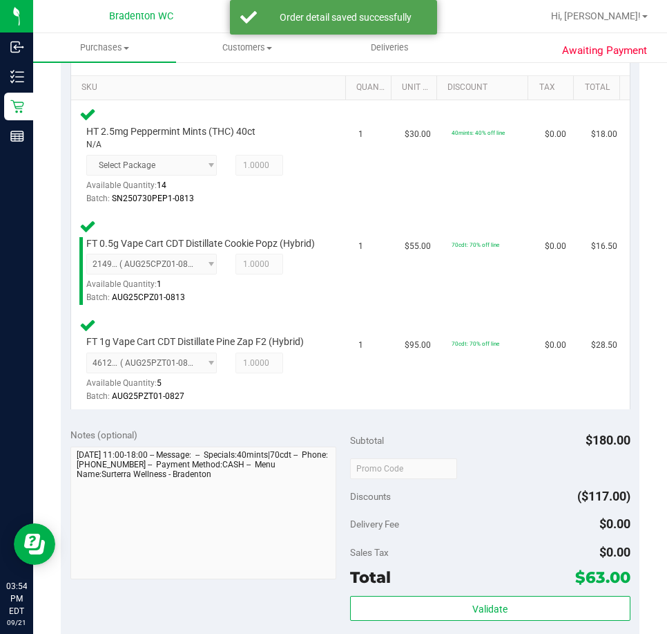
scroll to position [536, 0]
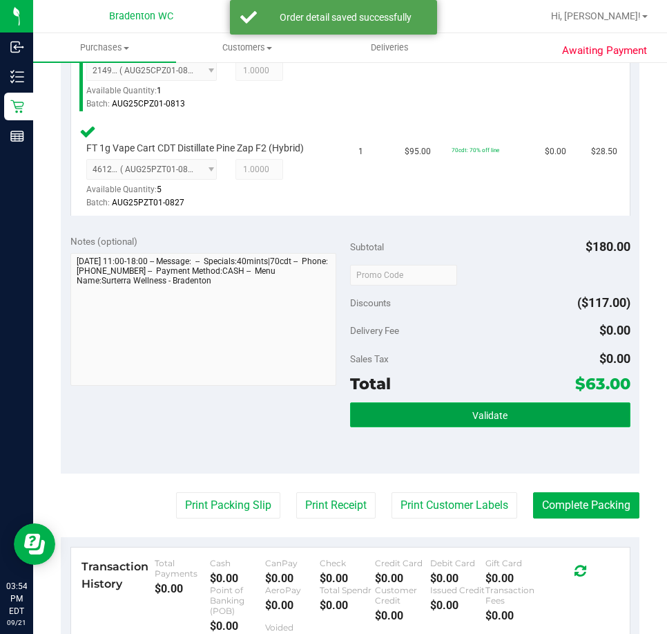
click at [471, 420] on button "Validate" at bounding box center [490, 414] width 281 height 25
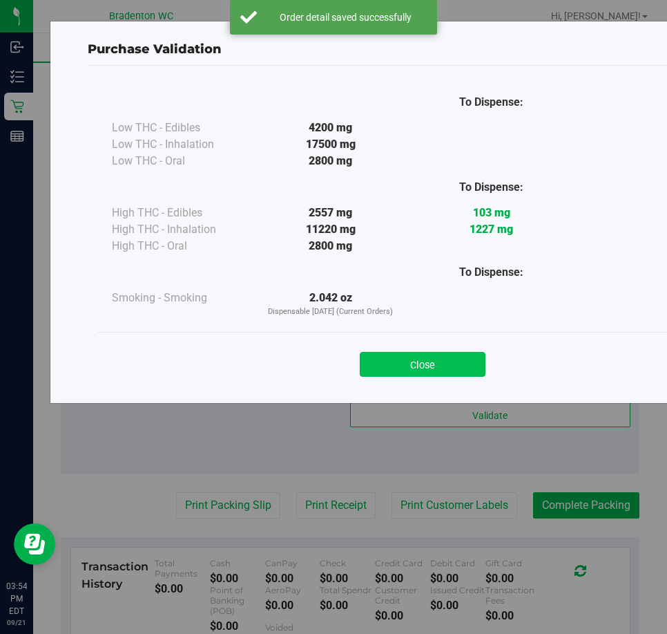
click at [436, 372] on button "Close" at bounding box center [423, 364] width 126 height 25
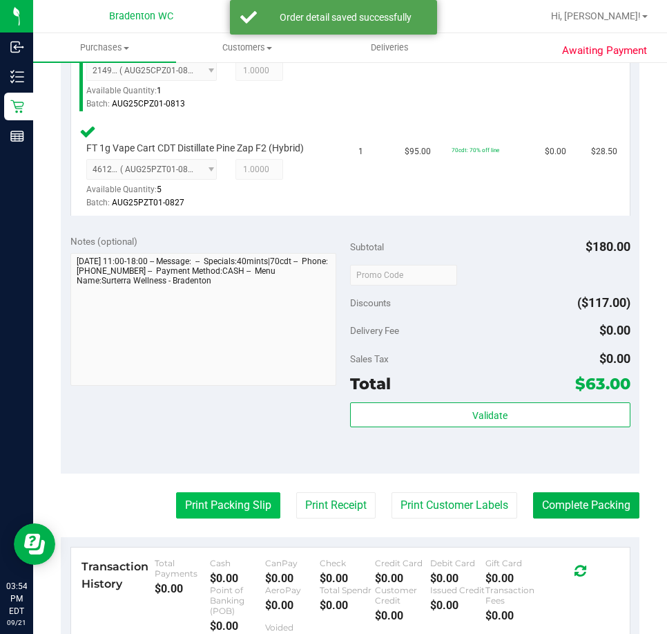
click at [199, 515] on button "Print Packing Slip" at bounding box center [228, 505] width 104 height 26
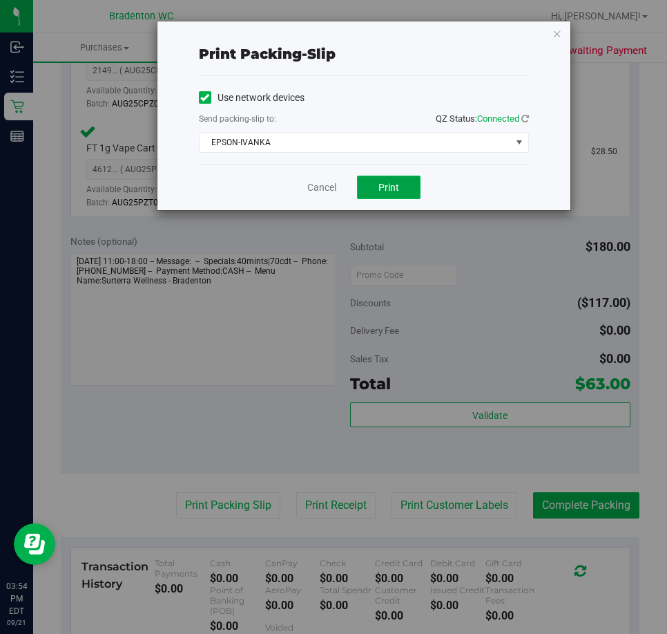
click at [391, 198] on button "Print" at bounding box center [389, 186] width 64 height 23
click at [332, 188] on link "Cancel" at bounding box center [321, 187] width 29 height 15
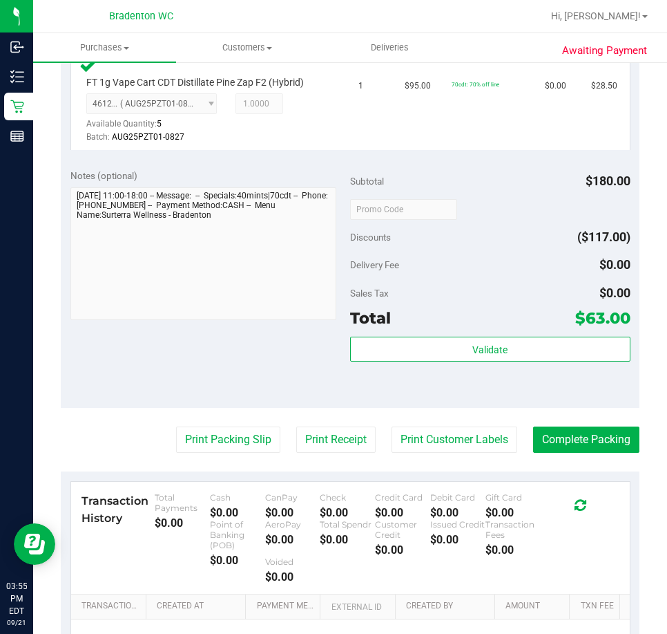
scroll to position [618, 0]
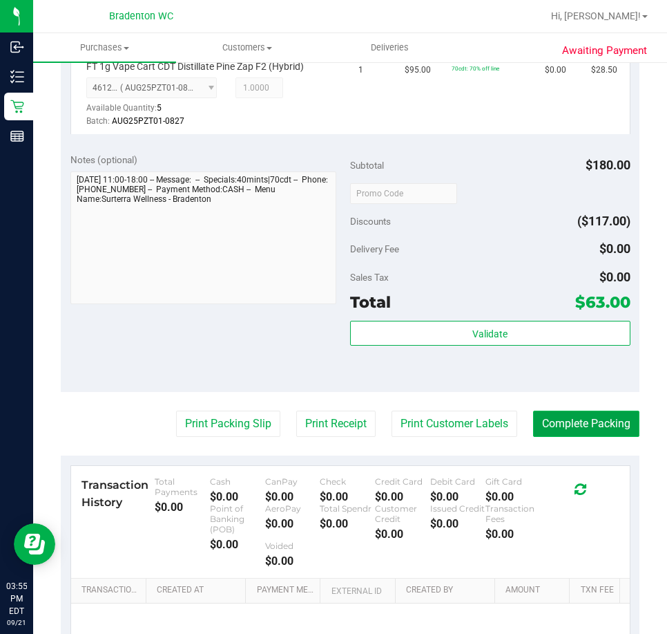
click at [560, 437] on button "Complete Packing" at bounding box center [586, 423] width 106 height 26
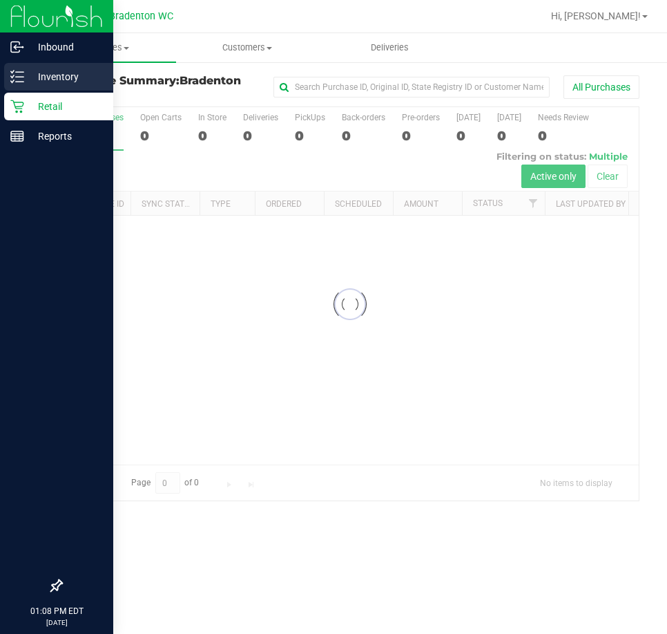
click at [23, 75] on icon at bounding box center [17, 77] width 14 height 14
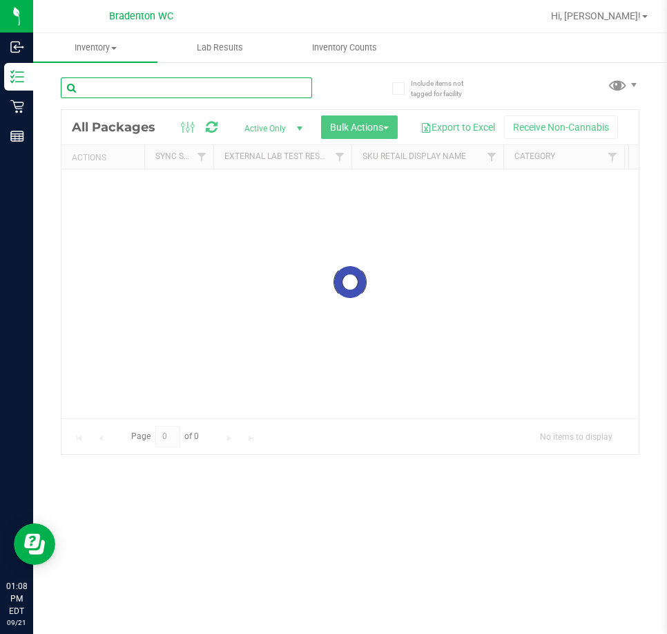
click at [144, 92] on div "Inventory All packages All inventory Waste log Create inventory Lab Results Inv…" at bounding box center [350, 333] width 634 height 600
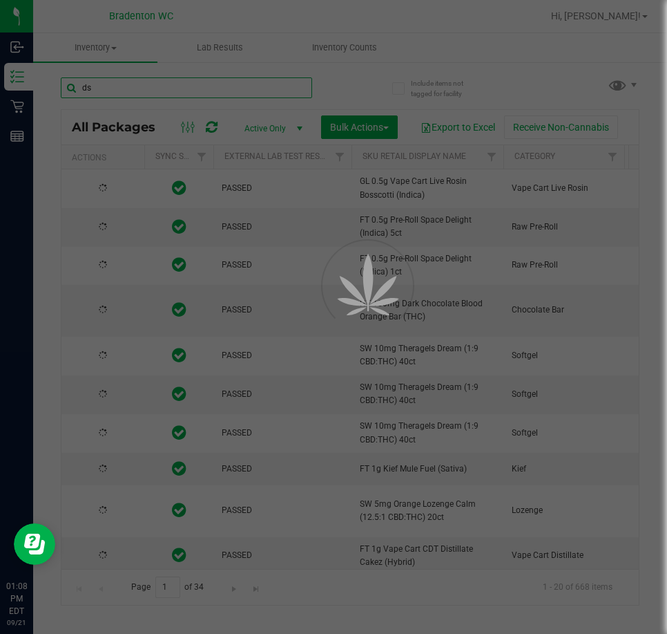
type input "dsc"
type input "2025-09-04"
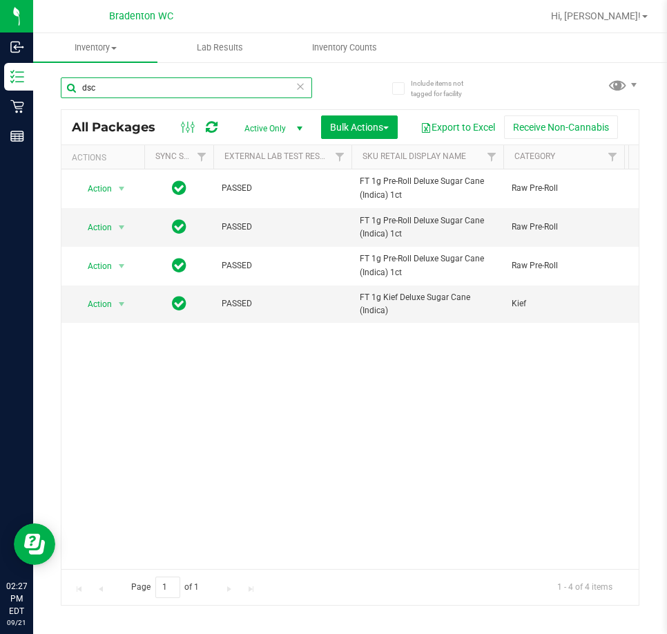
click at [140, 88] on input "dsc" at bounding box center [186, 87] width 251 height 21
type input "d"
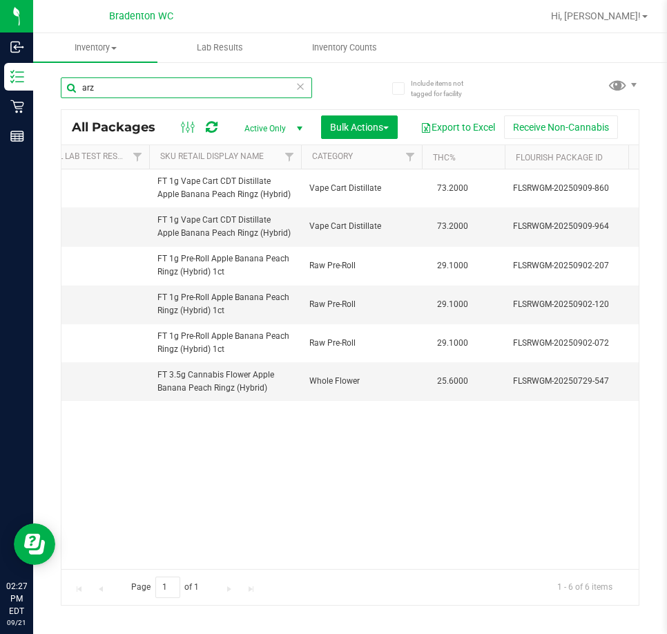
scroll to position [0, 257]
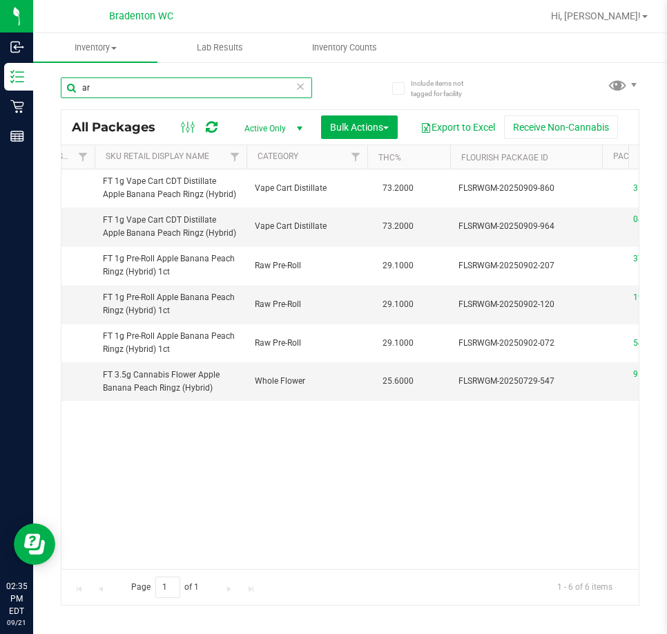
type input "a"
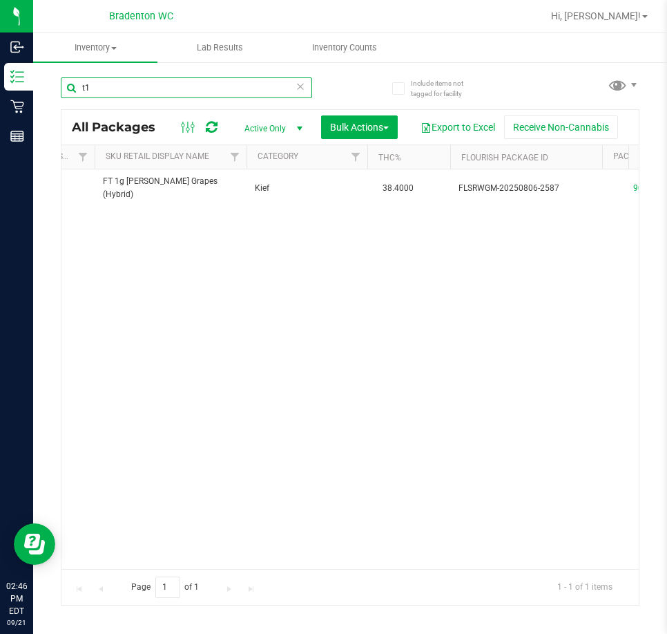
type input "t"
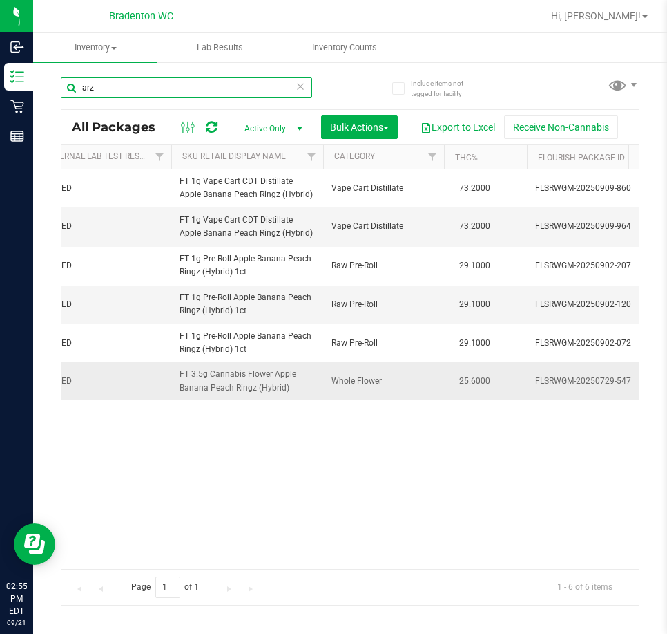
scroll to position [0, 182]
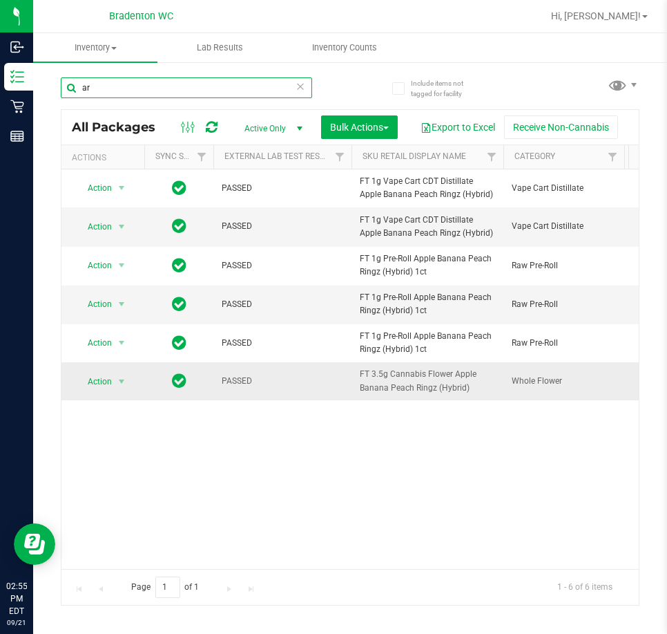
type input "a"
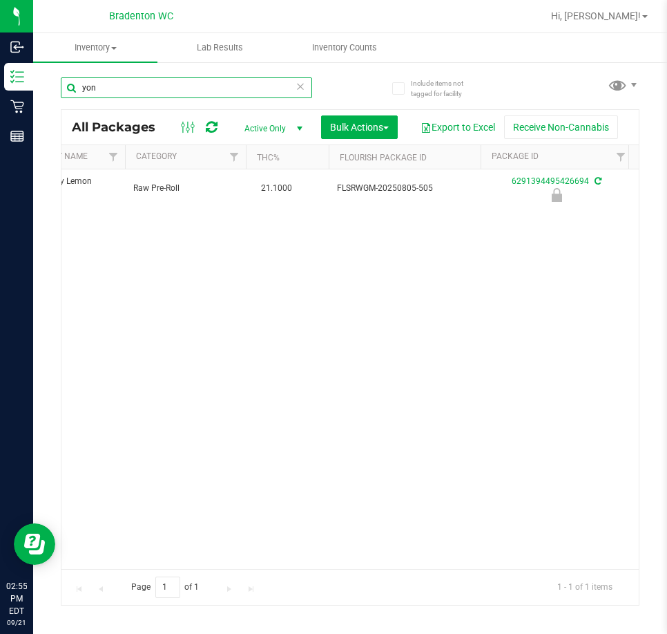
scroll to position [0, 485]
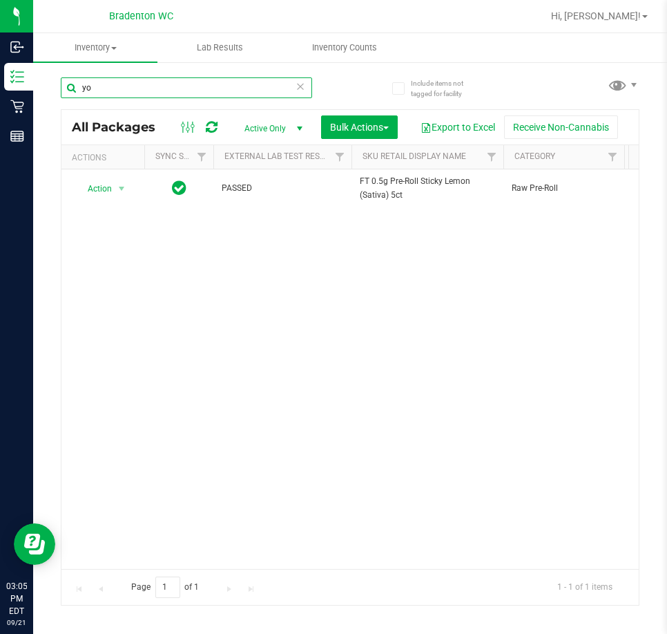
type input "y"
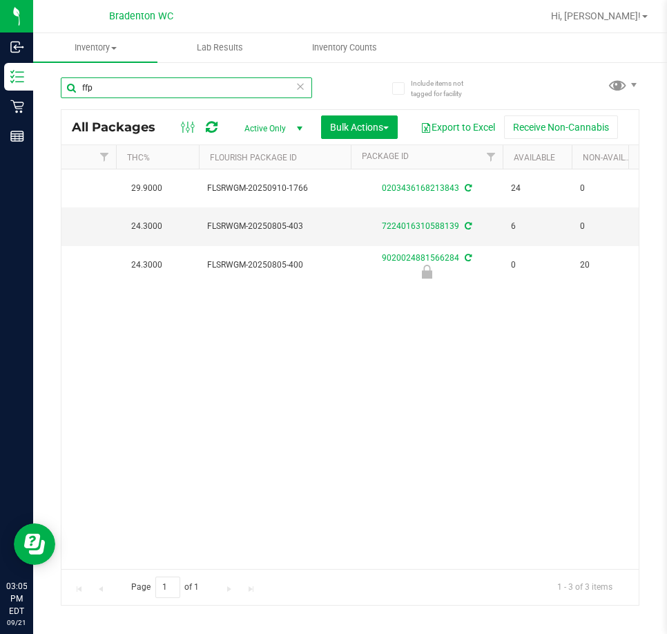
scroll to position [0, 484]
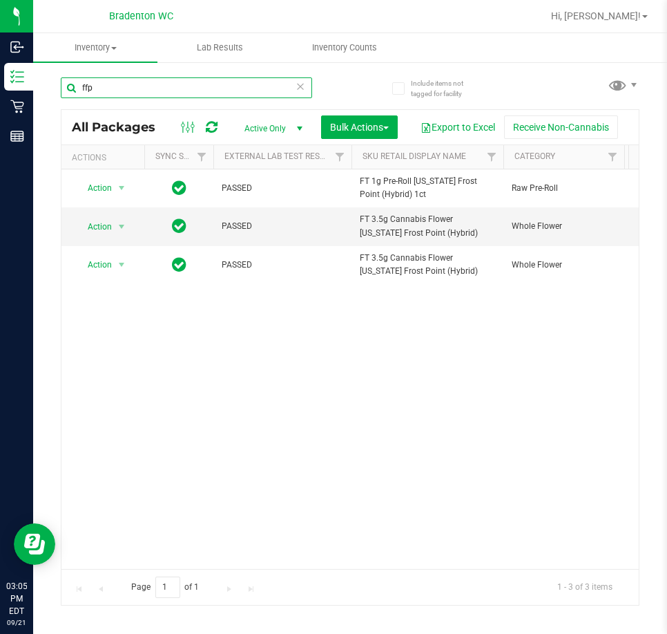
type input "ffp"
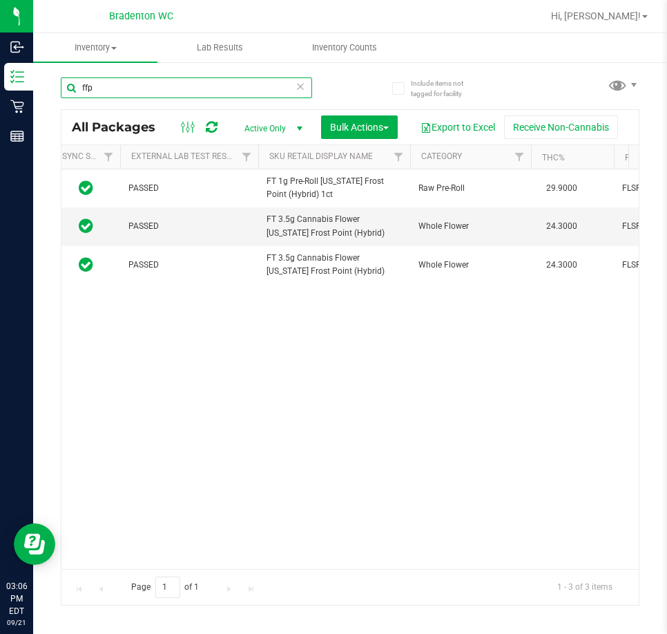
scroll to position [0, 0]
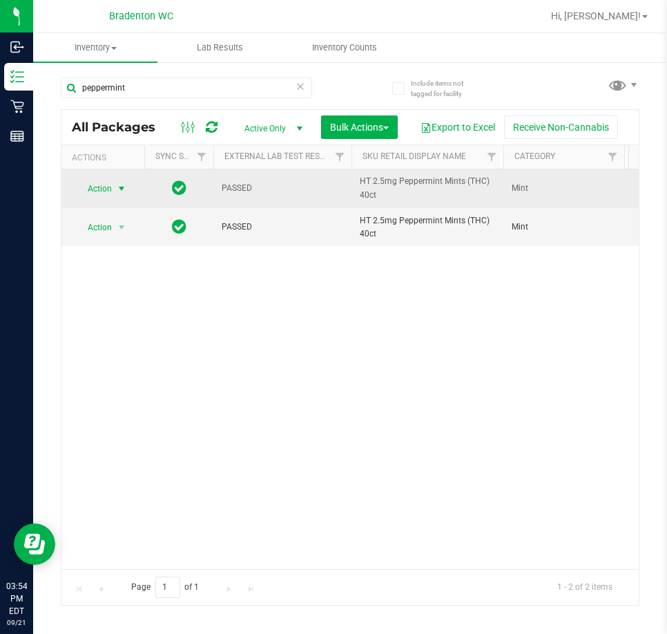
type input "peppermint"
click at [118, 188] on span "select" at bounding box center [121, 188] width 11 height 11
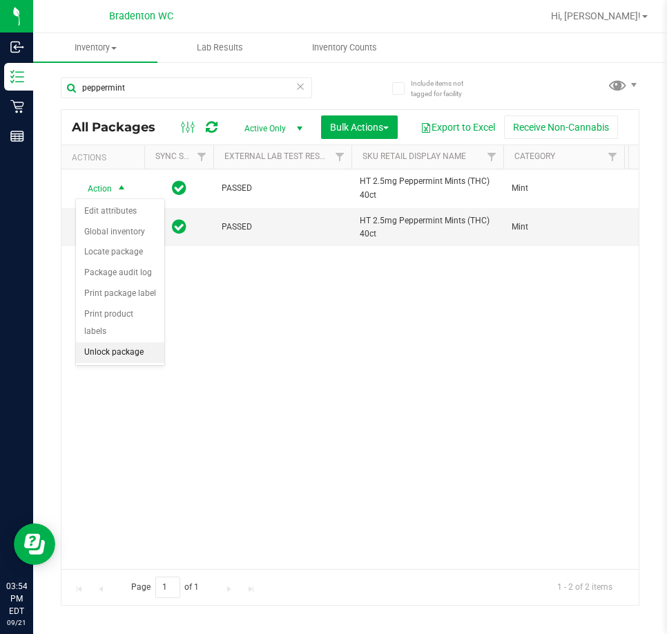
click at [129, 345] on ul "Edit attributes Global inventory Locate package Package audit log Print package…" at bounding box center [120, 282] width 88 height 162
click at [130, 342] on li "Unlock package" at bounding box center [120, 352] width 88 height 21
